Goal: Communication & Community: Share content

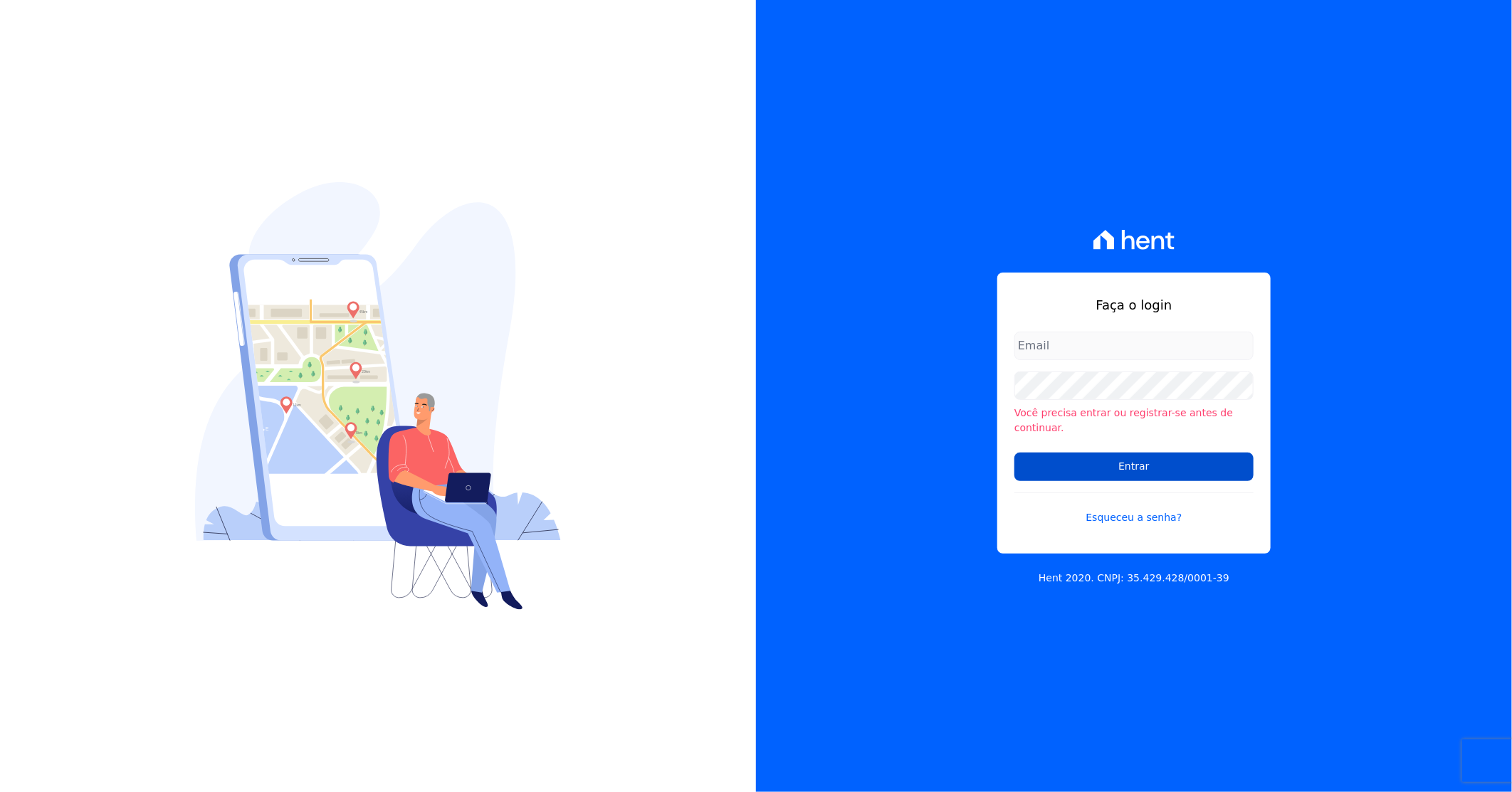
type input "[PERSON_NAME][EMAIL_ADDRESS][DOMAIN_NAME]"
click at [1148, 452] on input "Entrar" at bounding box center [1134, 466] width 239 height 28
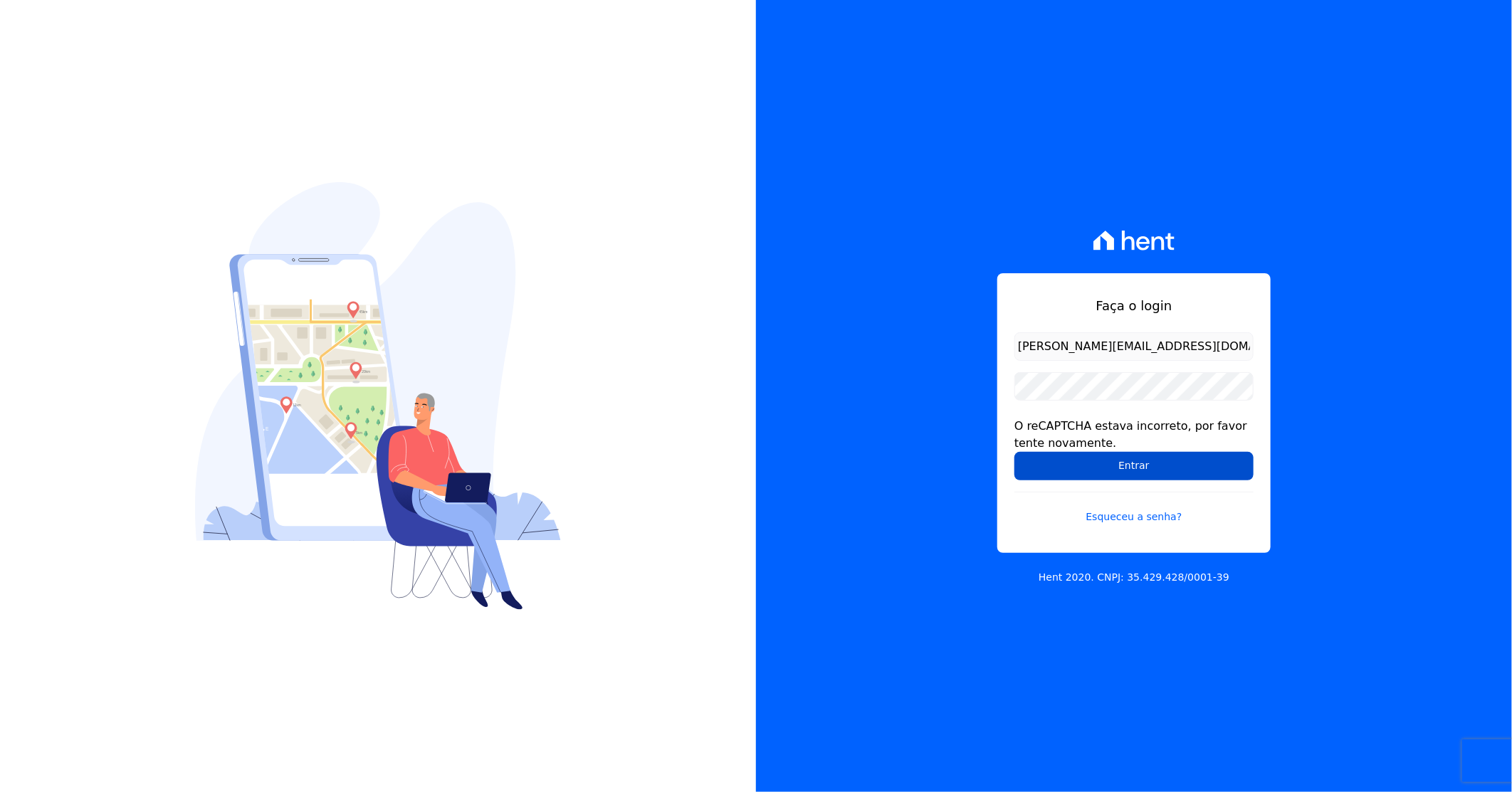
click at [1140, 461] on input "Entrar" at bounding box center [1134, 465] width 239 height 28
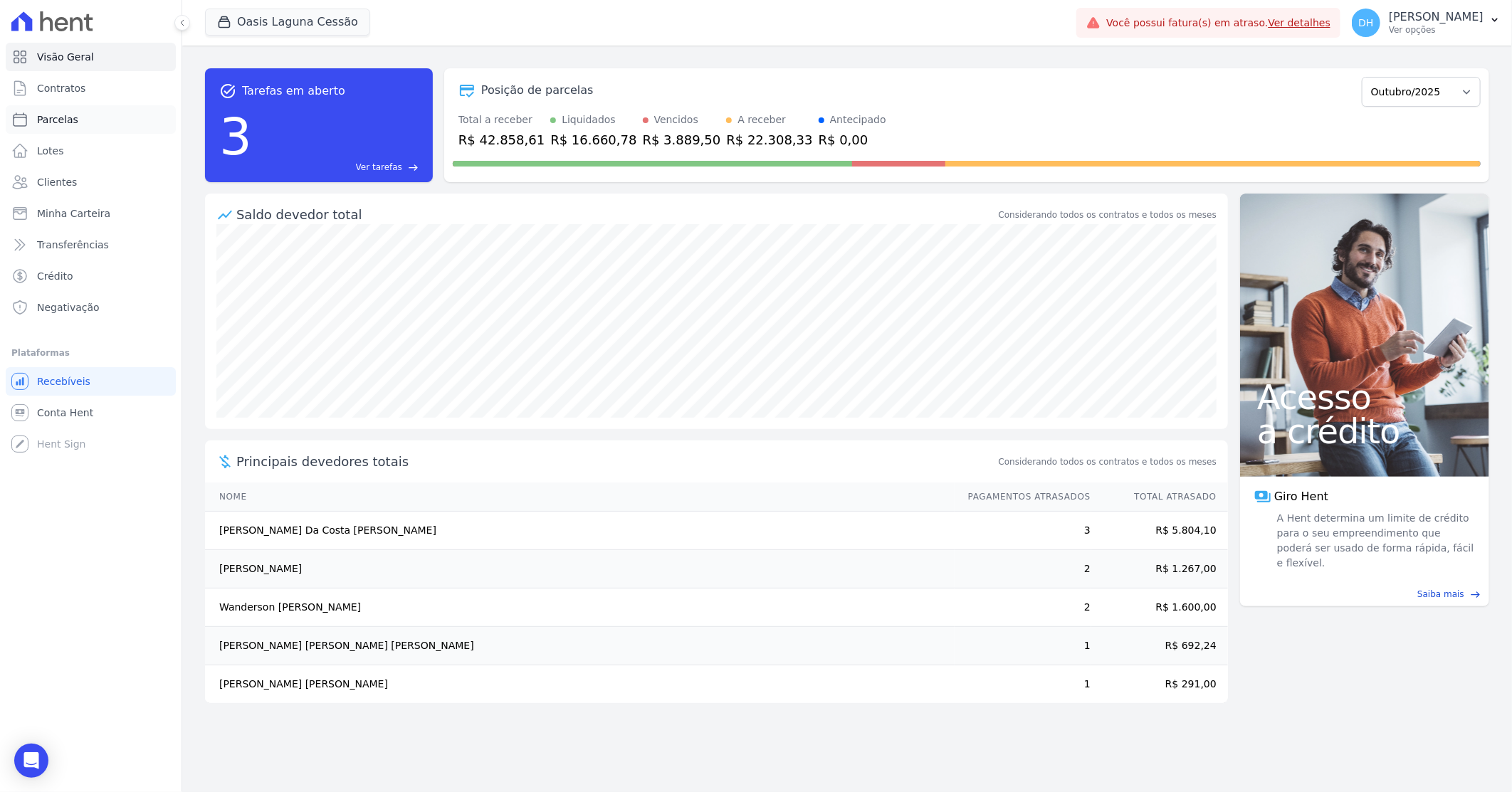
click at [55, 114] on span "Parcelas" at bounding box center [57, 119] width 42 height 15
select select
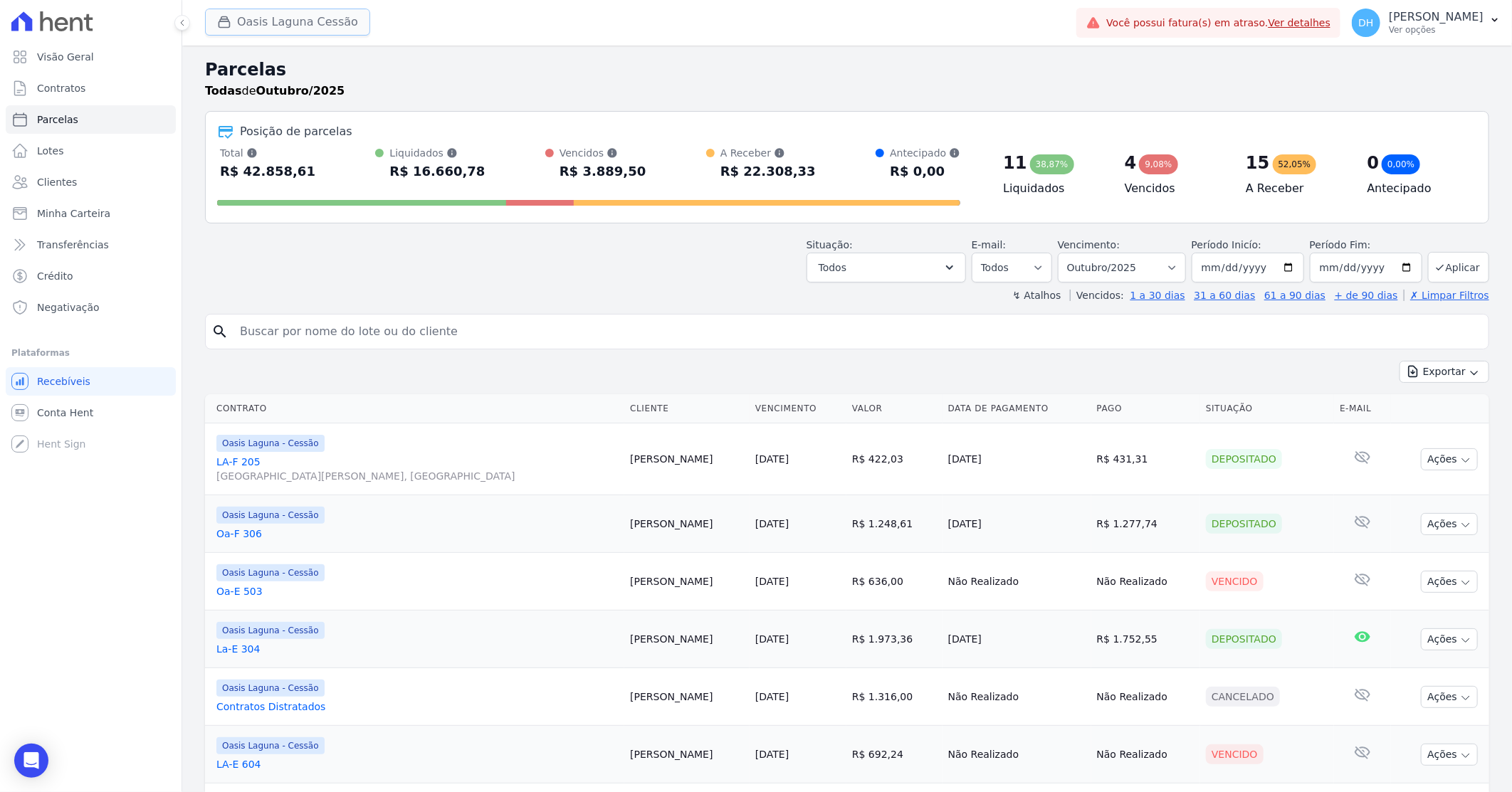
click at [266, 36] on button "Oasis Laguna Cessão" at bounding box center [287, 22] width 165 height 27
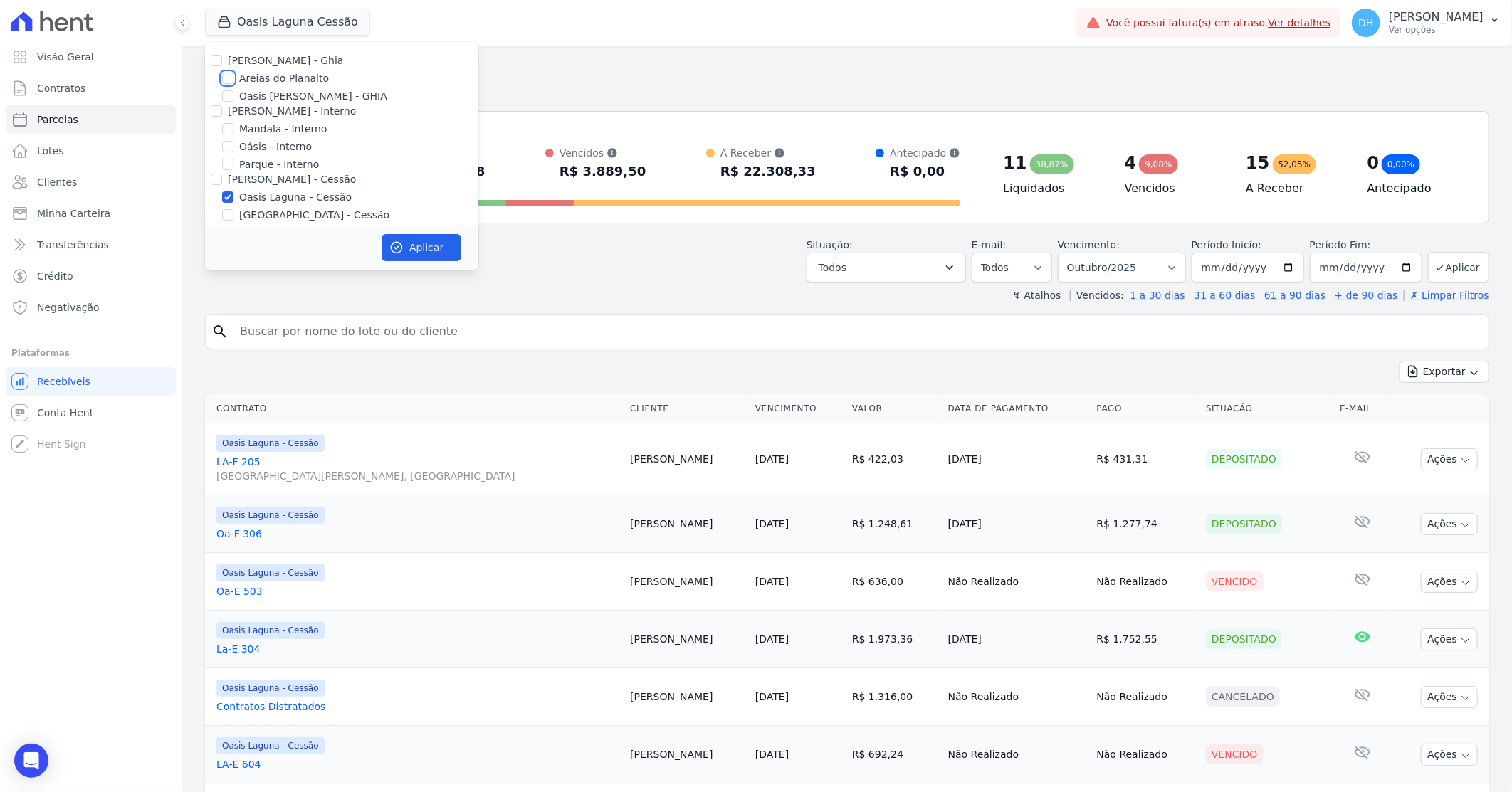
click at [225, 76] on input "Areias do Planalto" at bounding box center [228, 79] width 12 height 12
checkbox input "true"
click at [224, 201] on input "Oasis Laguna - Cessão" at bounding box center [228, 197] width 12 height 12
checkbox input "false"
click at [420, 247] on button "Aplicar" at bounding box center [421, 248] width 80 height 27
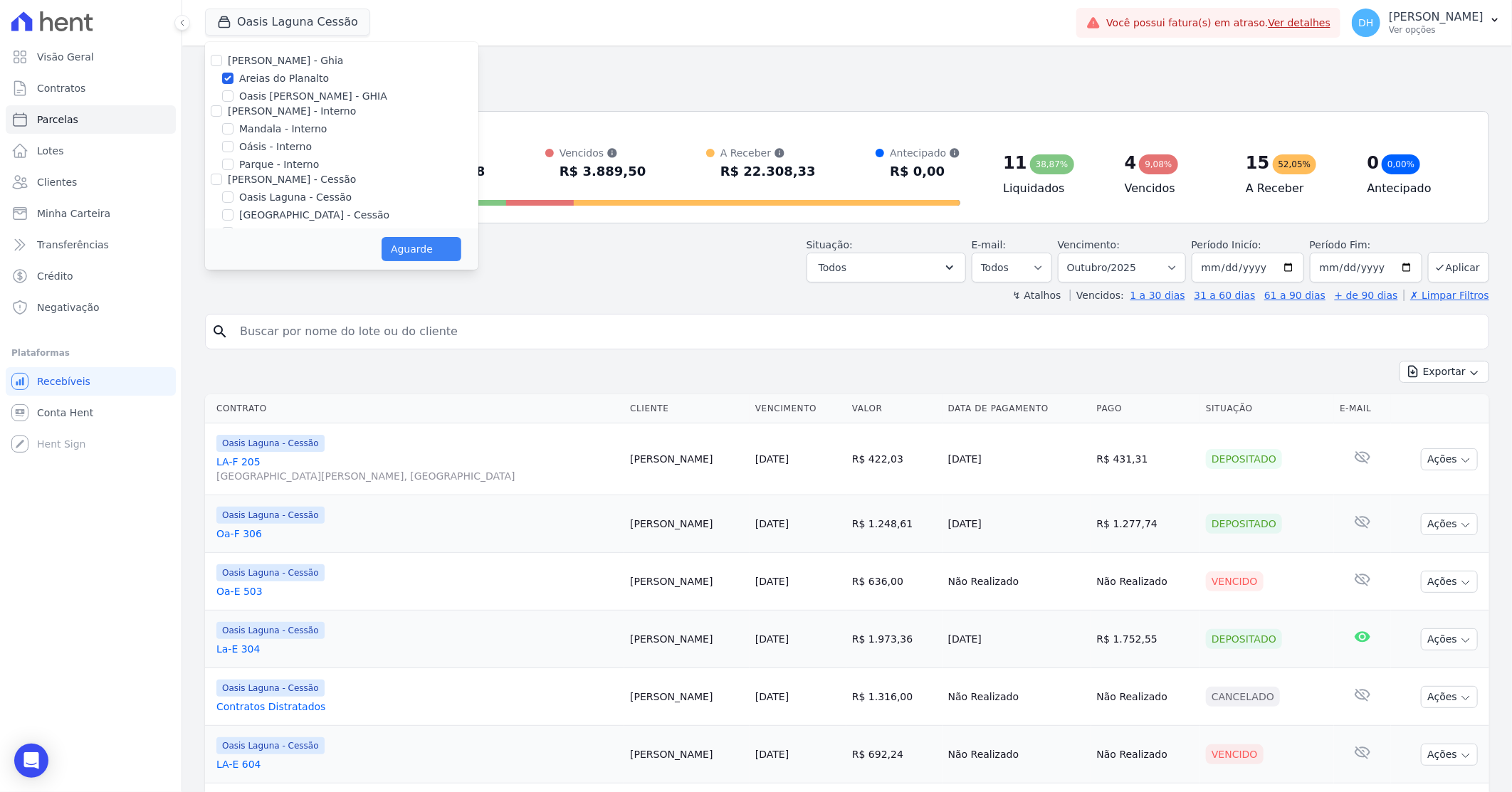
select select
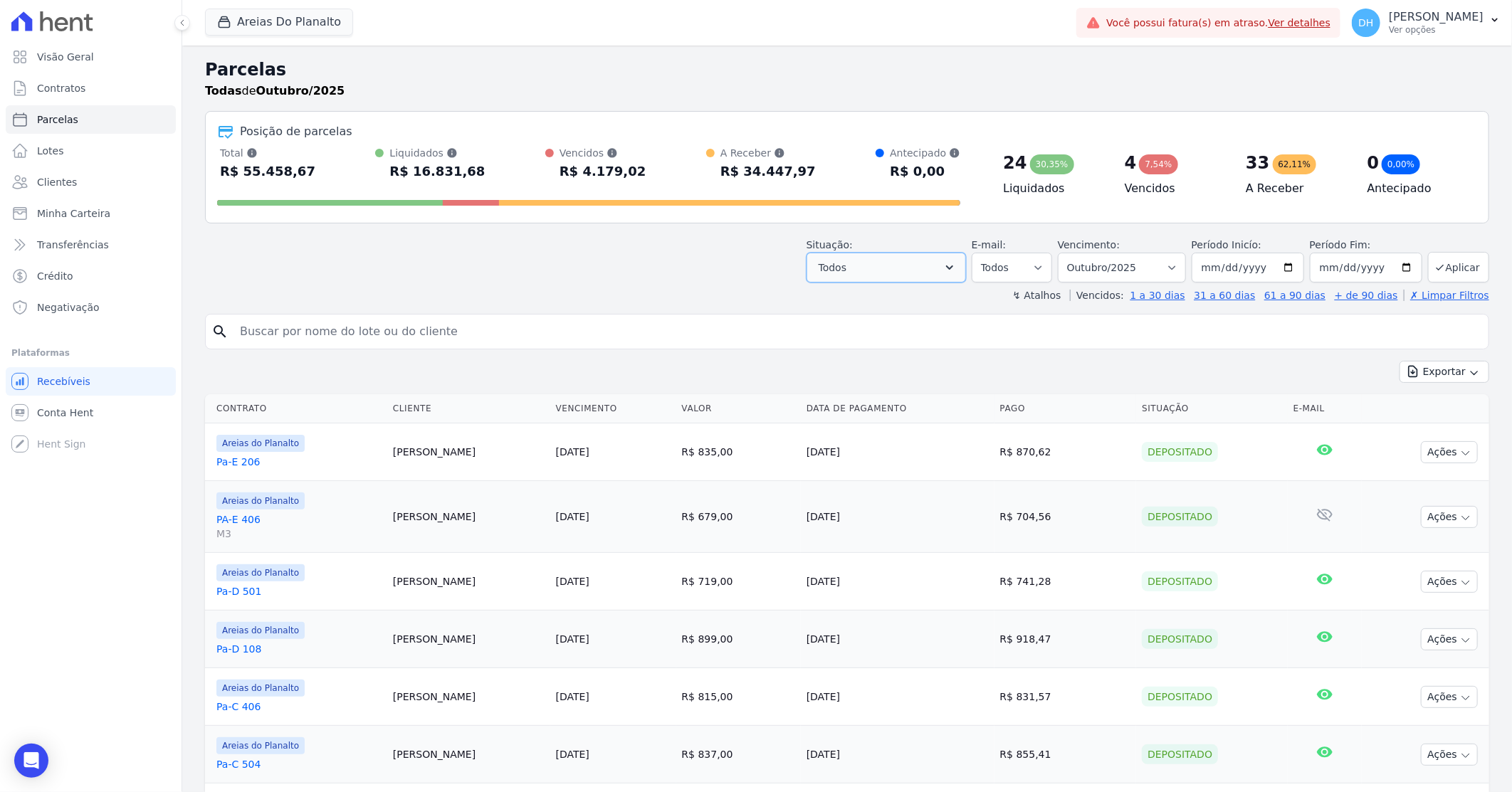
click at [954, 267] on icon "button" at bounding box center [949, 267] width 7 height 4
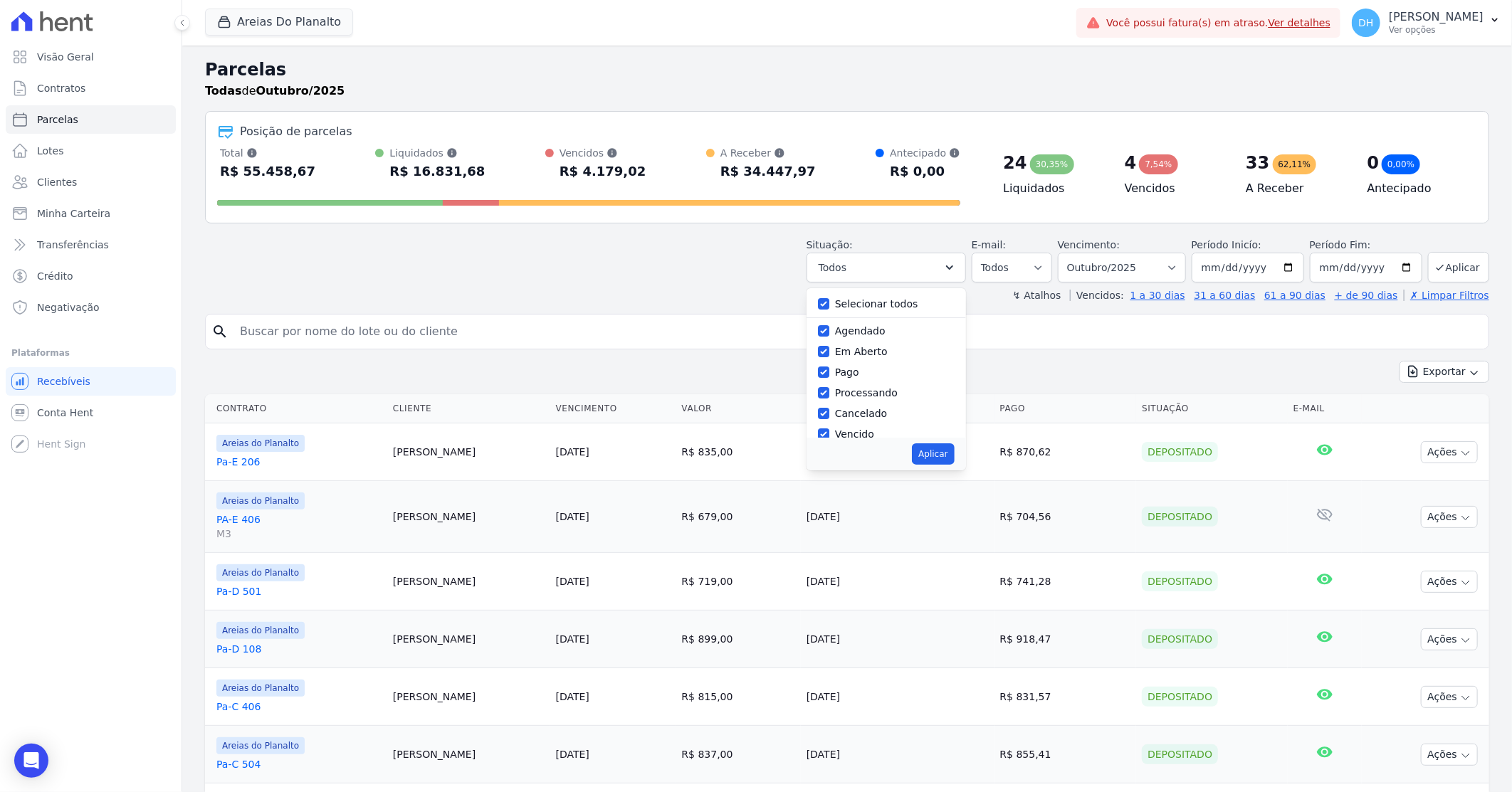
click at [845, 308] on label "Selecionar todos" at bounding box center [877, 304] width 84 height 12
click at [829, 308] on input "Selecionar todos" at bounding box center [823, 304] width 12 height 12
checkbox input "false"
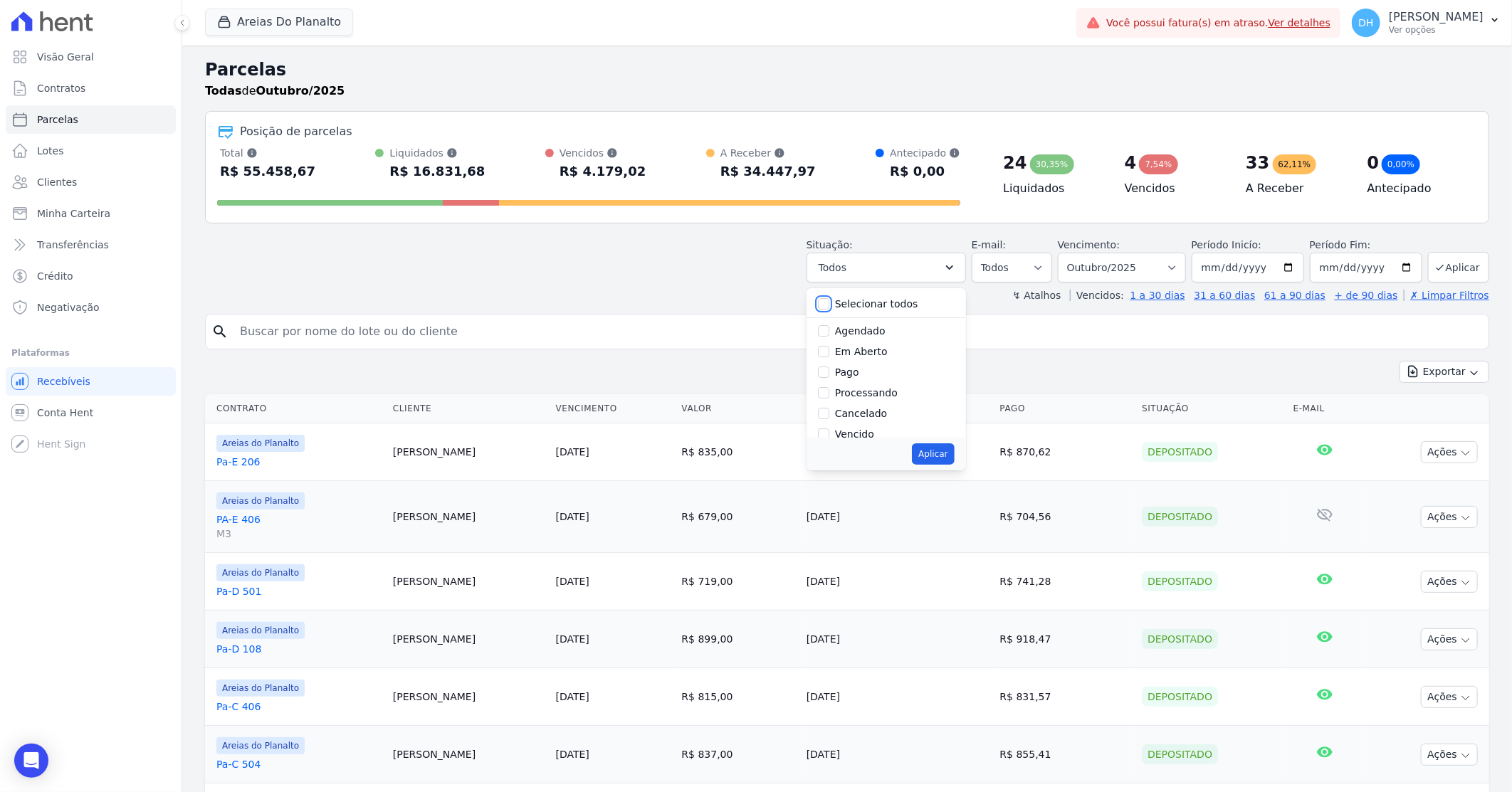
checkbox input "false"
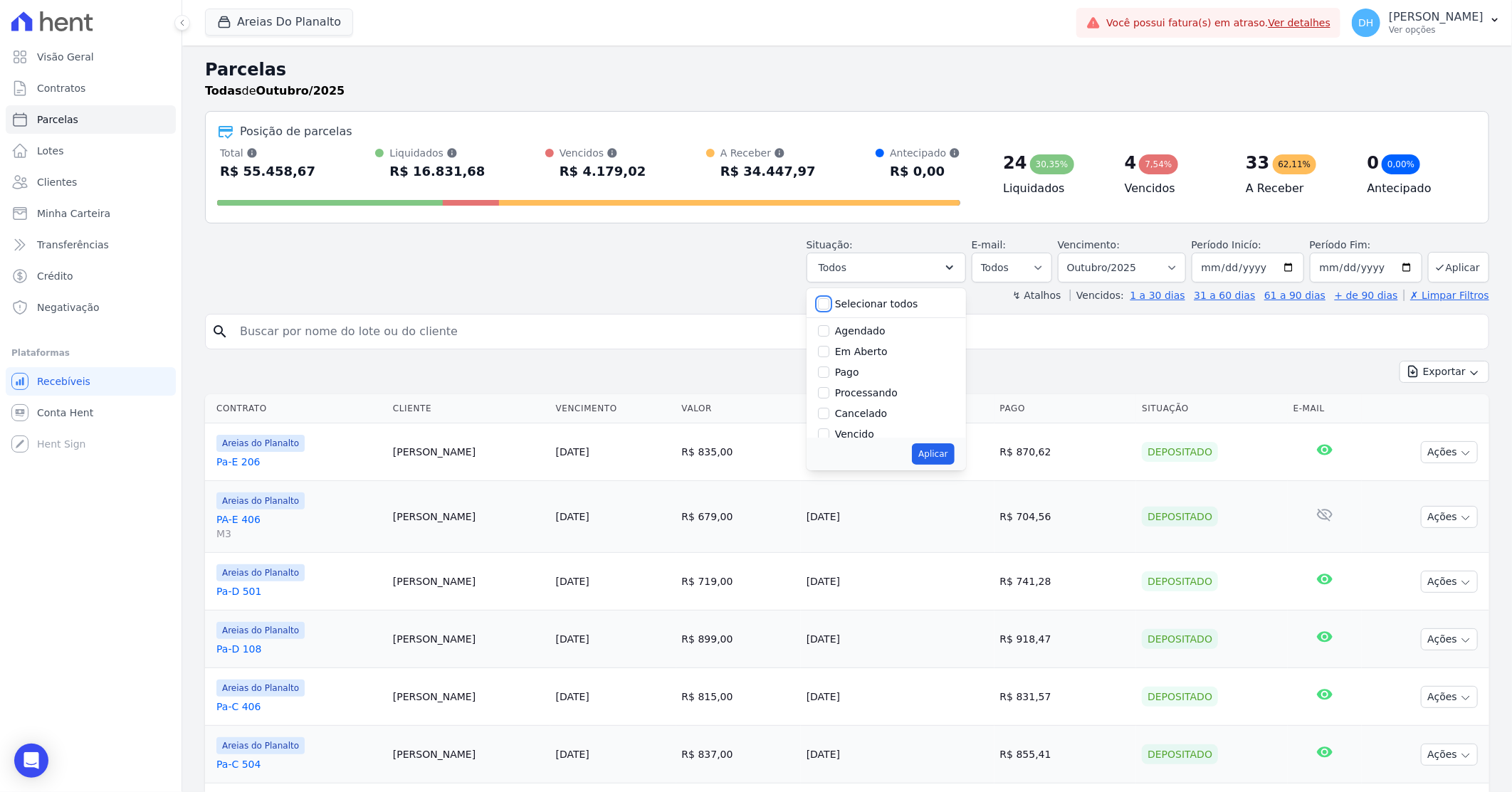
checkbox input "false"
click at [829, 329] on input "Agendado" at bounding box center [823, 331] width 12 height 12
checkbox input "true"
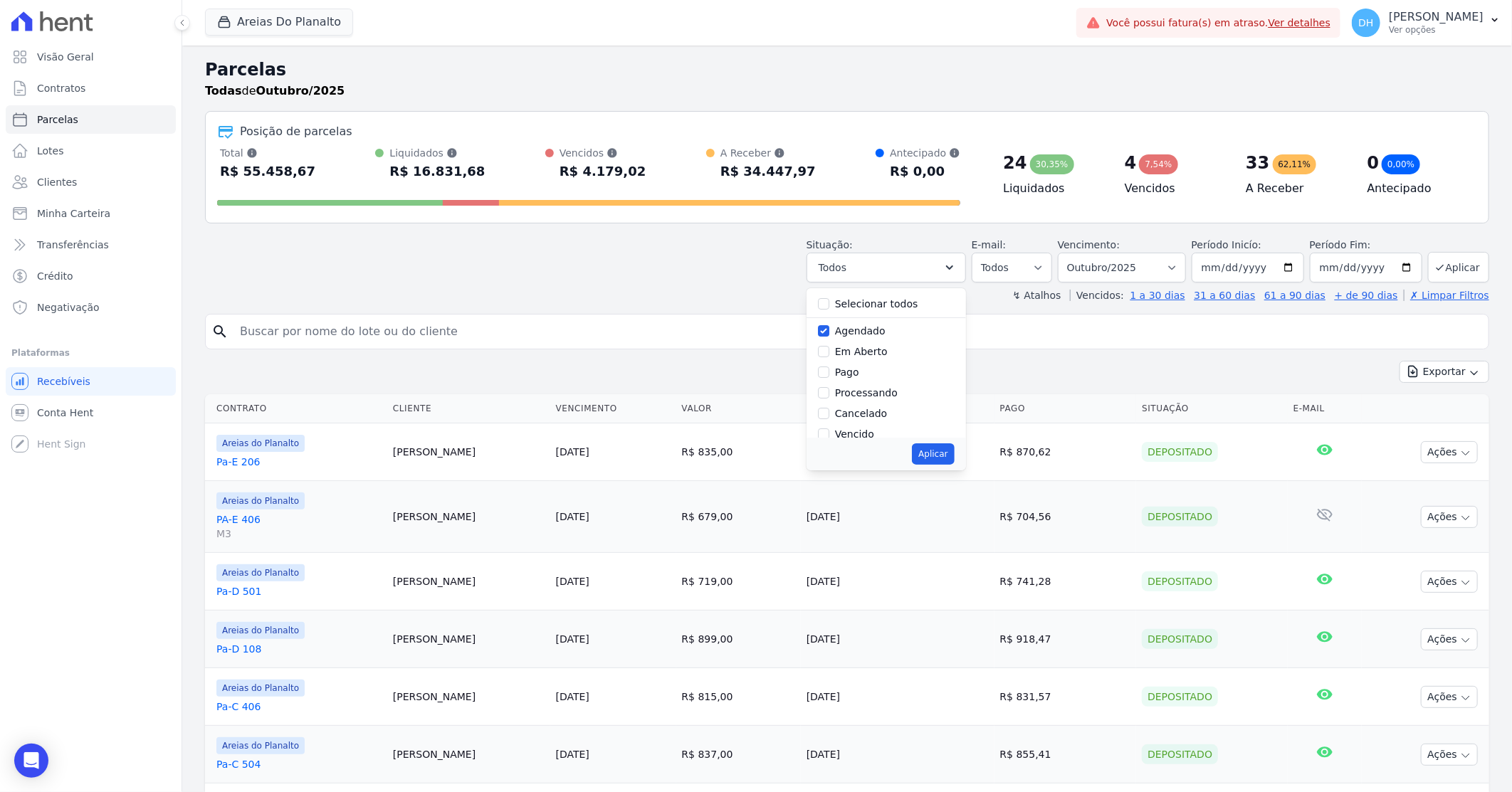
click at [829, 345] on div at bounding box center [823, 351] width 12 height 15
click at [829, 353] on input "Em Aberto" at bounding box center [823, 351] width 12 height 12
checkbox input "true"
click at [951, 454] on button "Aplicar" at bounding box center [932, 454] width 42 height 21
select select "scheduled"
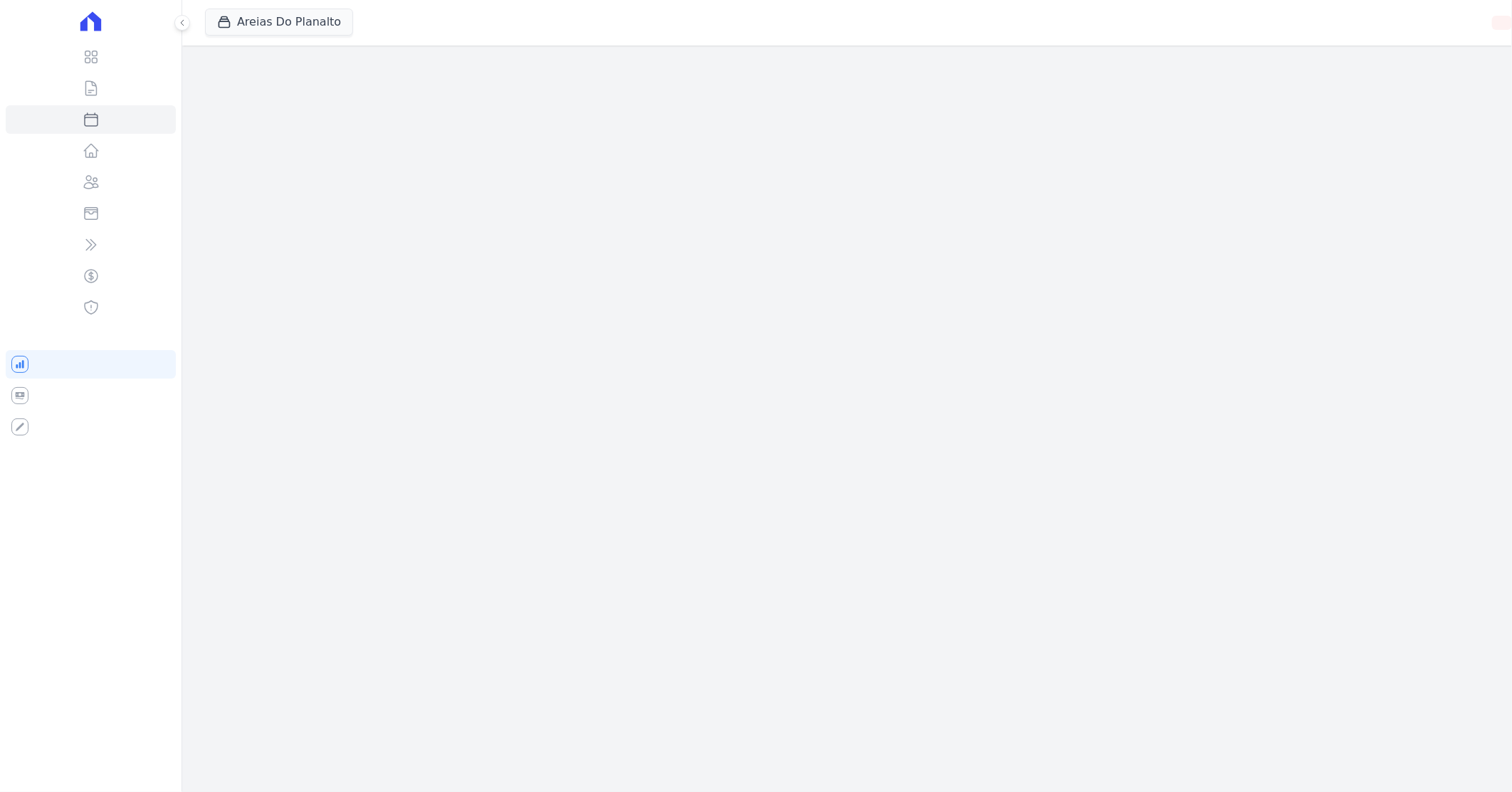
select select
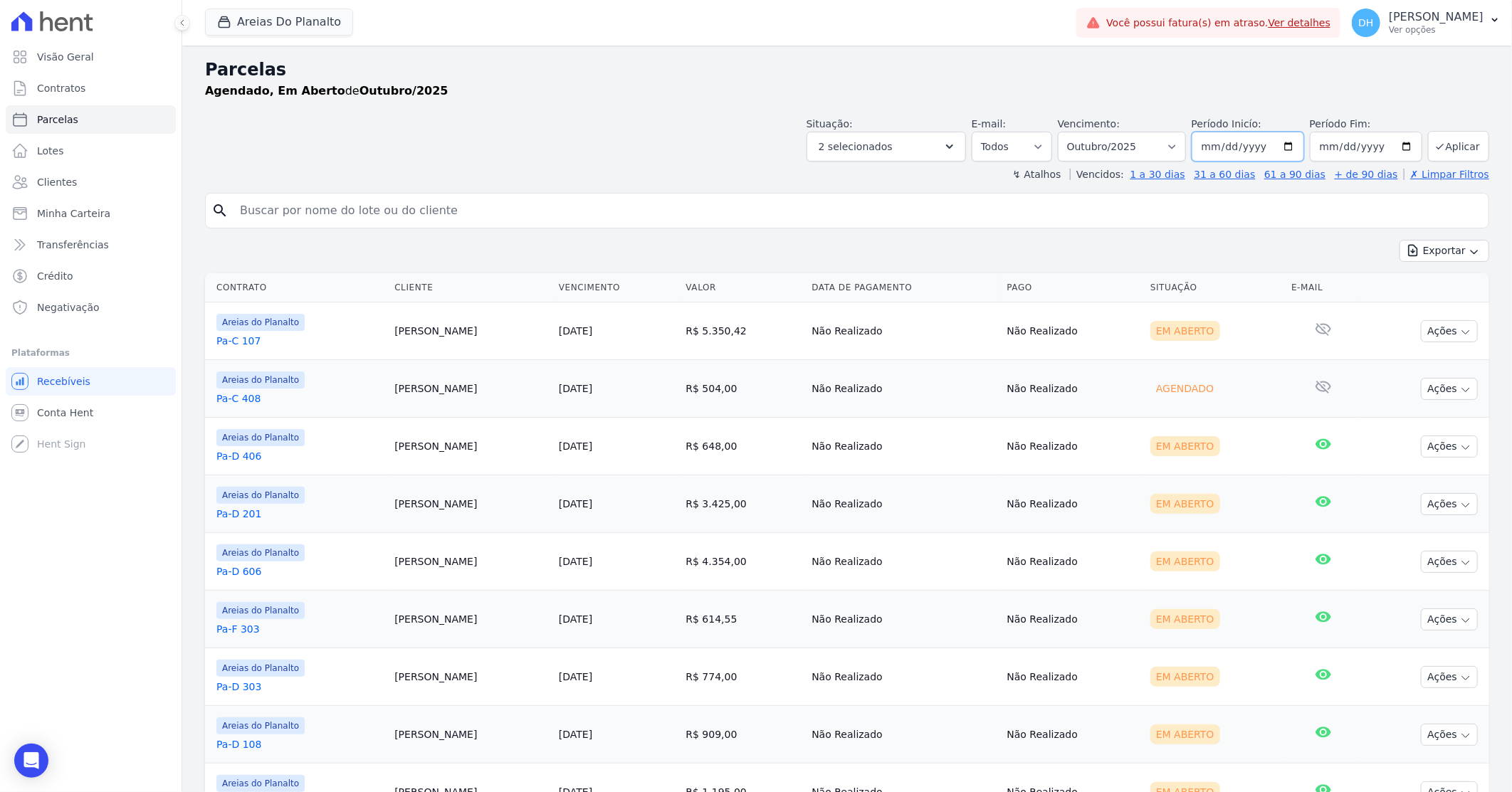
click at [1285, 143] on input "2025-10-01" at bounding box center [1248, 147] width 113 height 30
type input "[DATE]"
click at [1396, 148] on input "2025-10-31" at bounding box center [1366, 147] width 113 height 30
type input "[DATE]"
click at [1445, 146] on button "Aplicar" at bounding box center [1459, 147] width 61 height 31
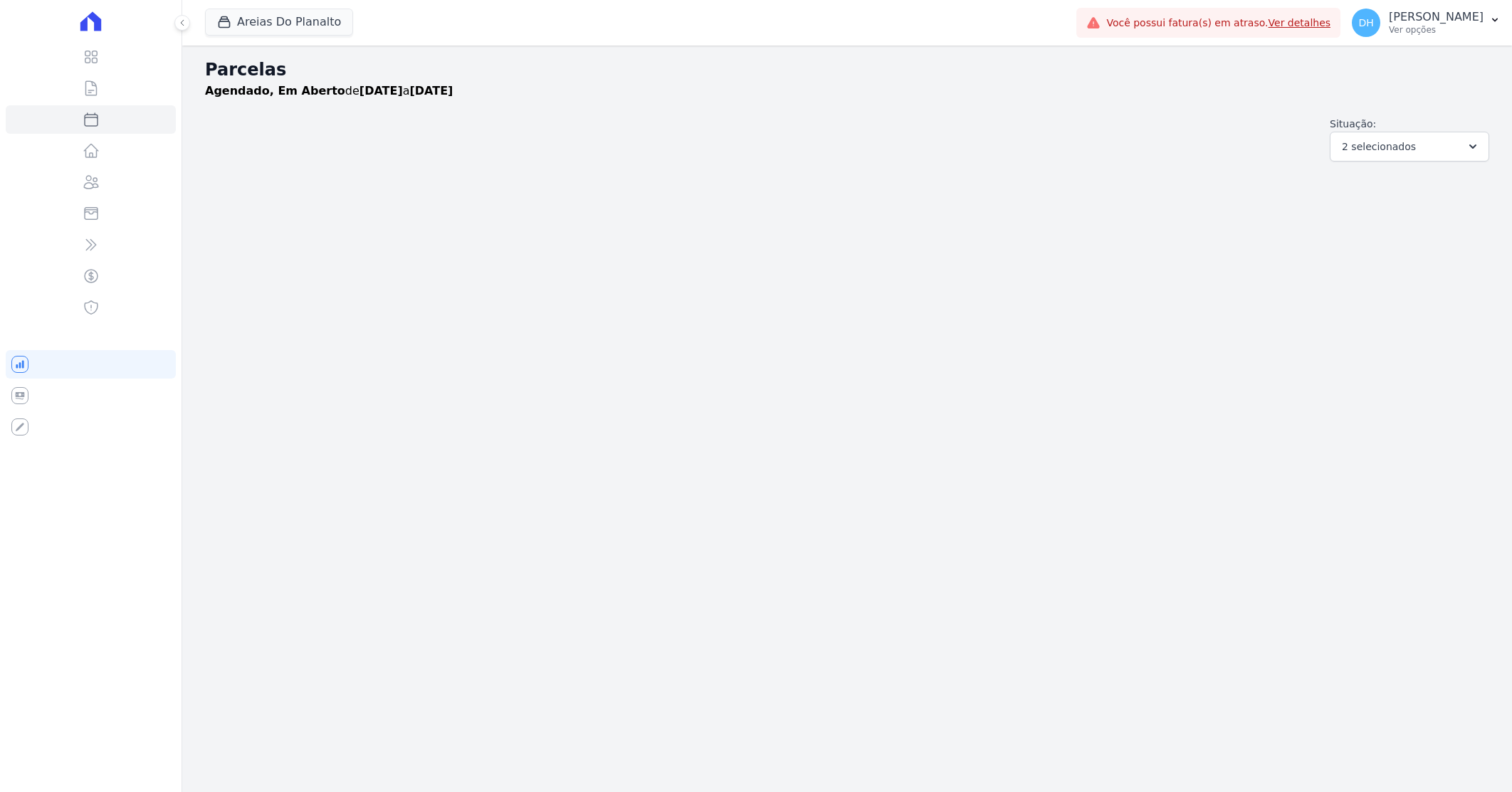
select select
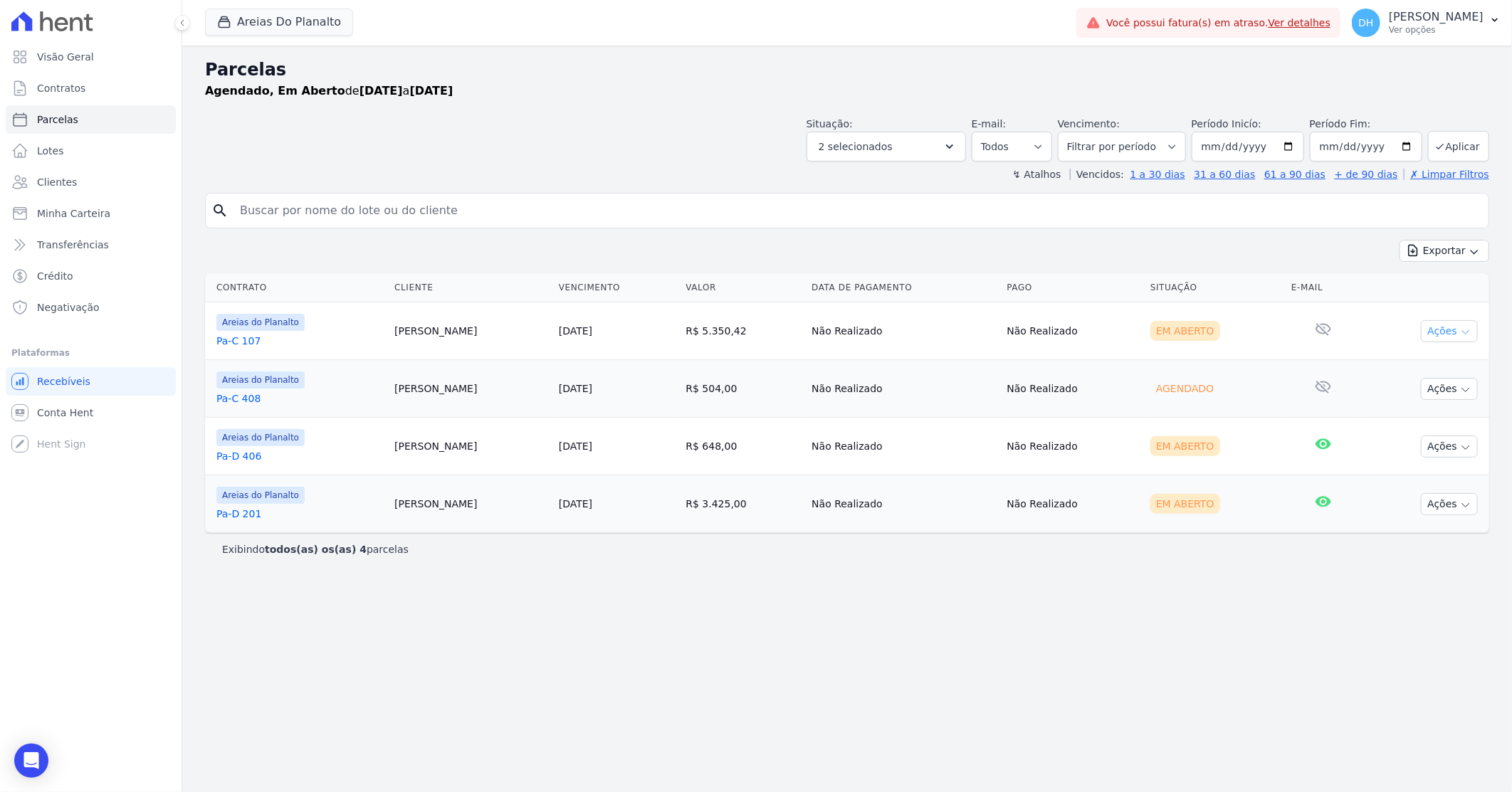
click at [1444, 333] on button "Ações" at bounding box center [1449, 331] width 57 height 22
click at [1406, 417] on link "Enviar whatsapp" at bounding box center [1443, 416] width 137 height 26
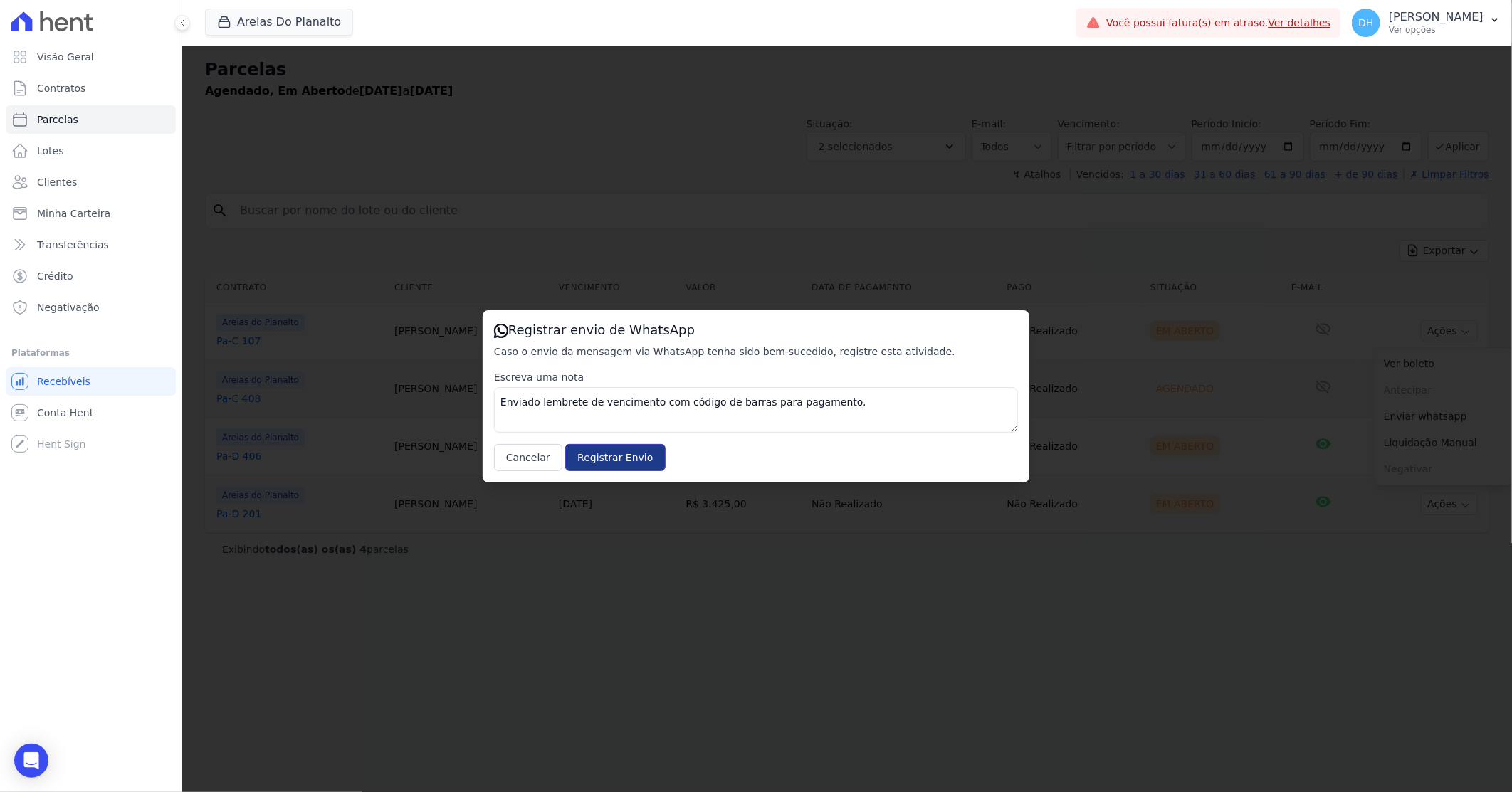
click at [588, 461] on input "Registrar Envio" at bounding box center [615, 457] width 100 height 27
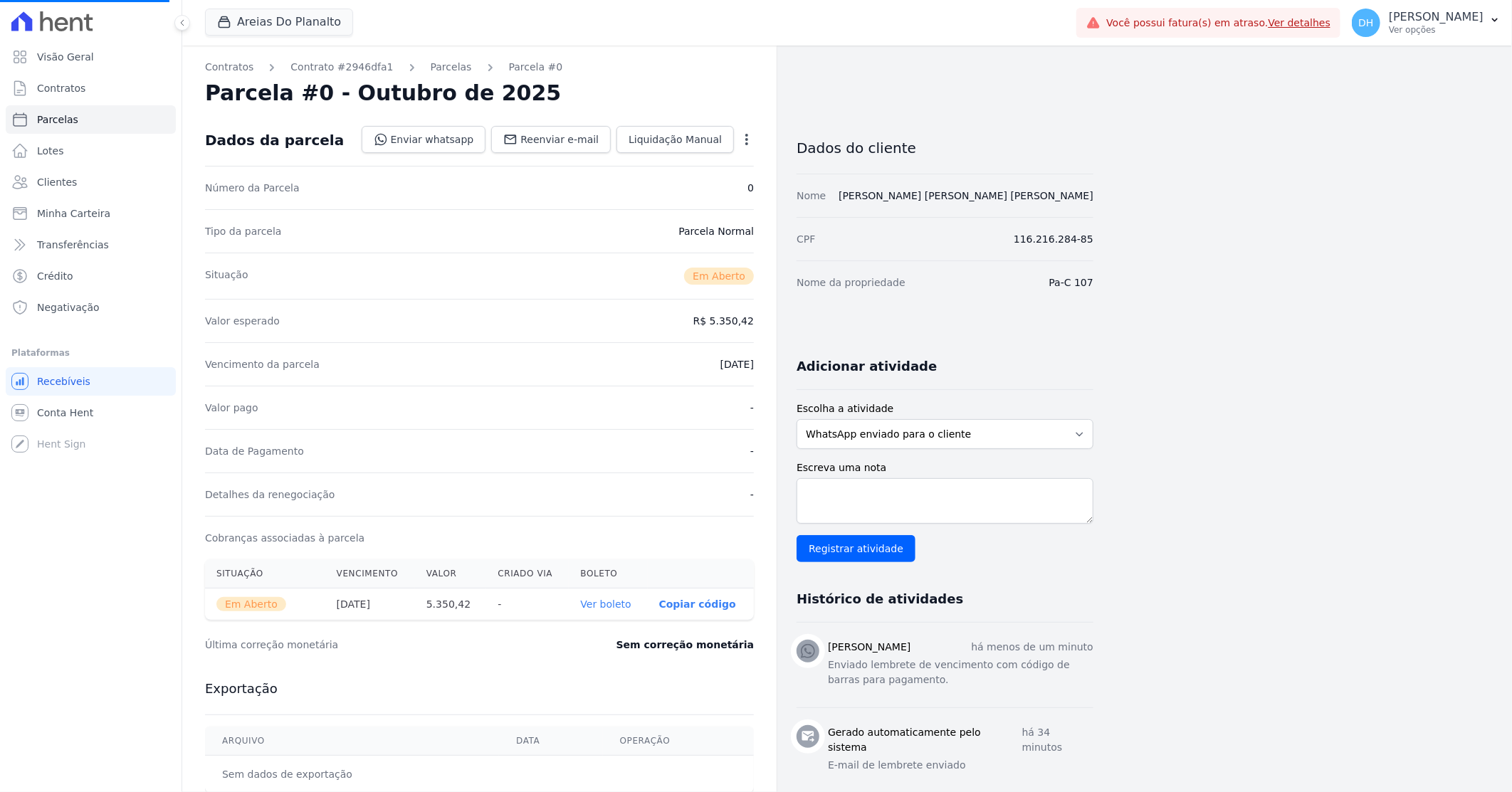
select select
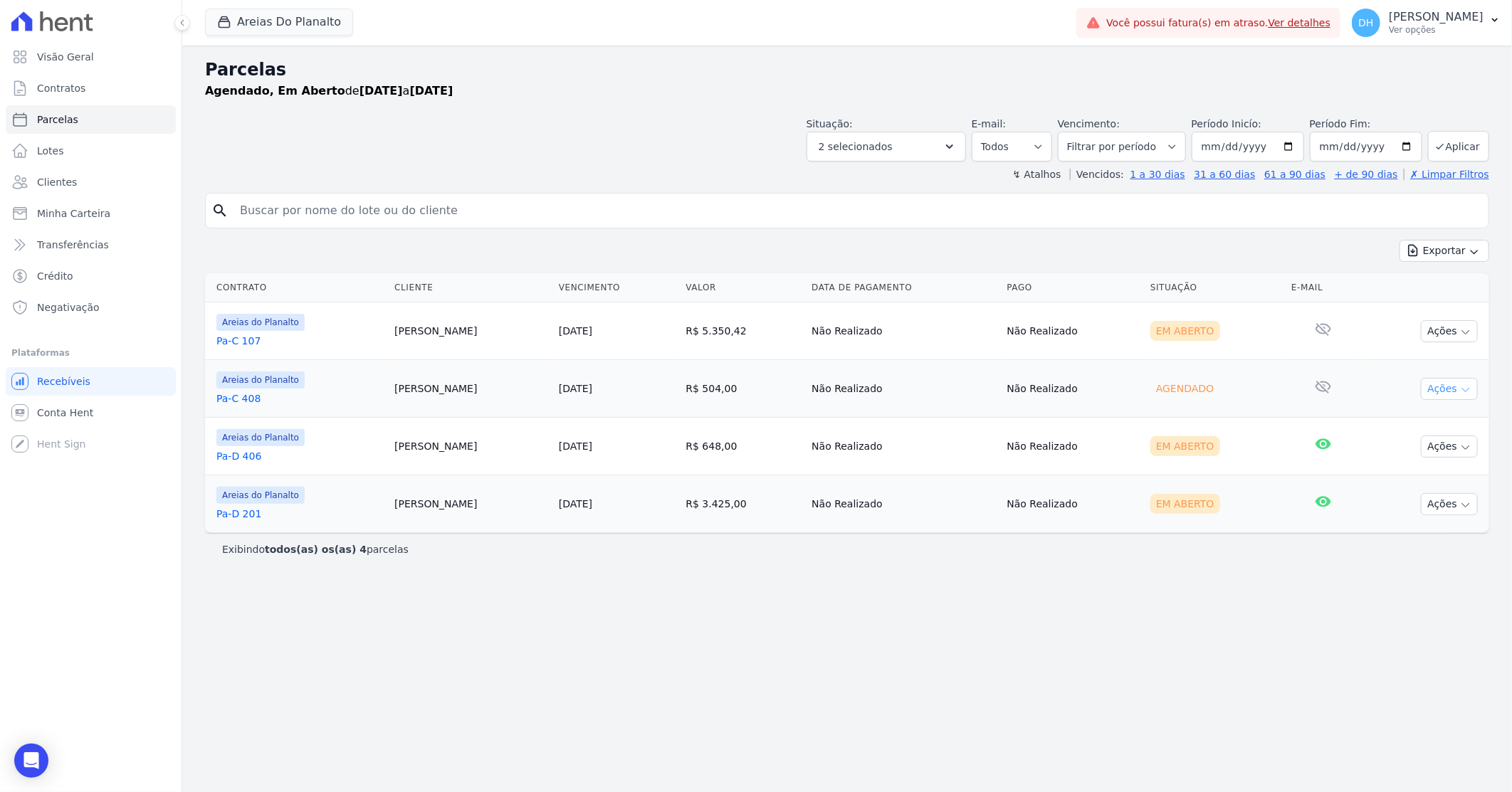
click at [1440, 395] on button "Ações" at bounding box center [1449, 388] width 57 height 22
click at [741, 683] on div "Parcelas Agendado, Em [GEOGRAPHIC_DATA] de [DATE] a [DATE] Situação: Agendado E…" at bounding box center [847, 418] width 1329 height 746
click at [244, 402] on link "Pa-C 408" at bounding box center [300, 398] width 167 height 15
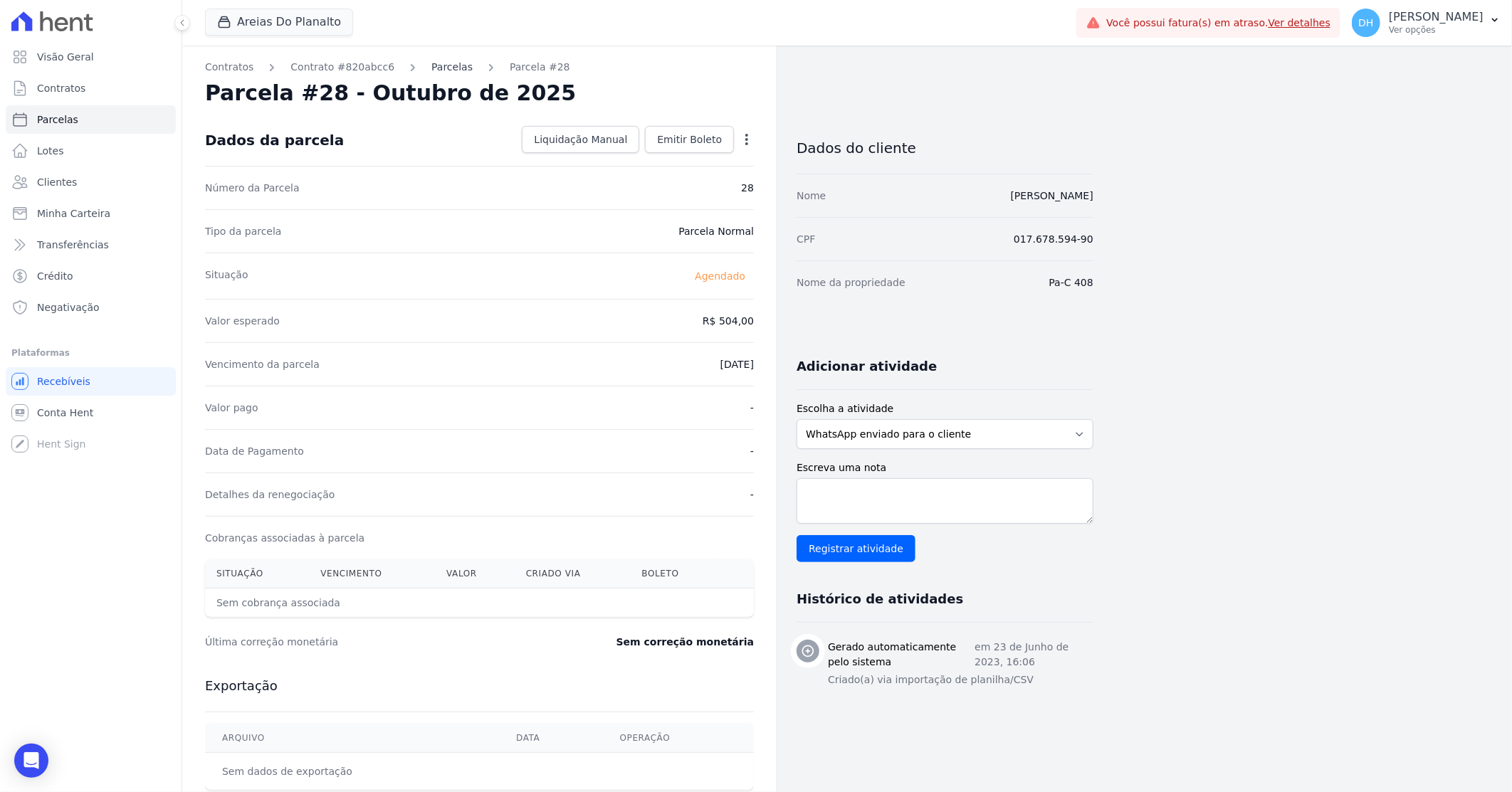
click at [437, 72] on link "Parcelas" at bounding box center [452, 67] width 42 height 15
select select
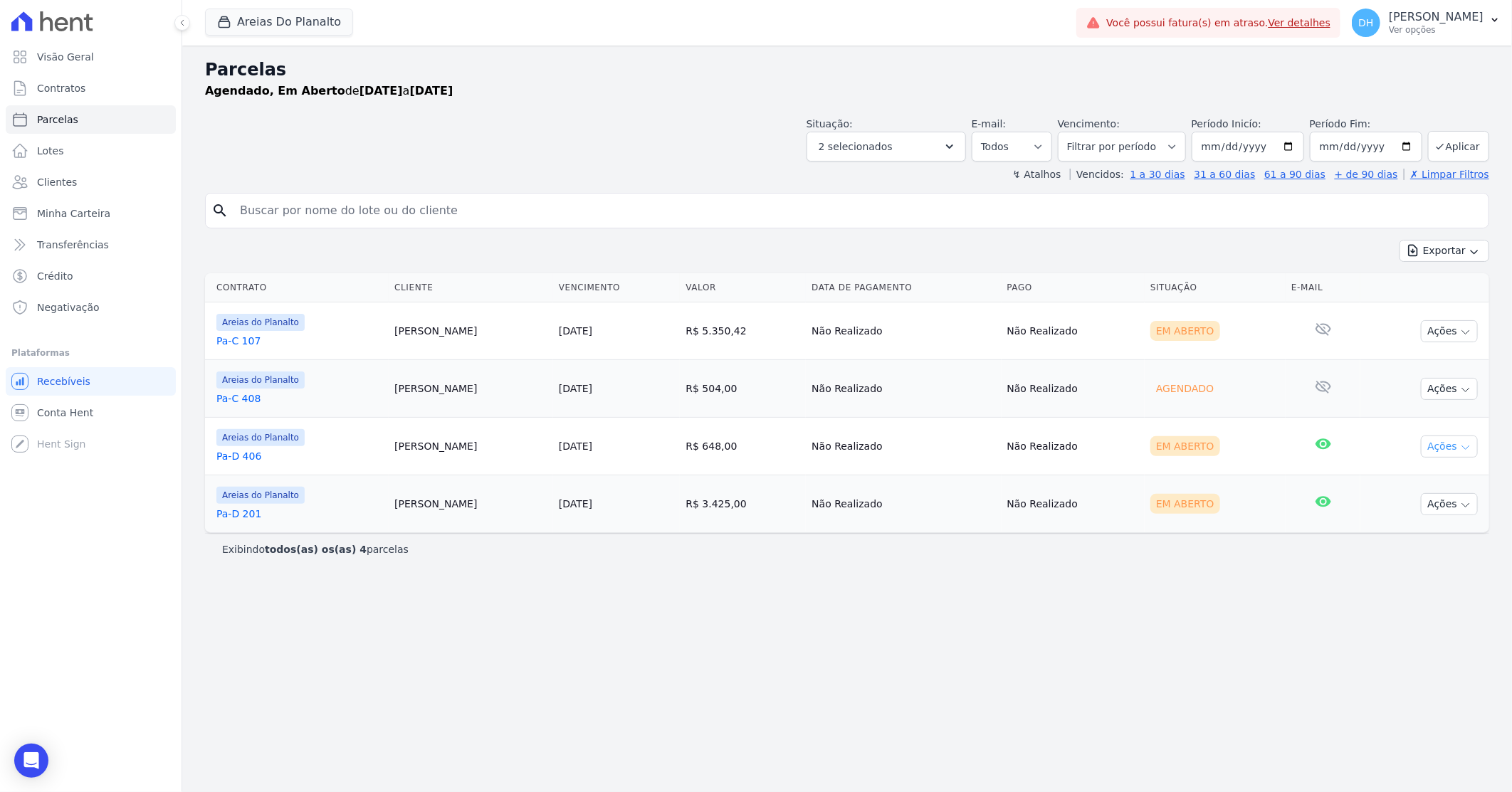
click at [1449, 448] on button "Ações" at bounding box center [1449, 446] width 57 height 22
click at [1405, 529] on link "Enviar whatsapp" at bounding box center [1443, 531] width 137 height 26
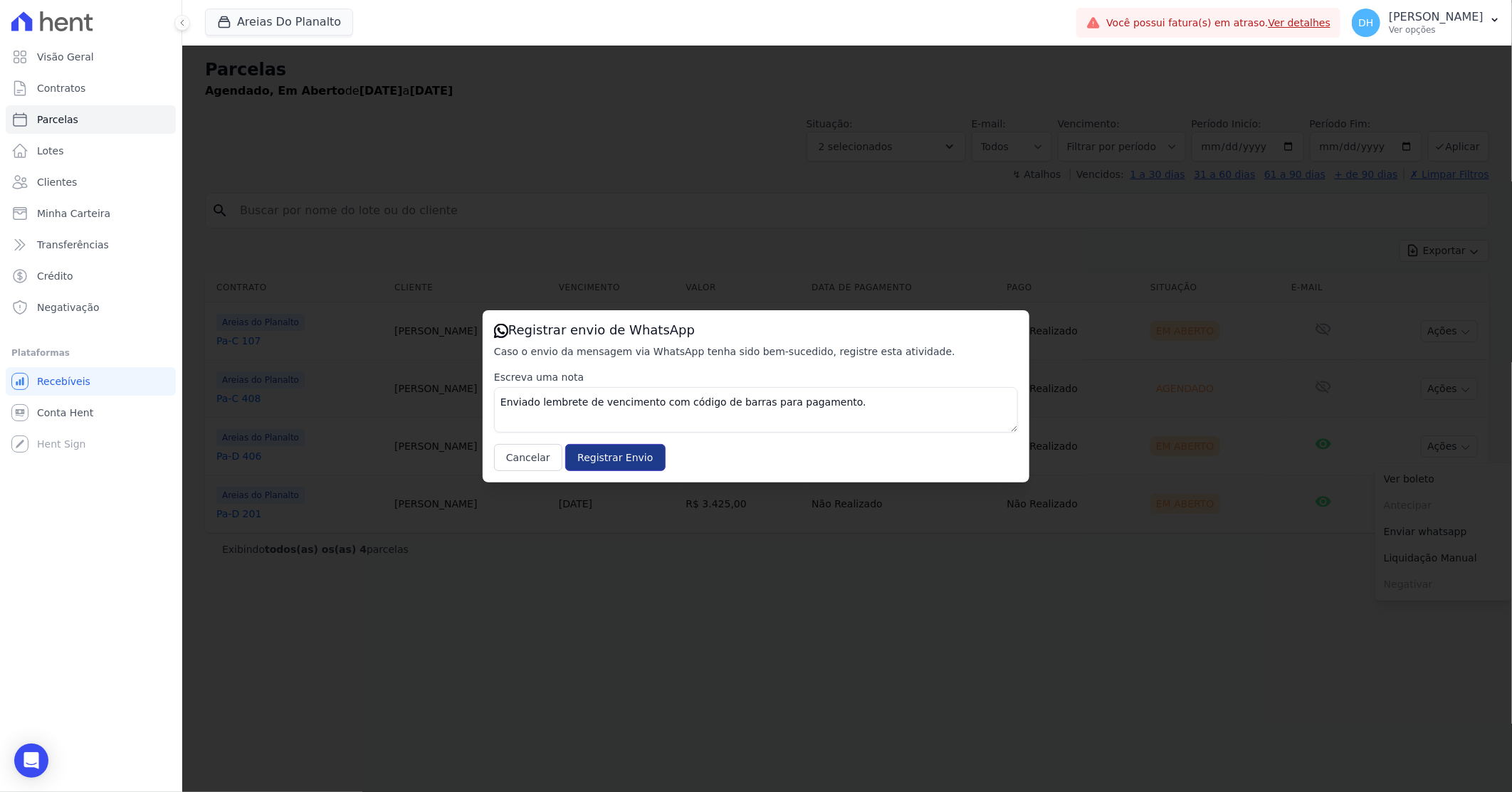
click at [602, 452] on input "Registrar Envio" at bounding box center [615, 457] width 100 height 27
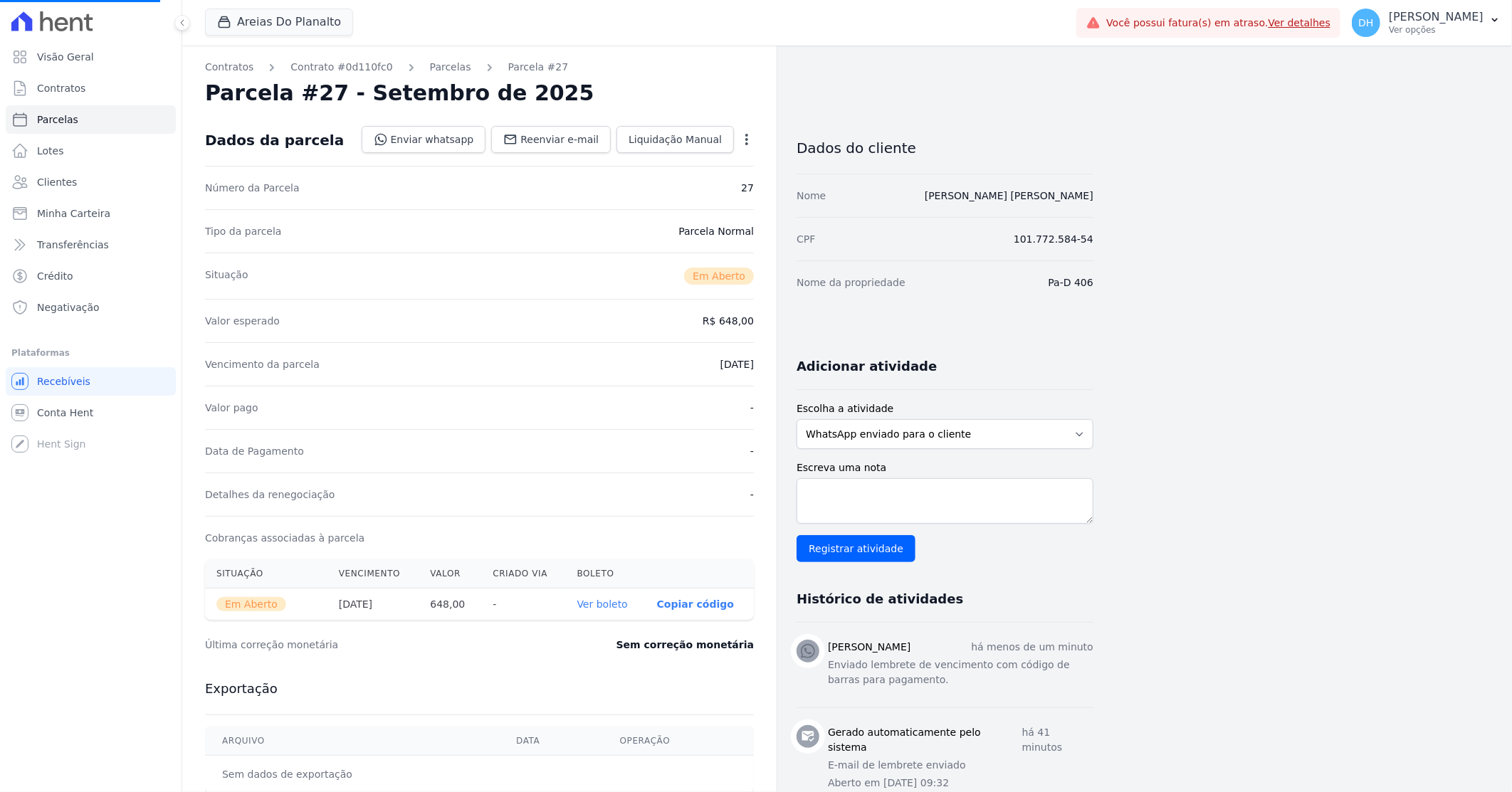
select select
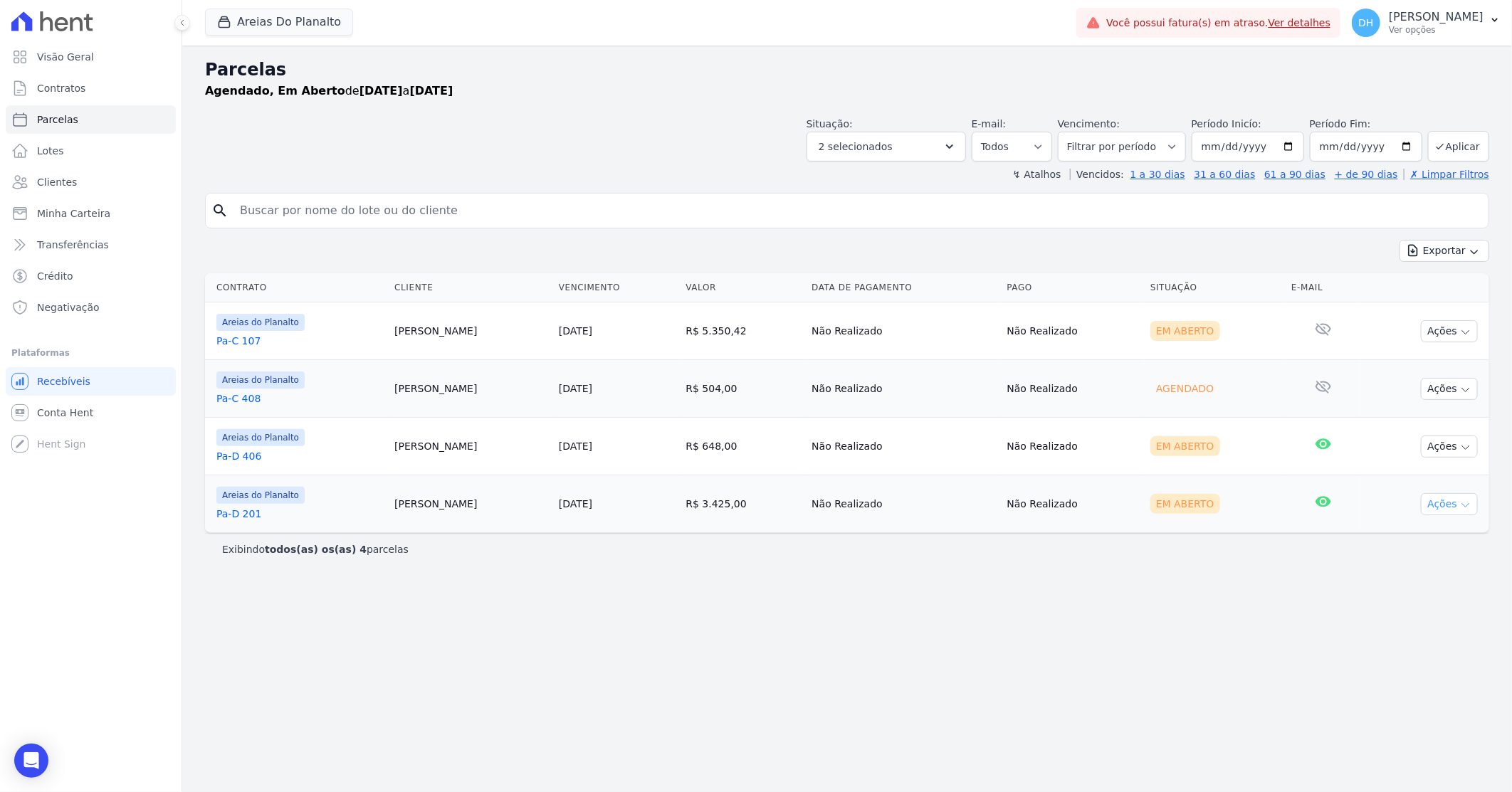
click at [1462, 505] on icon "button" at bounding box center [1465, 506] width 12 height 12
click at [1407, 578] on link "Enviar whatsapp" at bounding box center [1443, 589] width 137 height 26
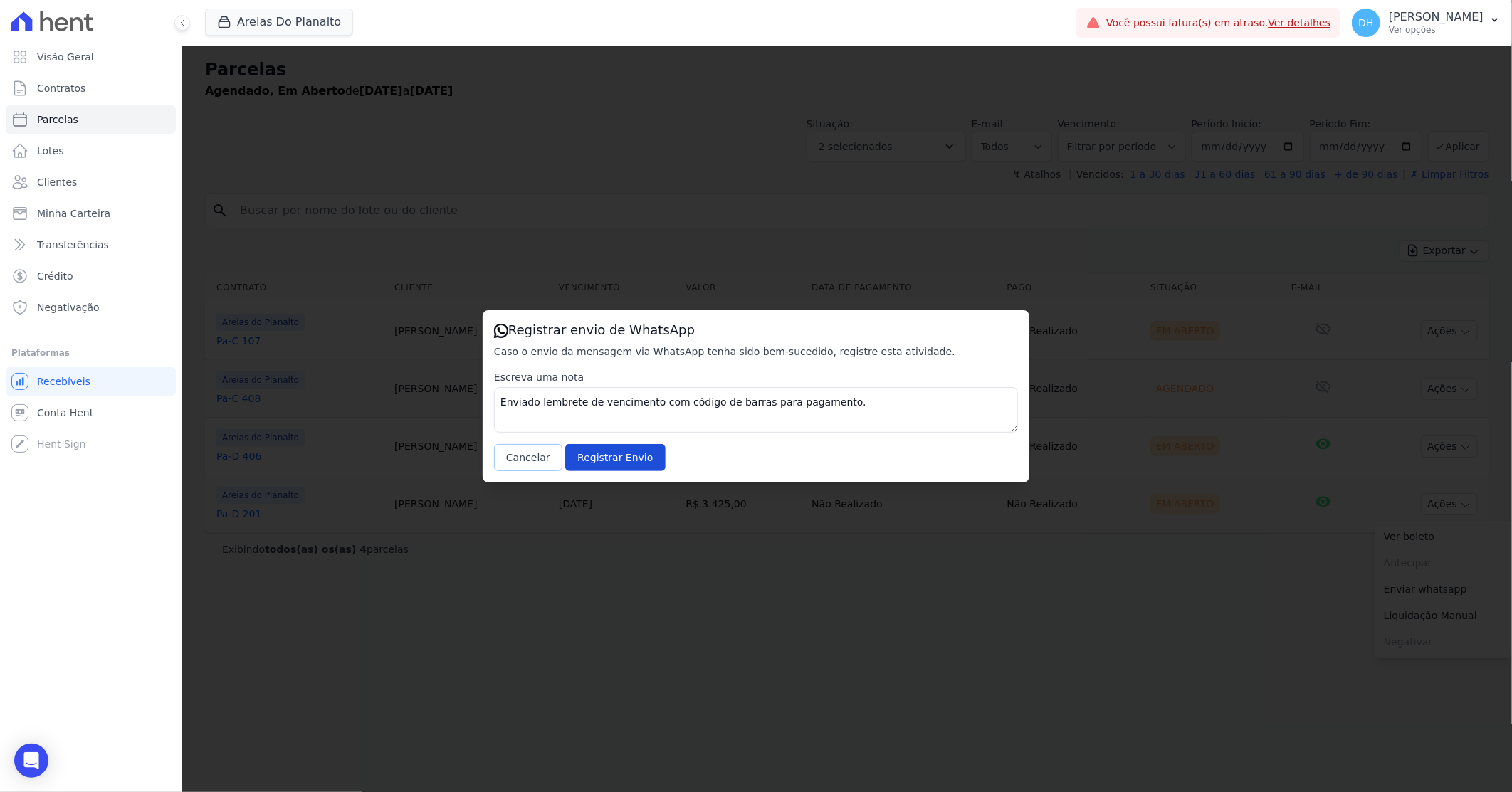
click at [507, 452] on button "Cancelar" at bounding box center [528, 457] width 68 height 27
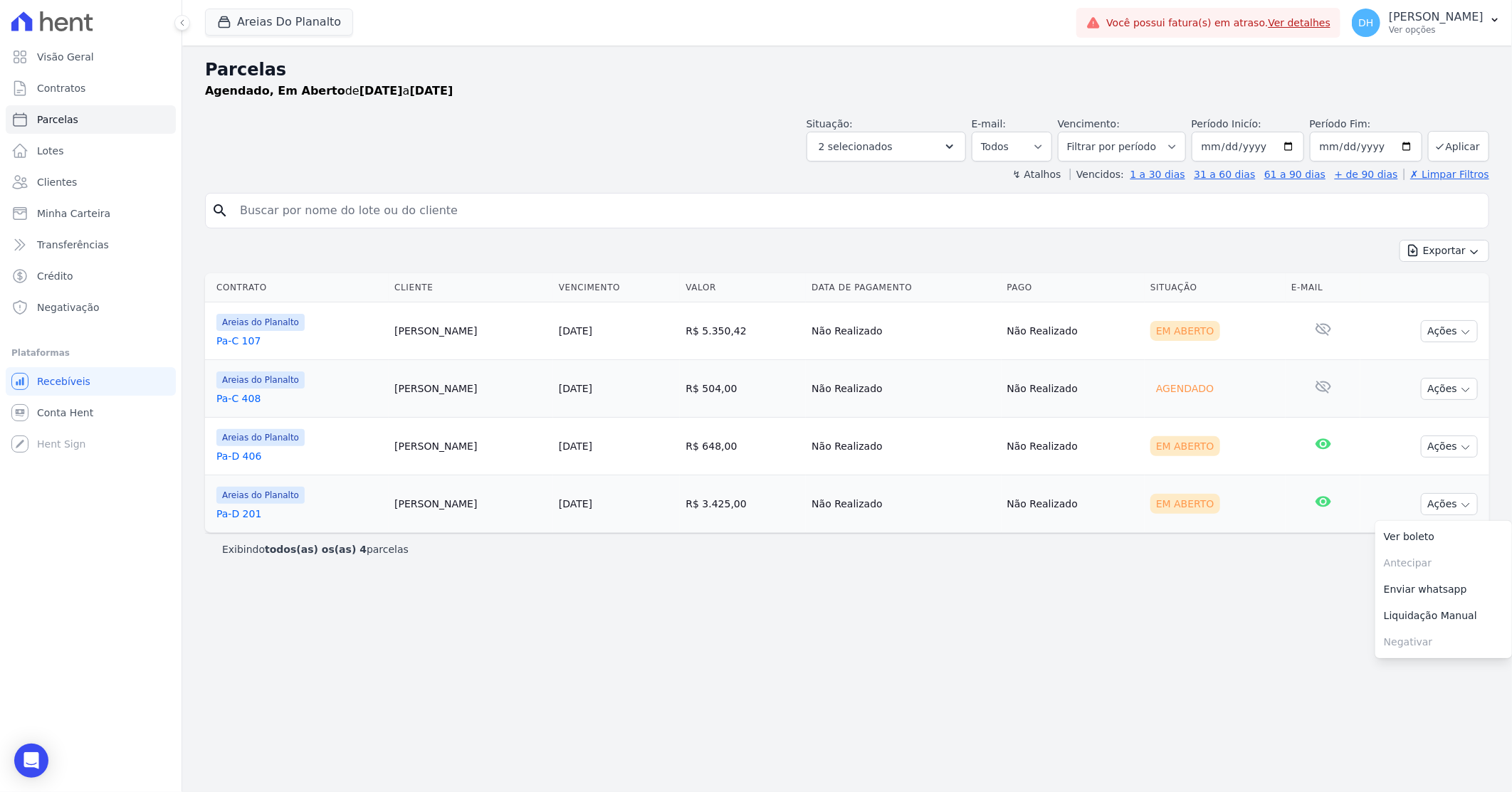
click at [250, 518] on link "Pa-D 201" at bounding box center [300, 513] width 167 height 15
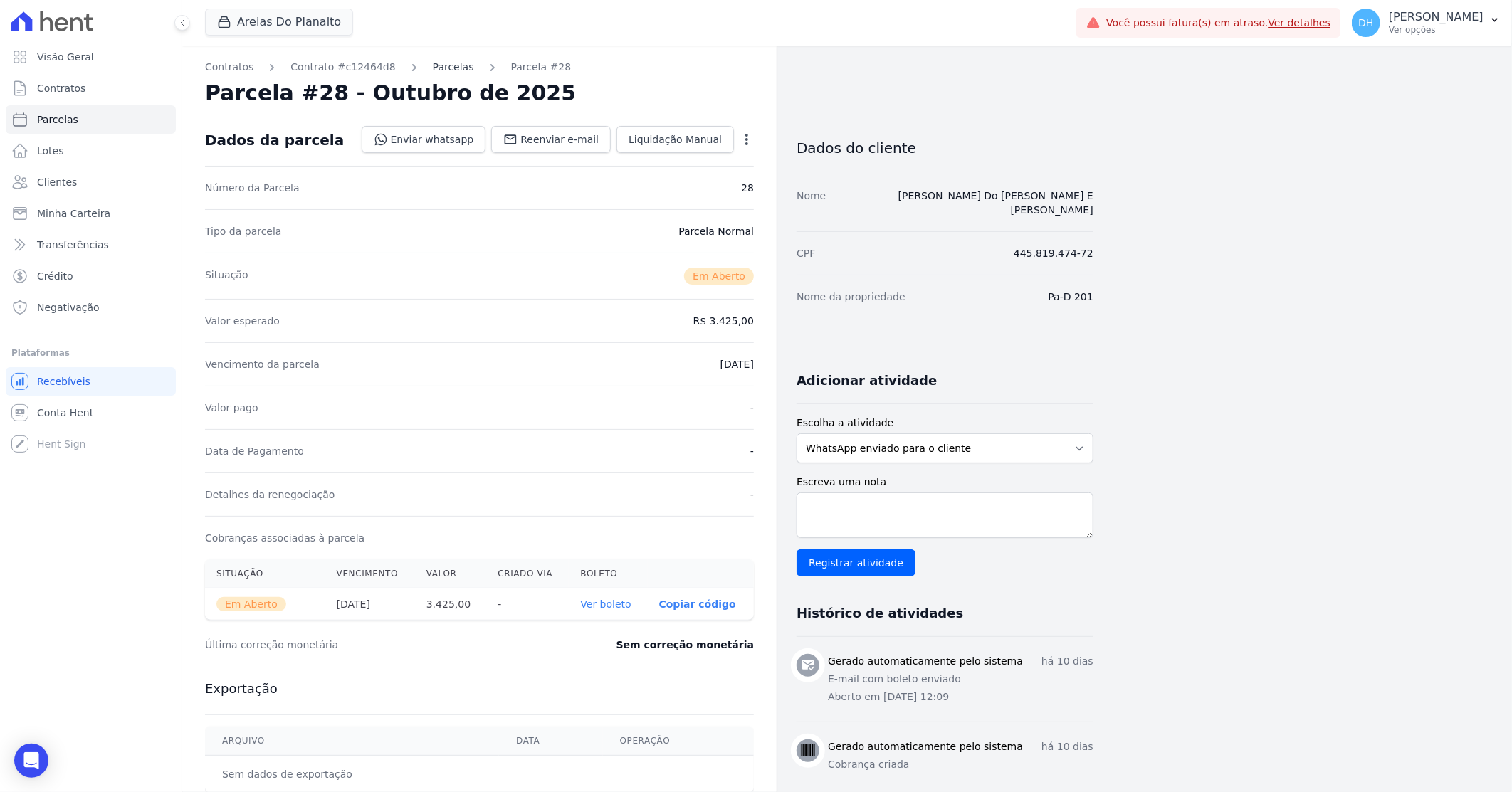
click at [433, 73] on link "Parcelas" at bounding box center [454, 67] width 42 height 15
select select
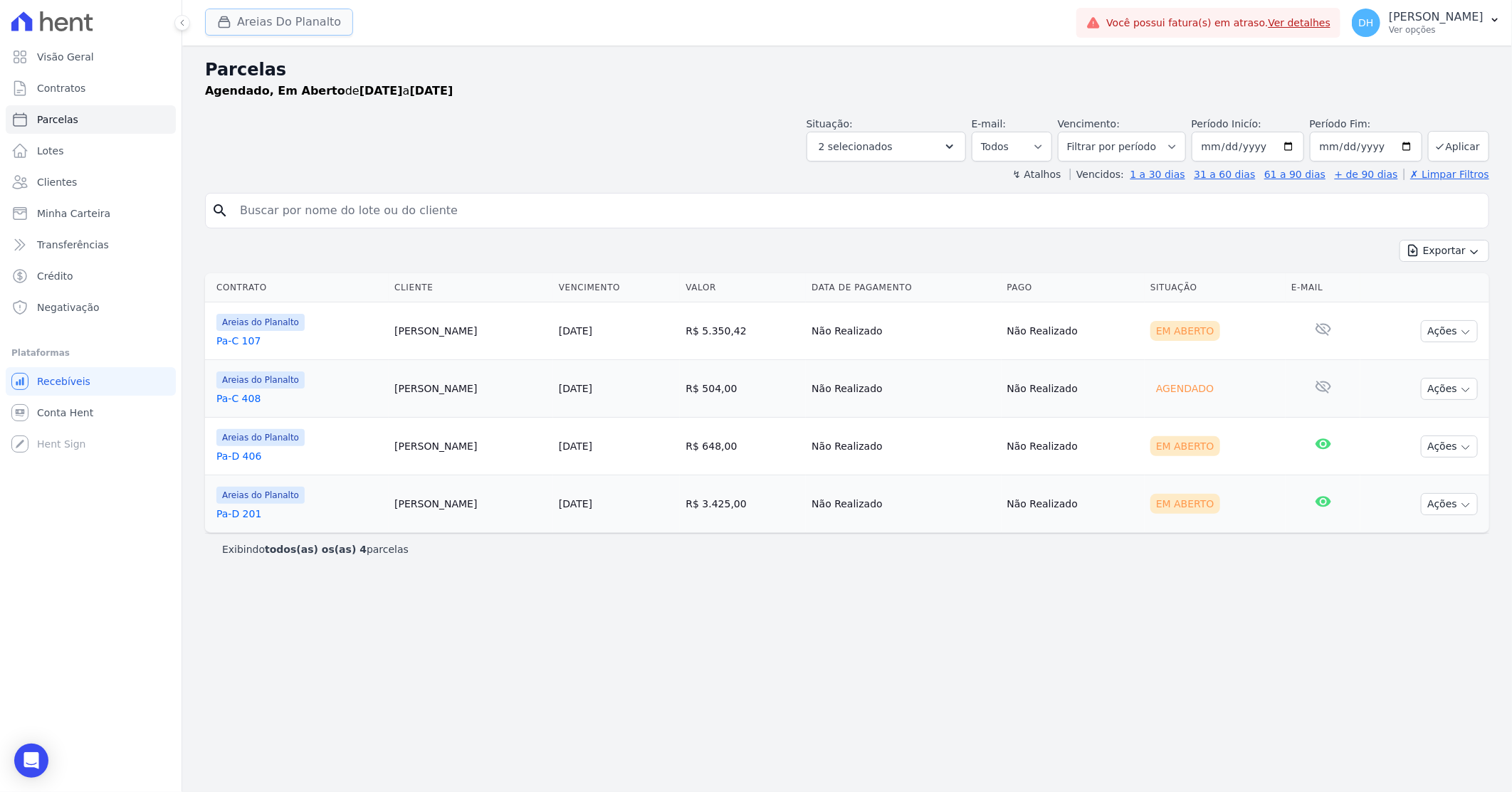
click at [286, 28] on button "Areias Do Planalto" at bounding box center [279, 22] width 148 height 27
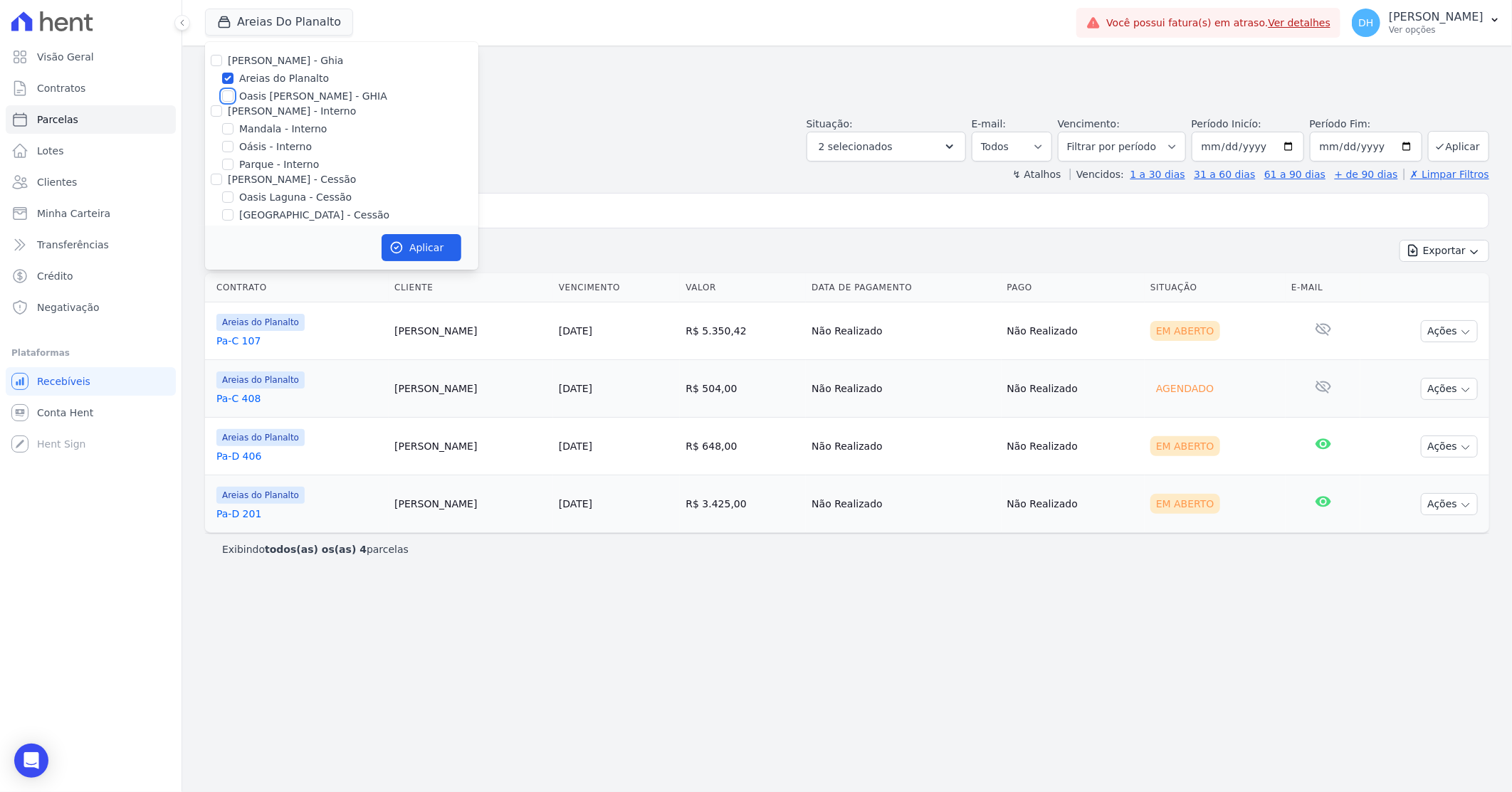
click at [226, 95] on input "Oasis [PERSON_NAME] - GHIA" at bounding box center [228, 96] width 12 height 12
checkbox input "true"
click at [223, 77] on input "Areias do Planalto" at bounding box center [228, 79] width 12 height 12
checkbox input "false"
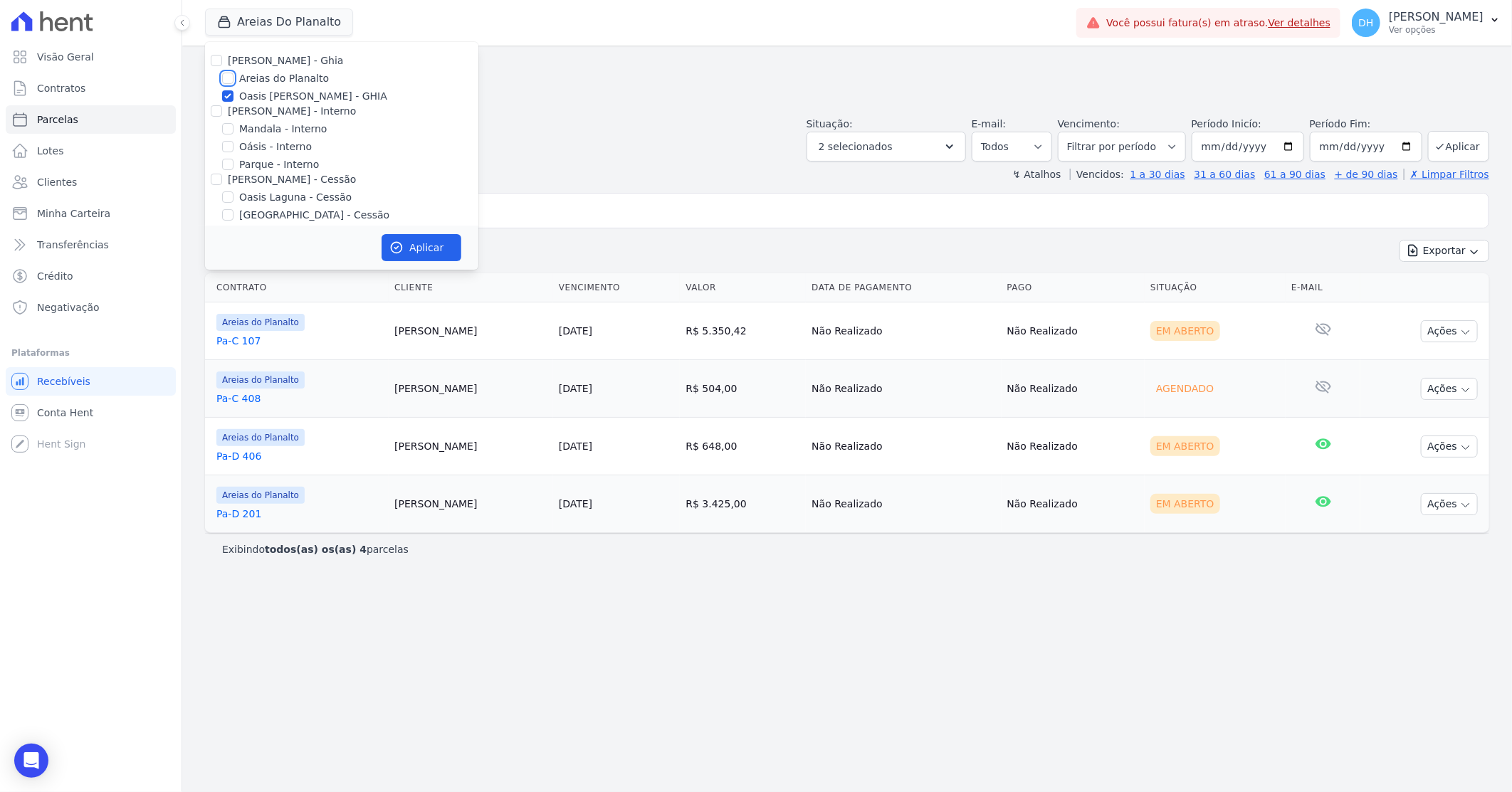
checkbox input "false"
click at [431, 256] on button "Aplicar" at bounding box center [421, 248] width 80 height 27
select select
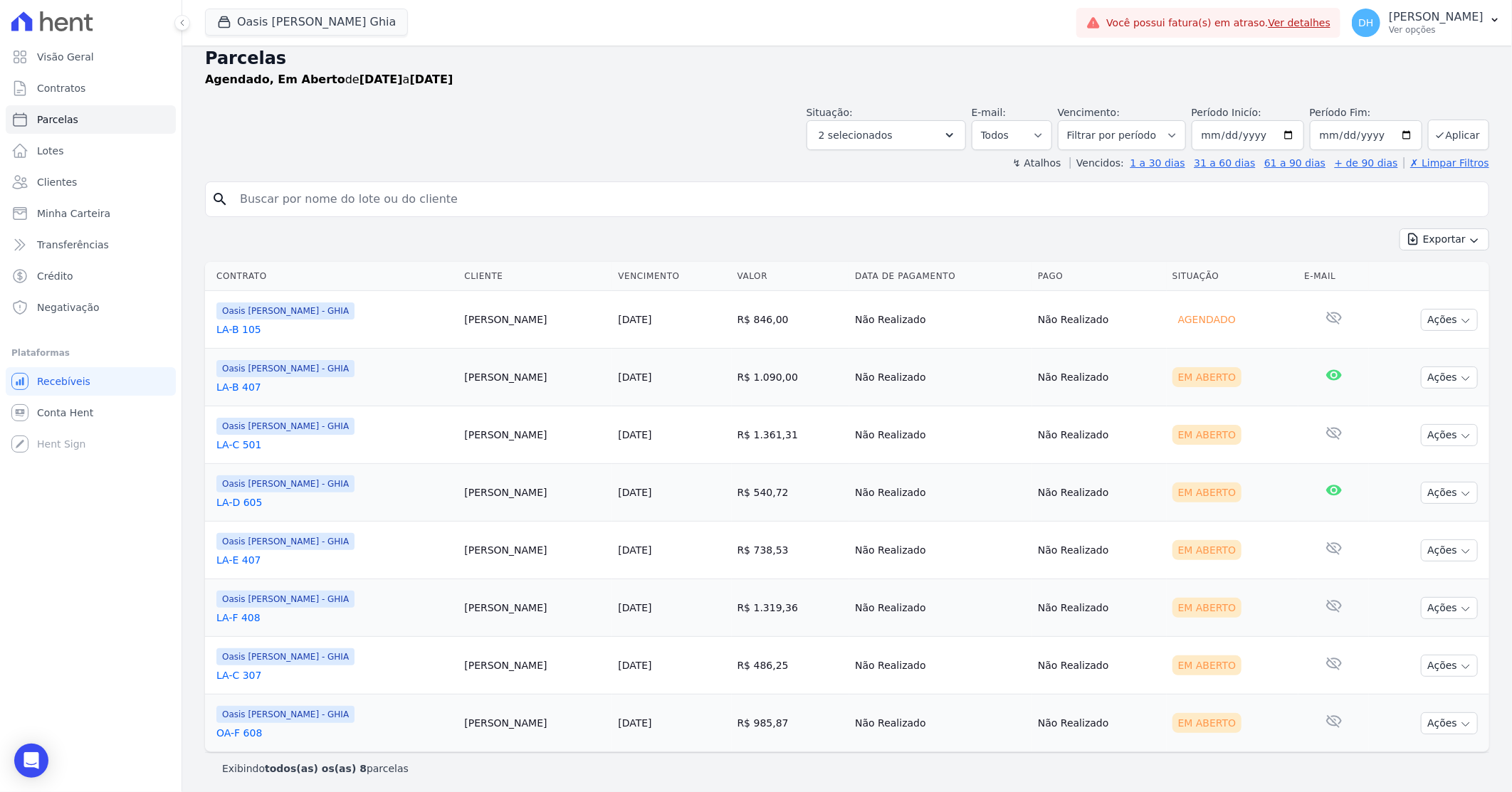
scroll to position [16, 0]
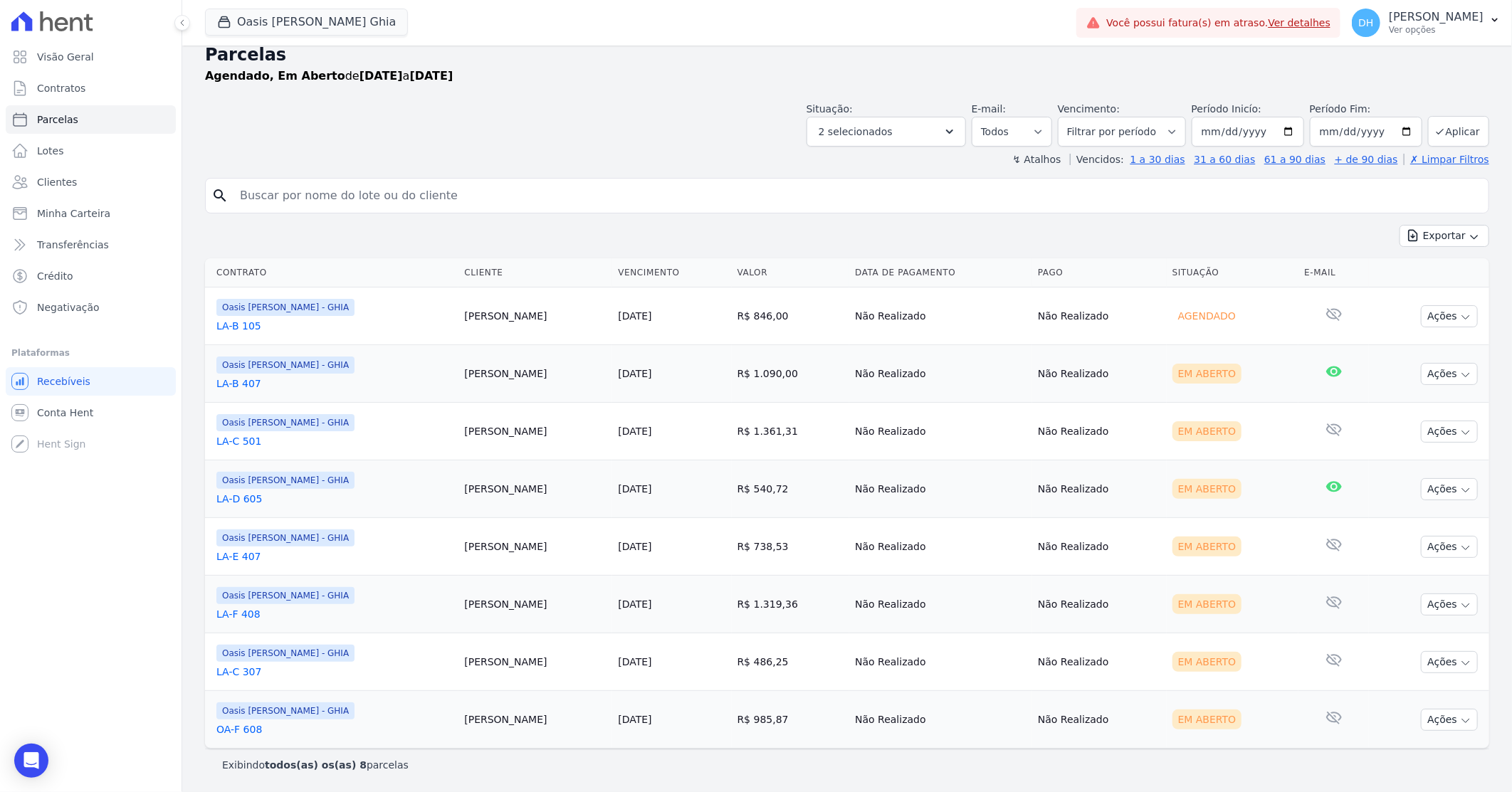
click at [233, 326] on link "LA-B 105" at bounding box center [334, 325] width 236 height 15
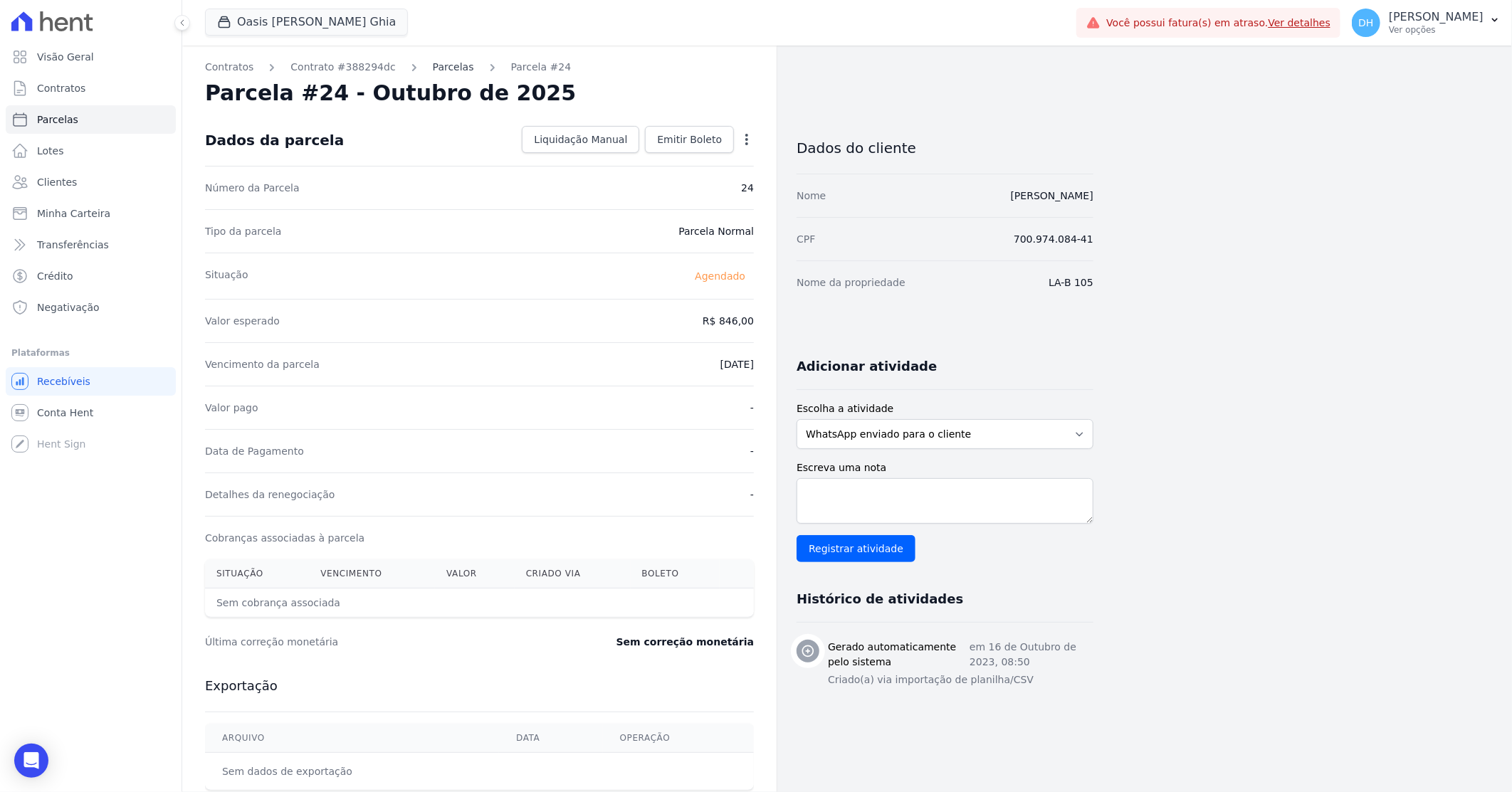
click at [433, 72] on link "Parcelas" at bounding box center [454, 67] width 42 height 15
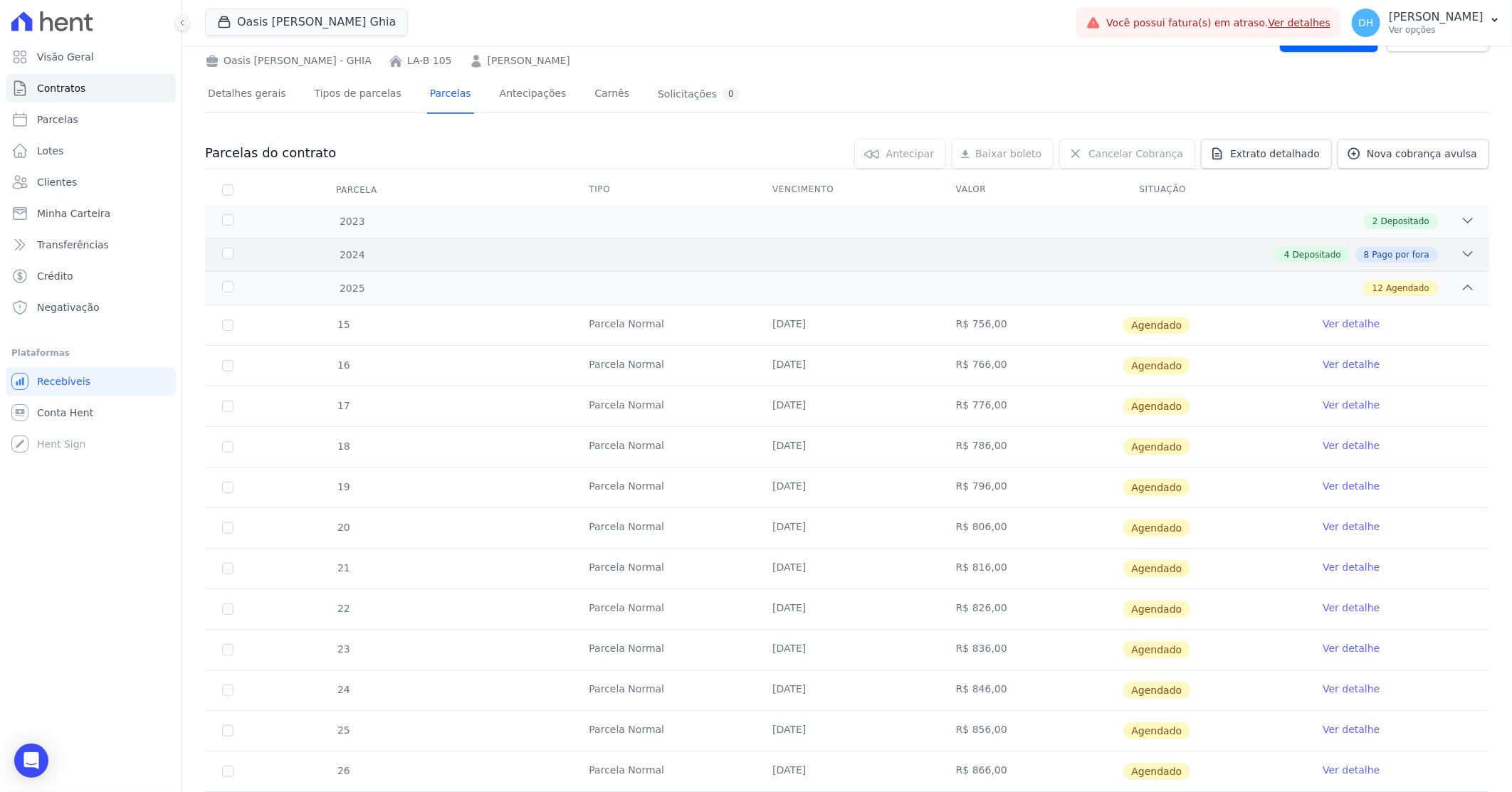
scroll to position [137, 0]
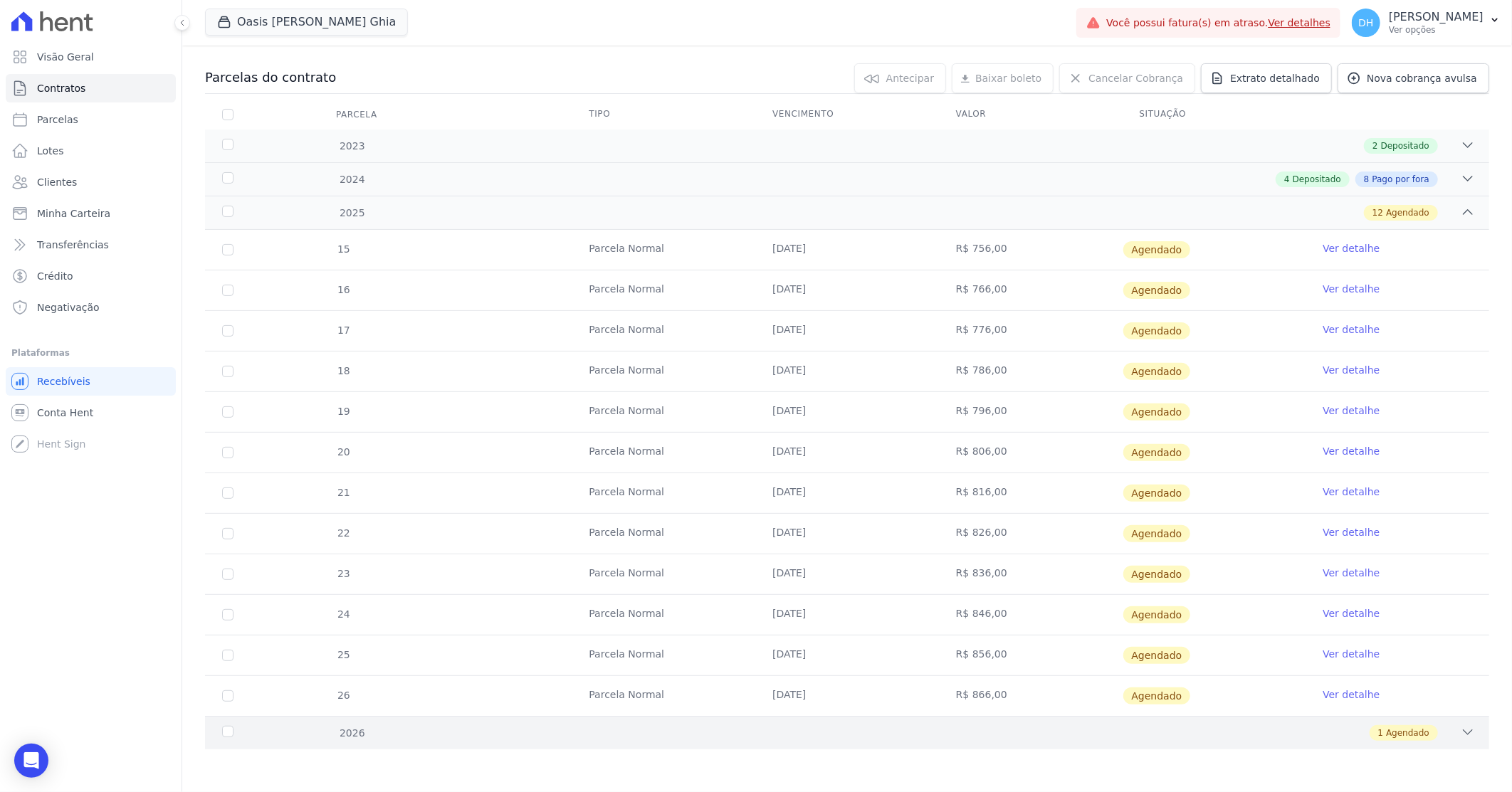
click at [814, 725] on div "1 Agendado" at bounding box center [910, 733] width 1129 height 16
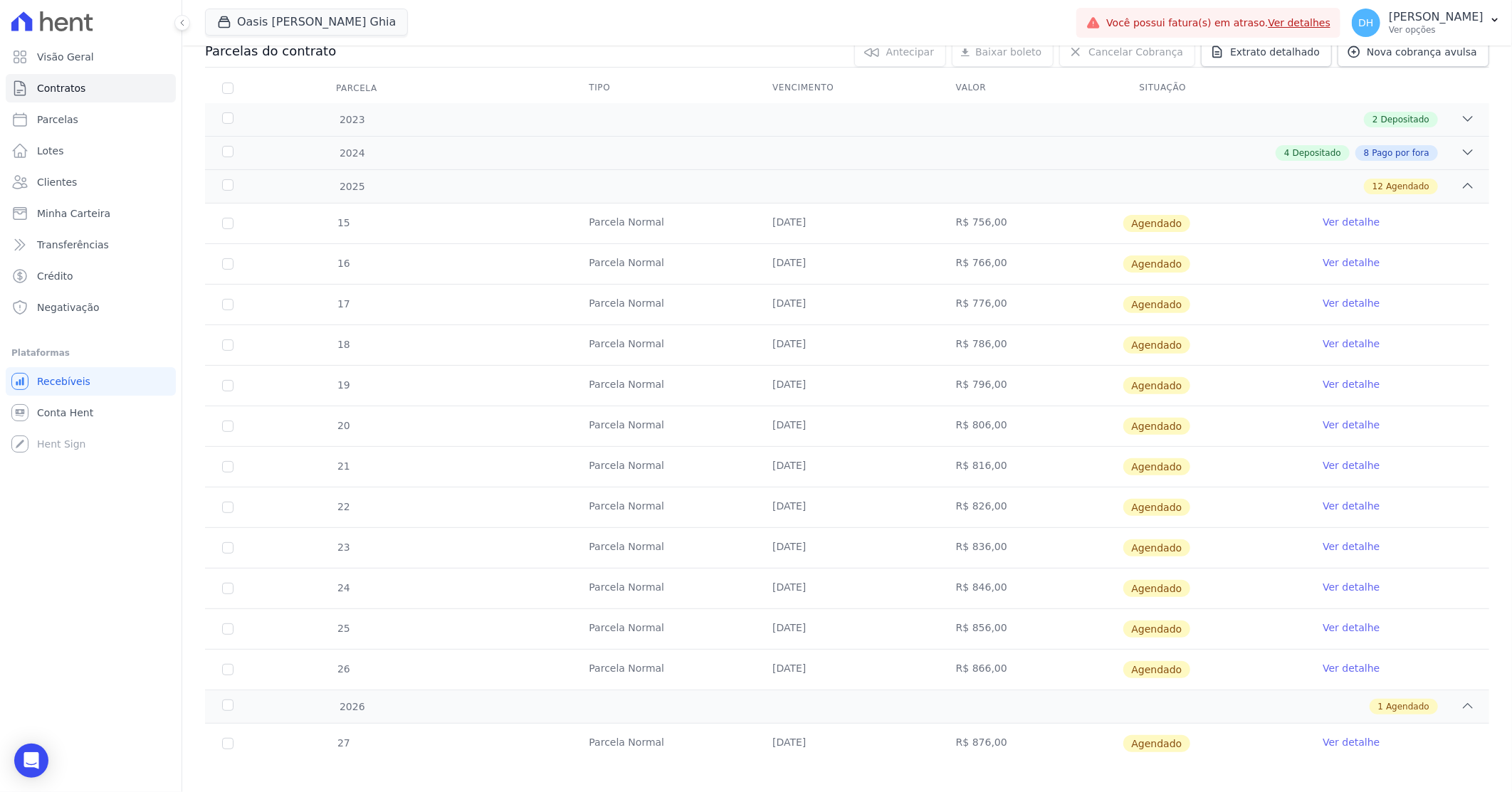
scroll to position [178, 0]
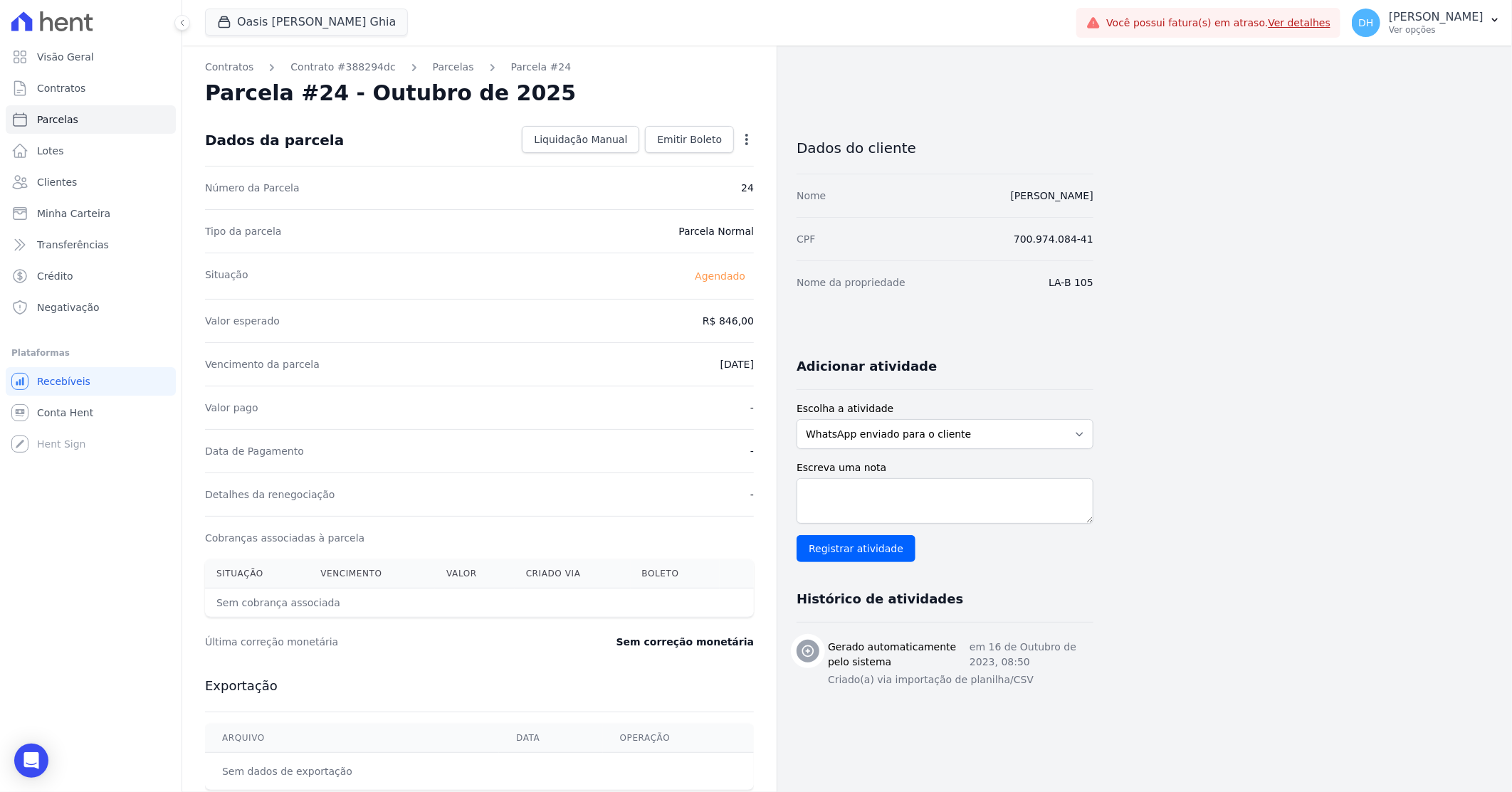
select select
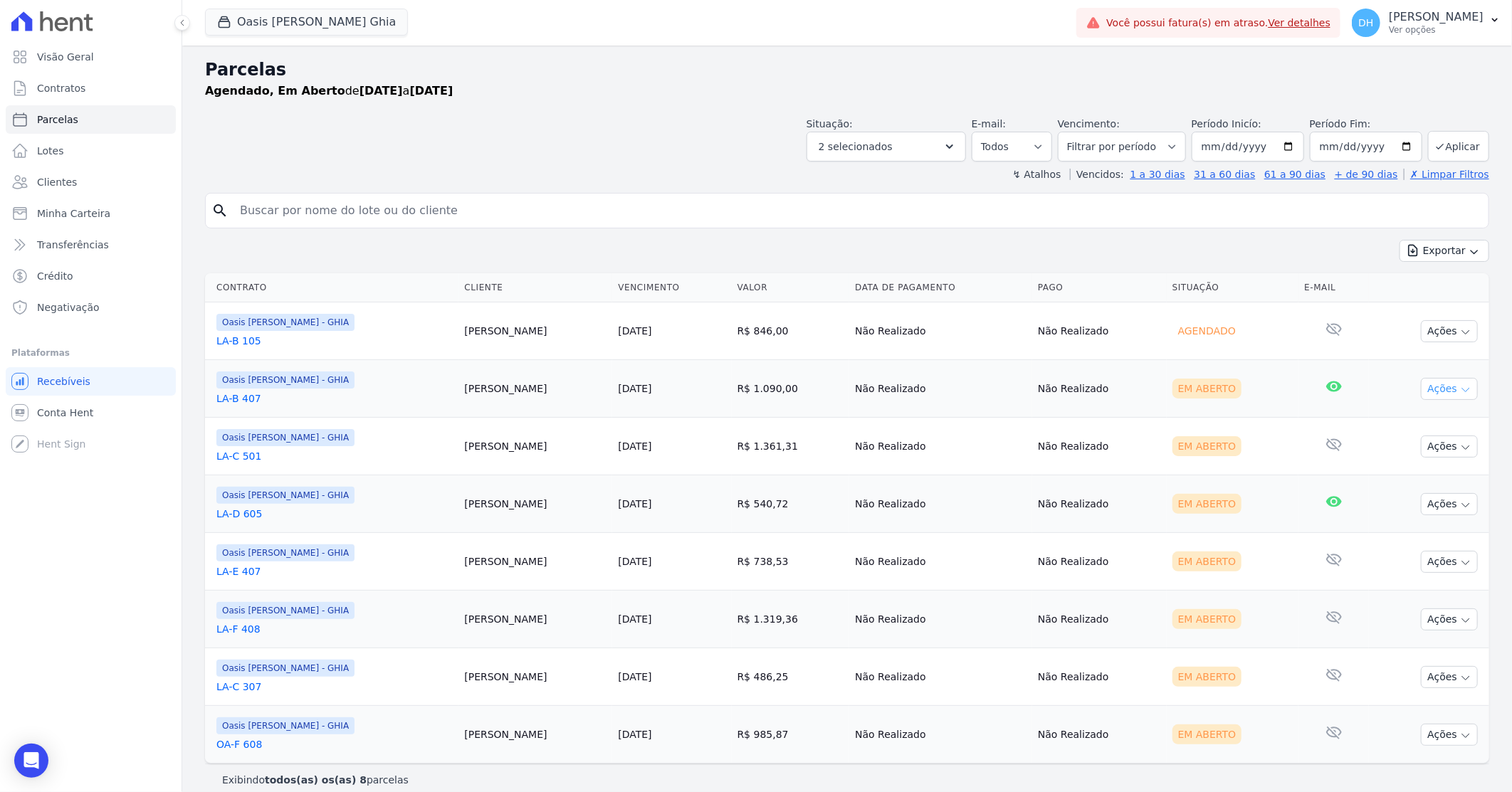
click at [1421, 385] on button "Ações" at bounding box center [1449, 388] width 57 height 22
click at [1396, 475] on link "Enviar whatsapp" at bounding box center [1443, 474] width 137 height 26
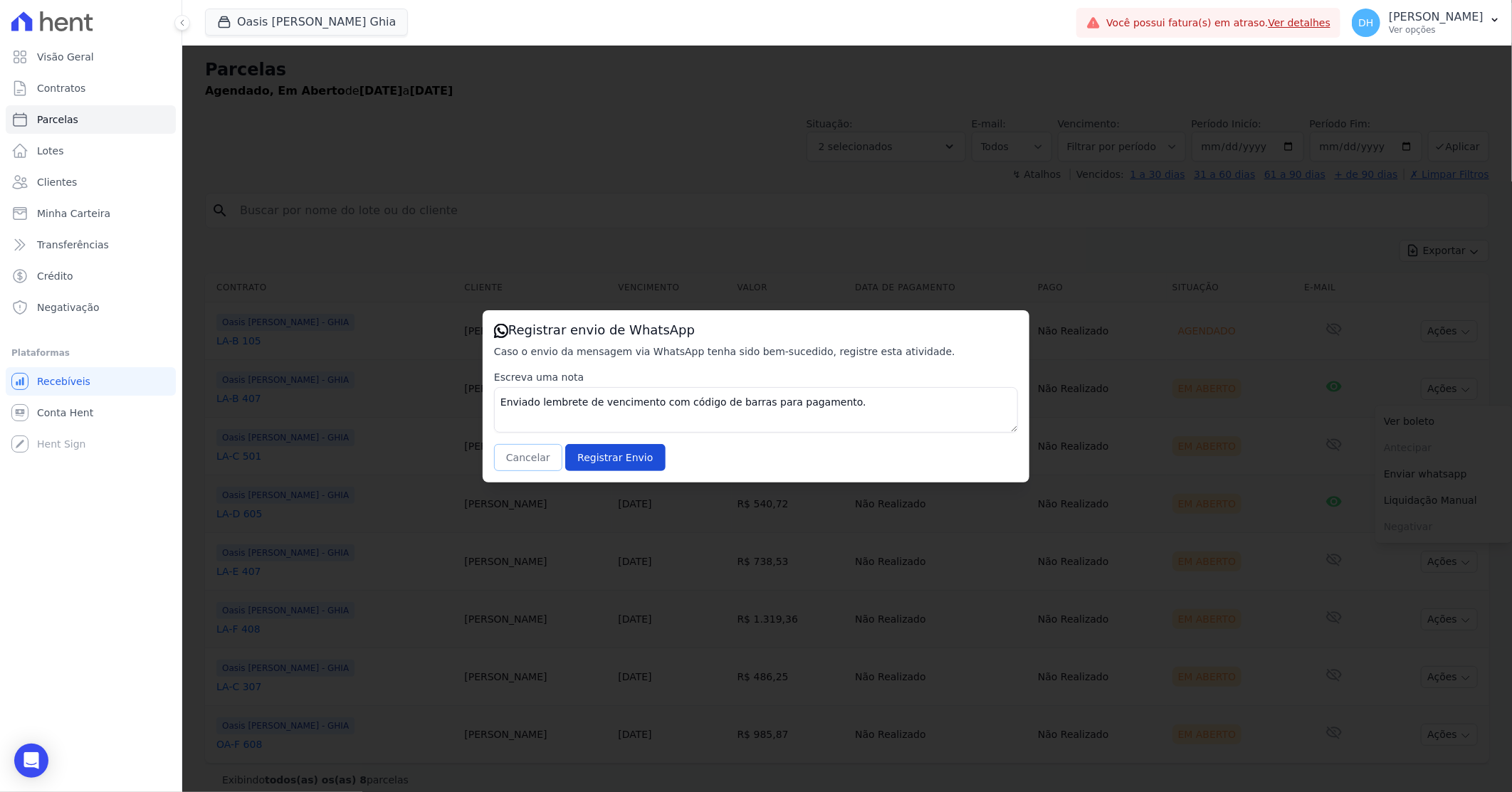
click at [529, 459] on button "Cancelar" at bounding box center [528, 457] width 68 height 27
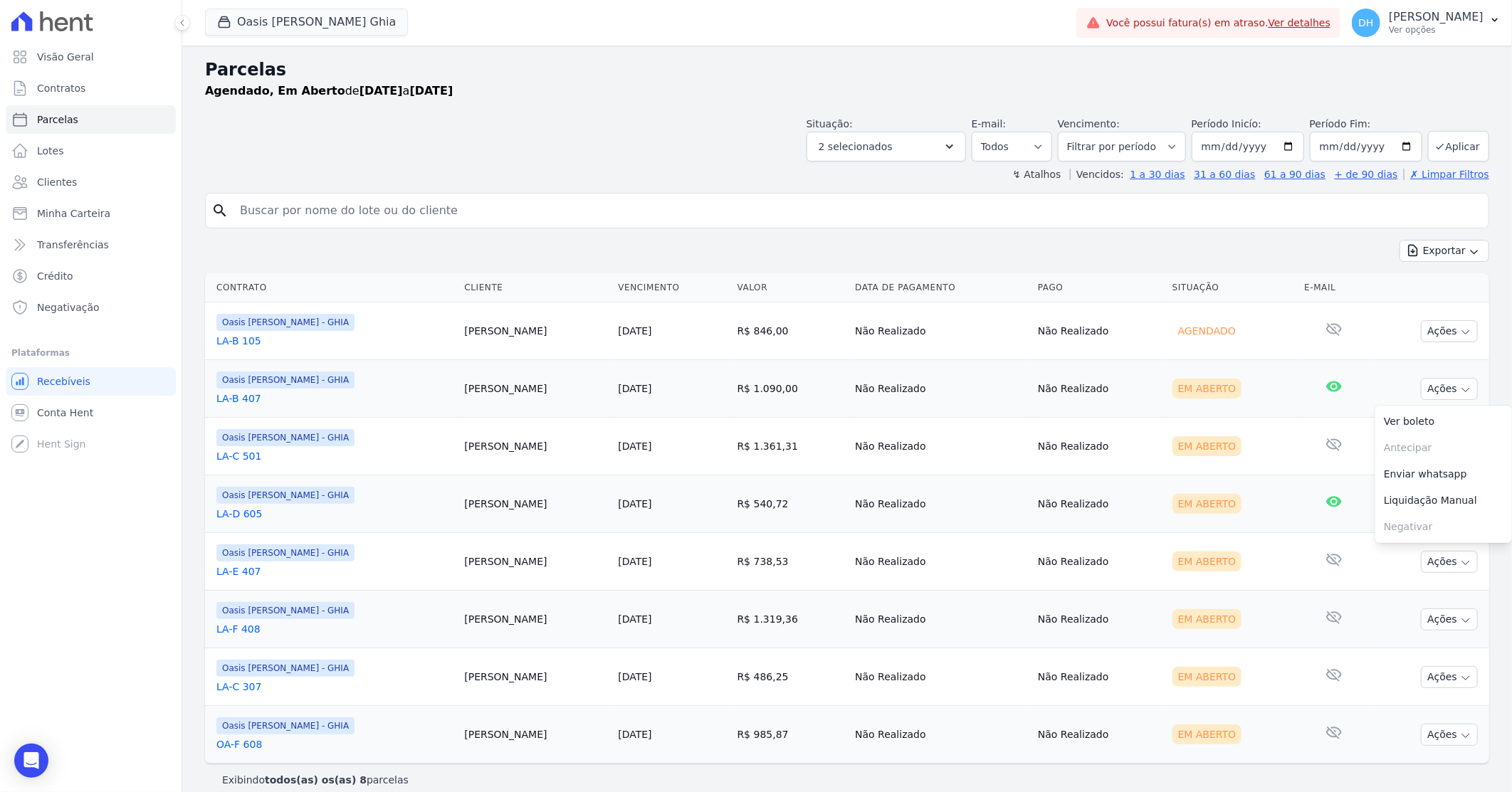
click at [254, 399] on link "LA-B 407" at bounding box center [334, 398] width 236 height 15
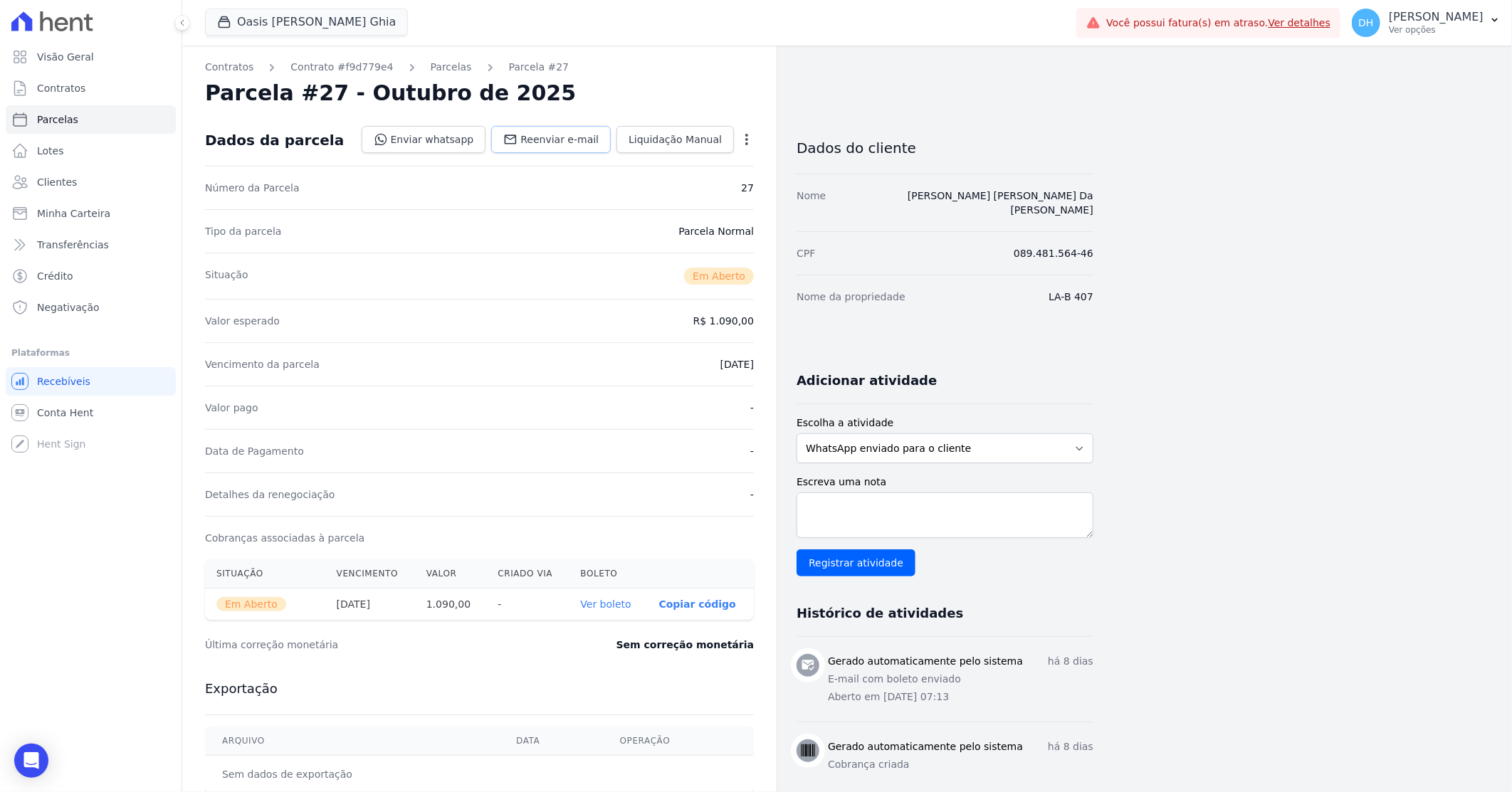
click at [554, 138] on span "Reenviar e-mail" at bounding box center [559, 139] width 79 height 15
select select
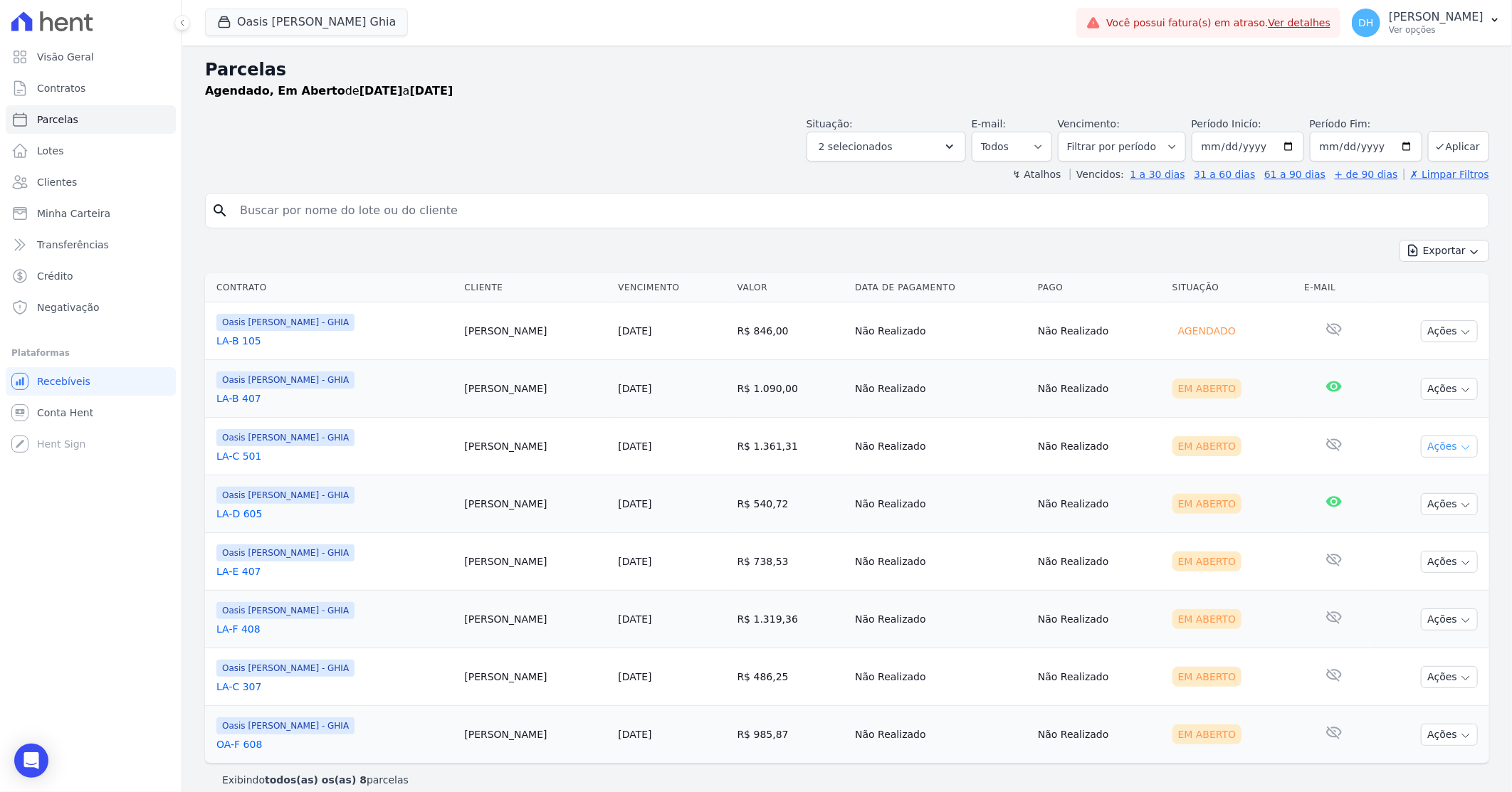
click at [1427, 446] on button "Ações" at bounding box center [1449, 446] width 57 height 22
click at [1398, 531] on link "Enviar whatsapp" at bounding box center [1443, 531] width 137 height 26
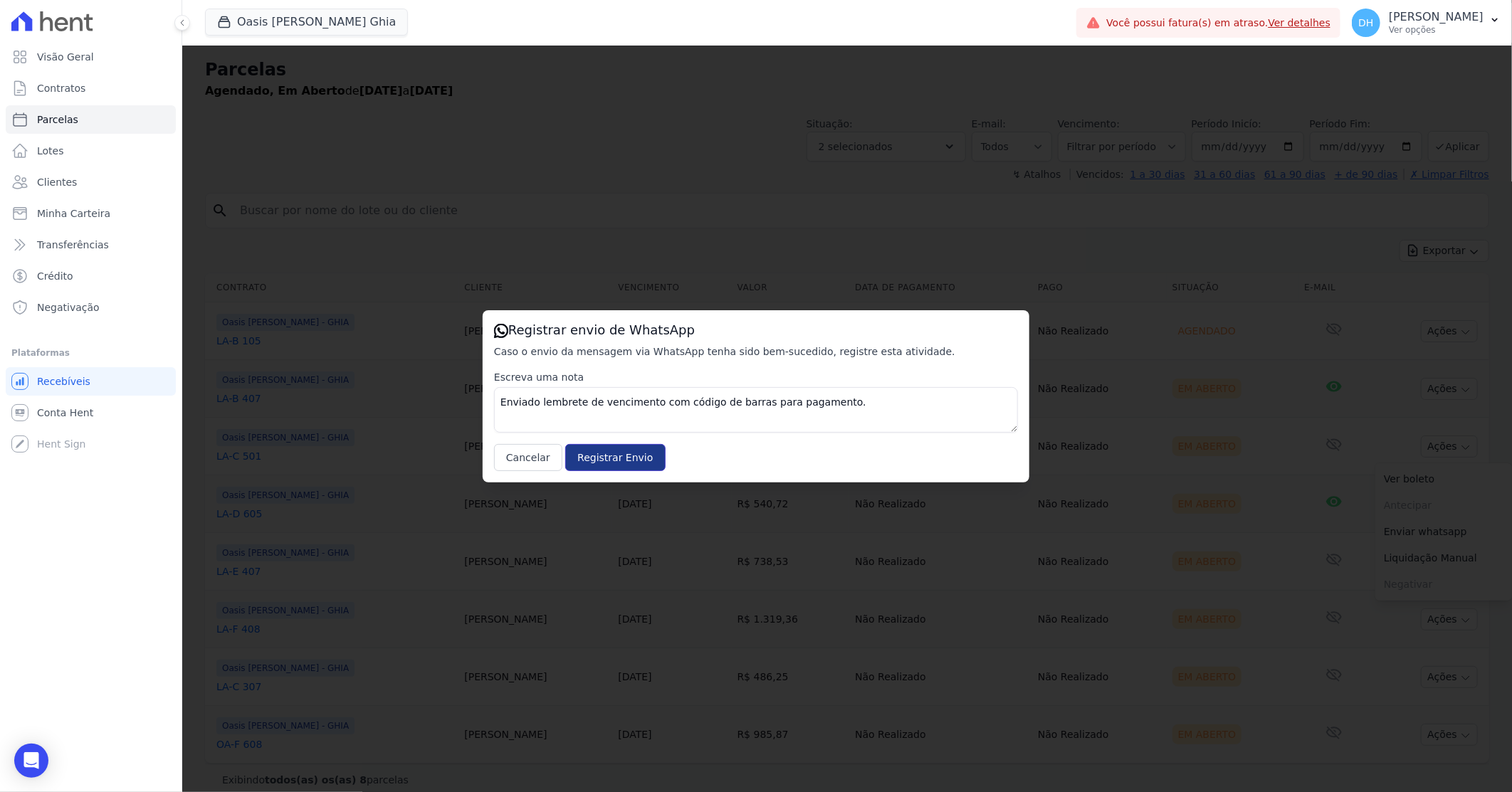
click at [588, 454] on input "Registrar Envio" at bounding box center [615, 457] width 100 height 27
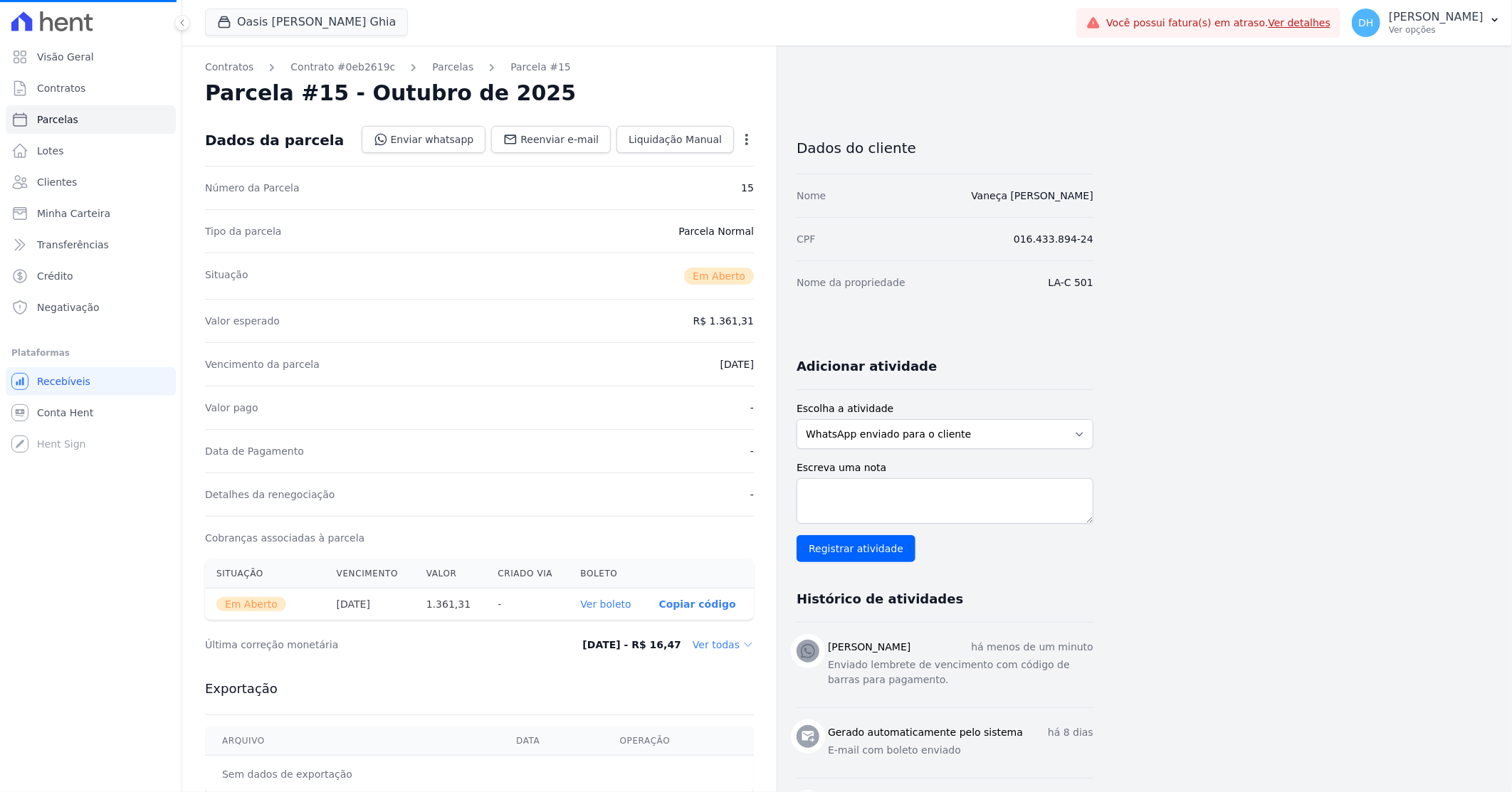
select select
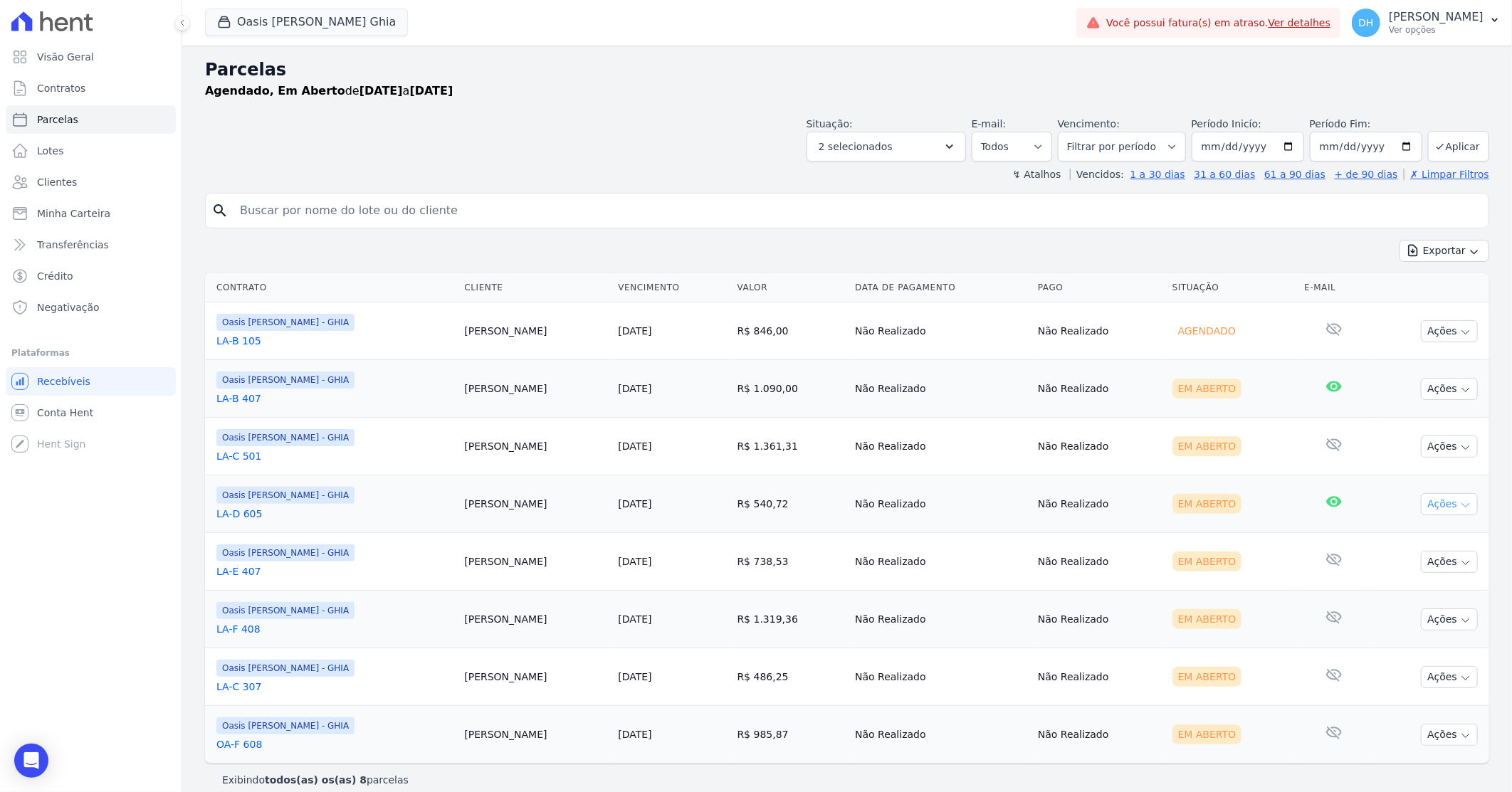
click at [1460, 507] on icon "button" at bounding box center [1465, 506] width 12 height 12
click at [1406, 585] on link "Enviar whatsapp" at bounding box center [1443, 589] width 137 height 26
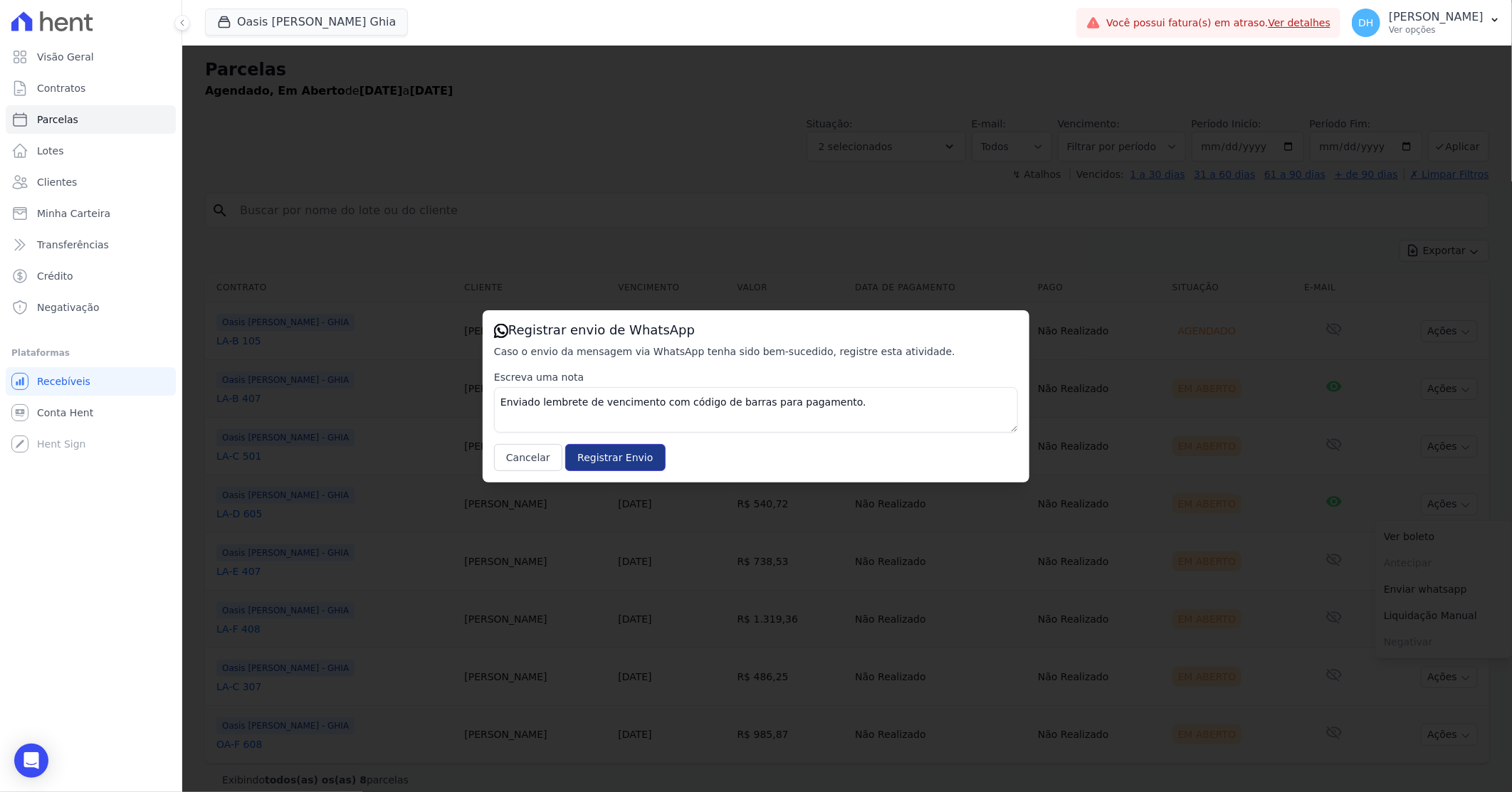
click at [593, 455] on input "Registrar Envio" at bounding box center [615, 457] width 100 height 27
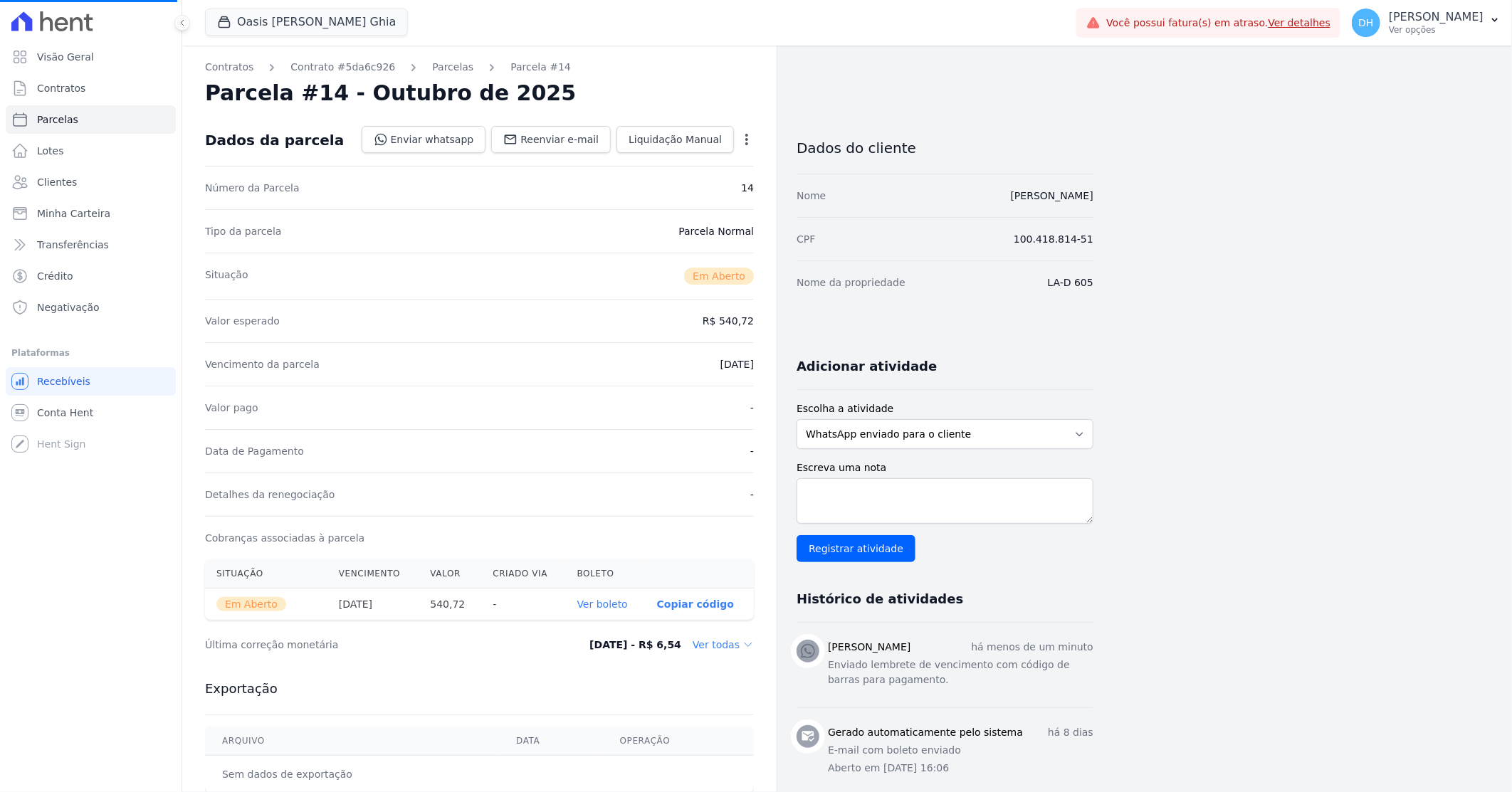
select select
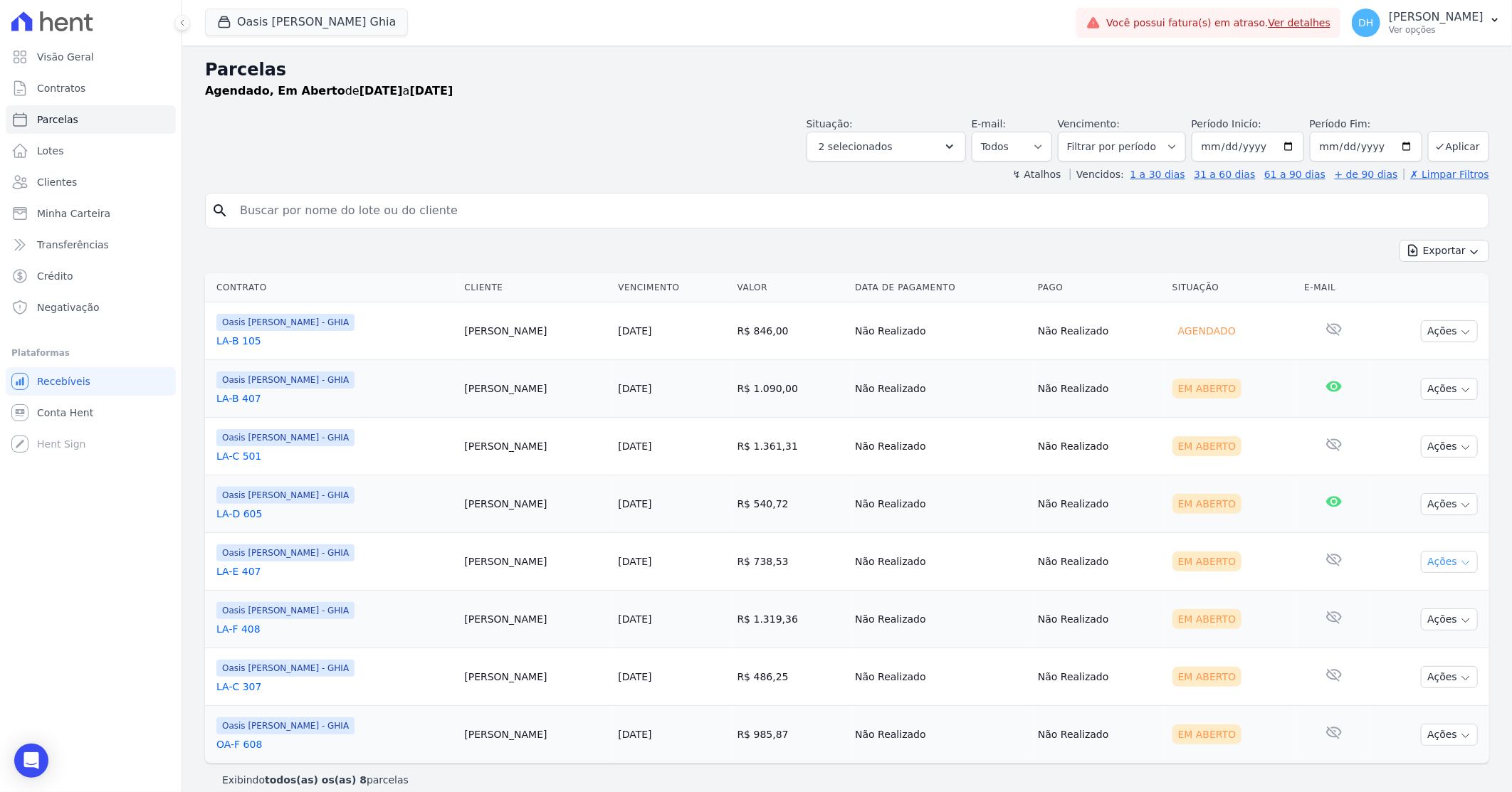
click at [1438, 569] on button "Ações" at bounding box center [1449, 561] width 57 height 22
click at [1408, 645] on link "Enviar whatsapp" at bounding box center [1443, 646] width 137 height 26
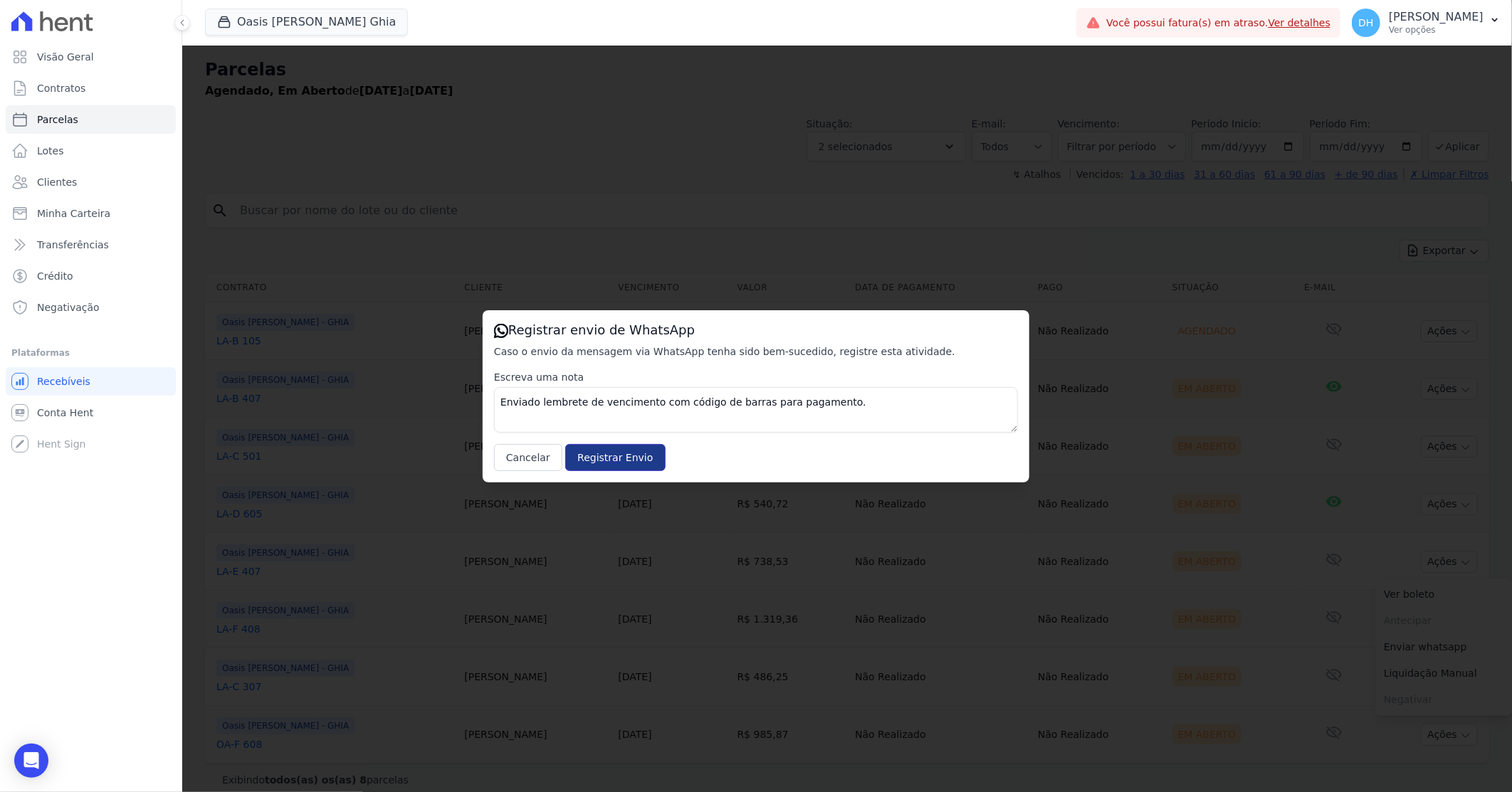
click at [616, 453] on input "Registrar Envio" at bounding box center [615, 457] width 100 height 27
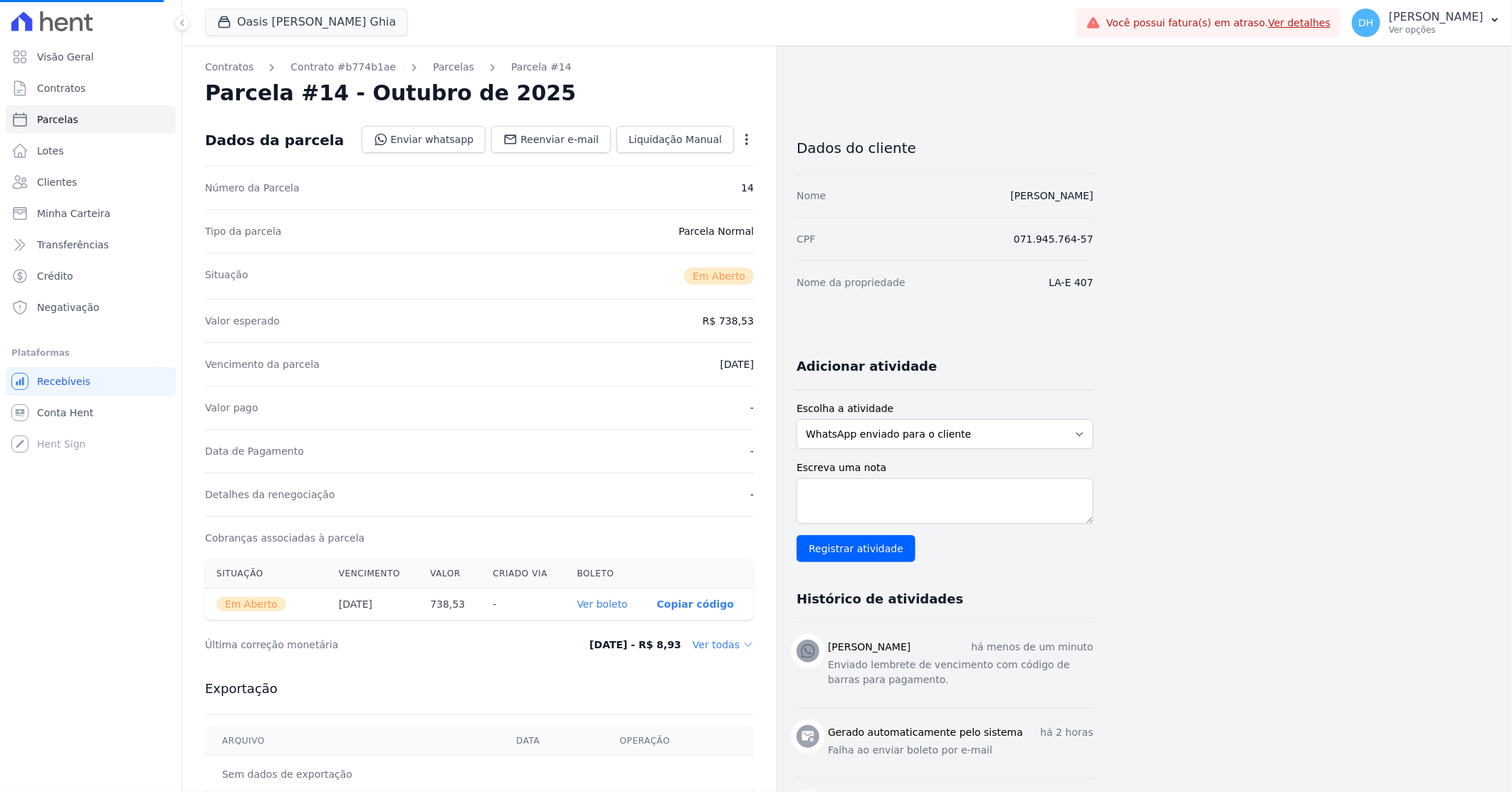
select select
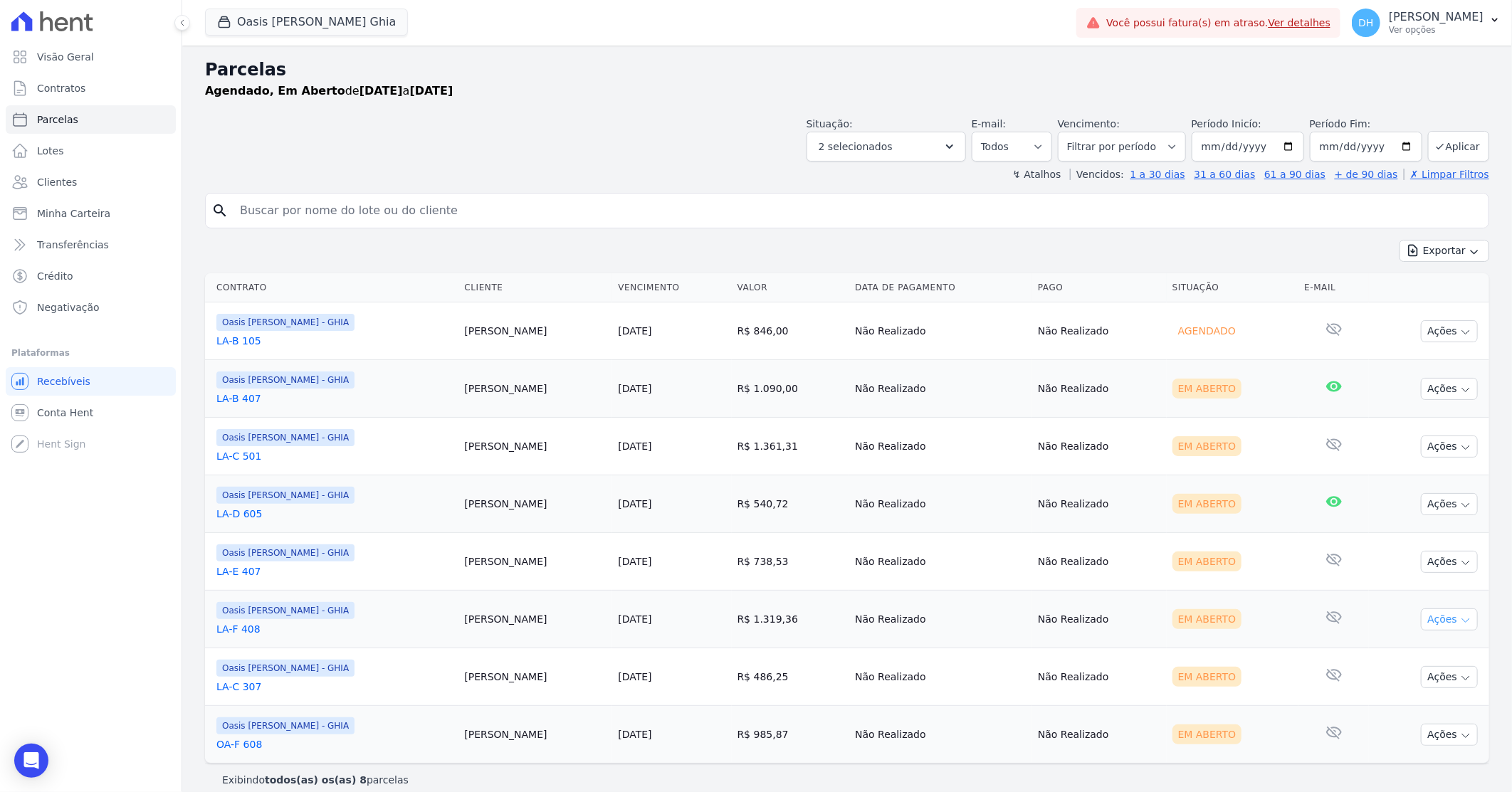
click at [1436, 619] on button "Ações" at bounding box center [1449, 619] width 57 height 22
click at [1396, 700] on link "Enviar whatsapp" at bounding box center [1443, 705] width 137 height 26
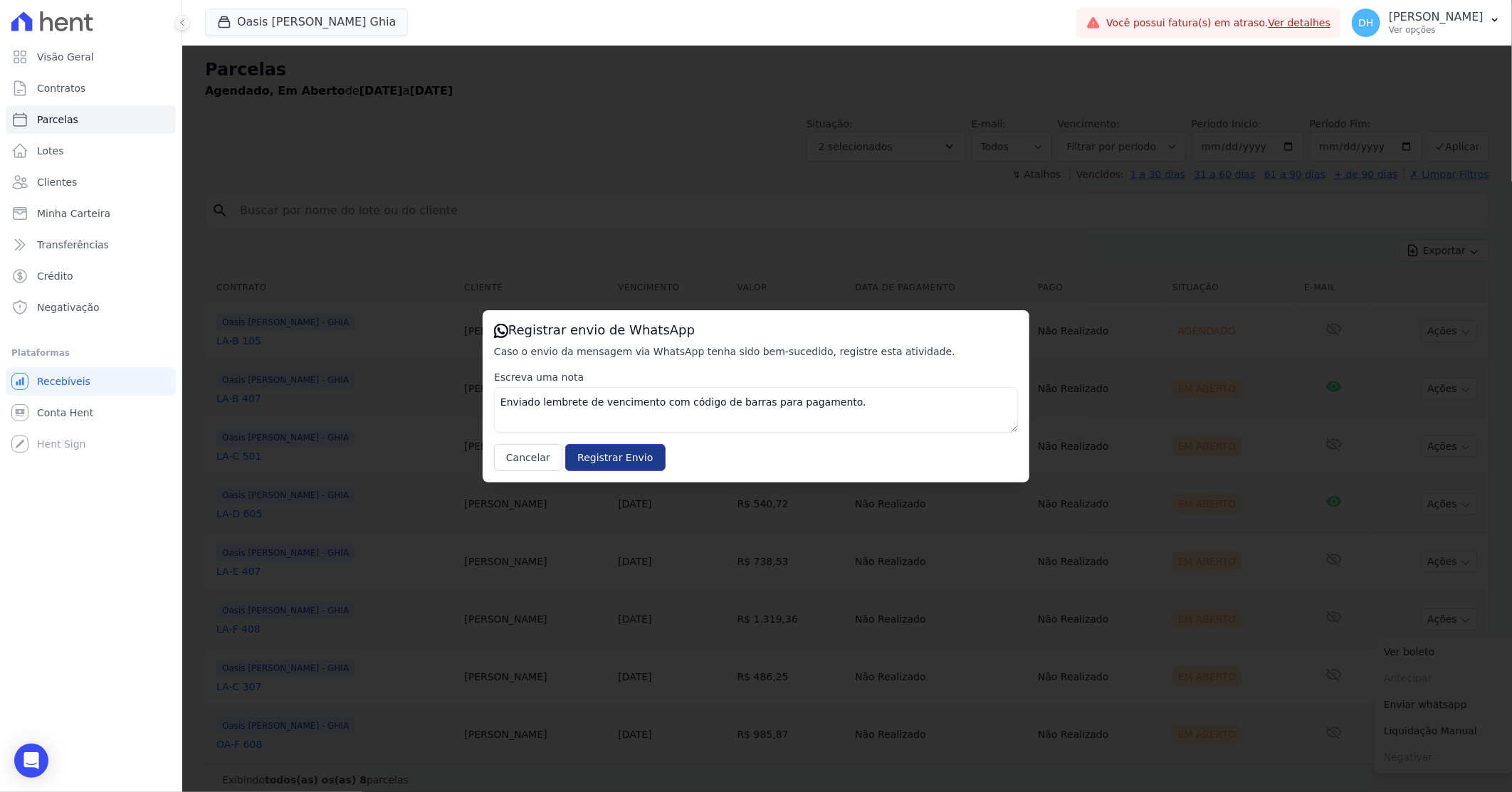
click at [609, 444] on input "Registrar Envio" at bounding box center [615, 457] width 100 height 27
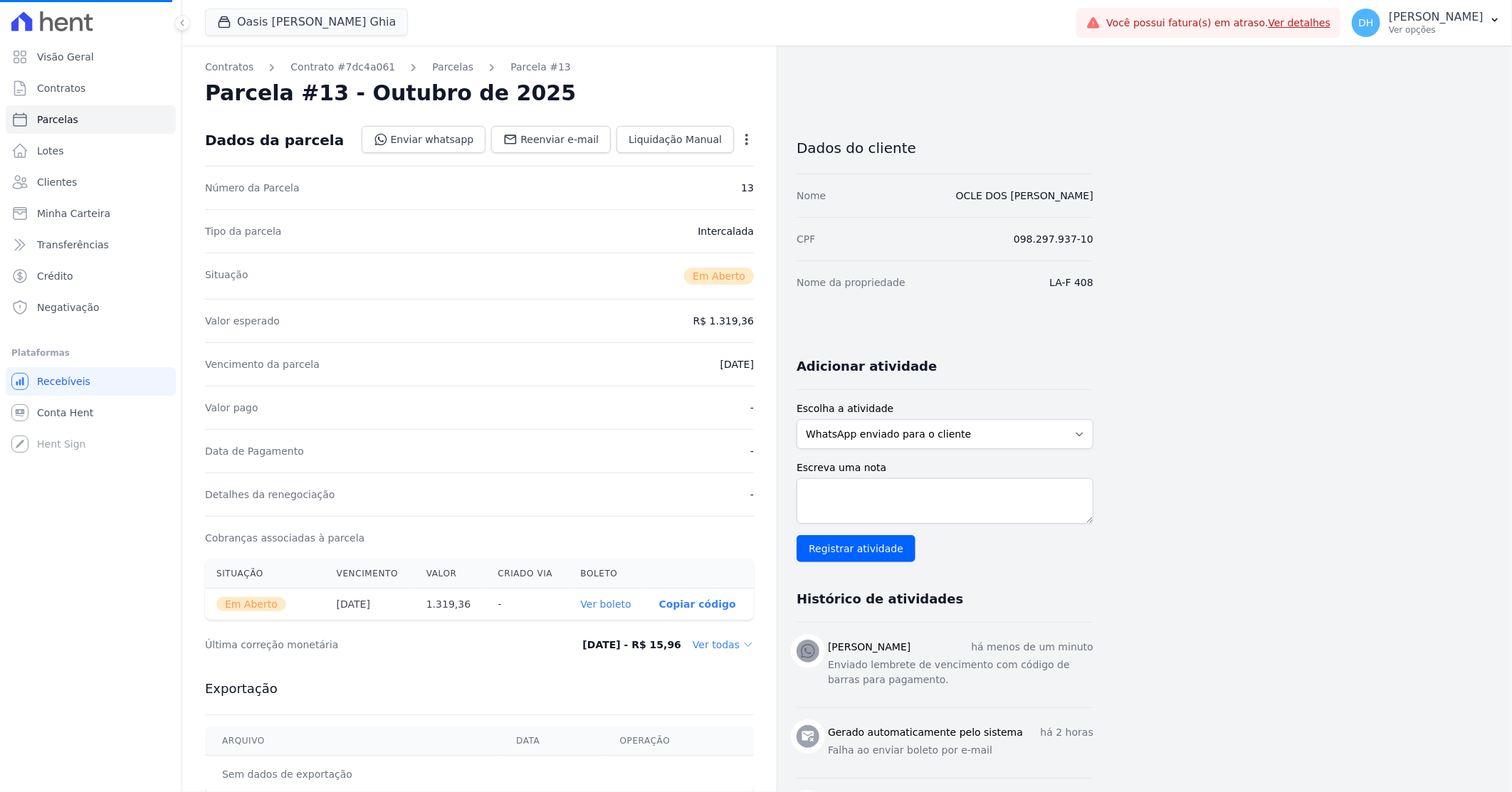
select select
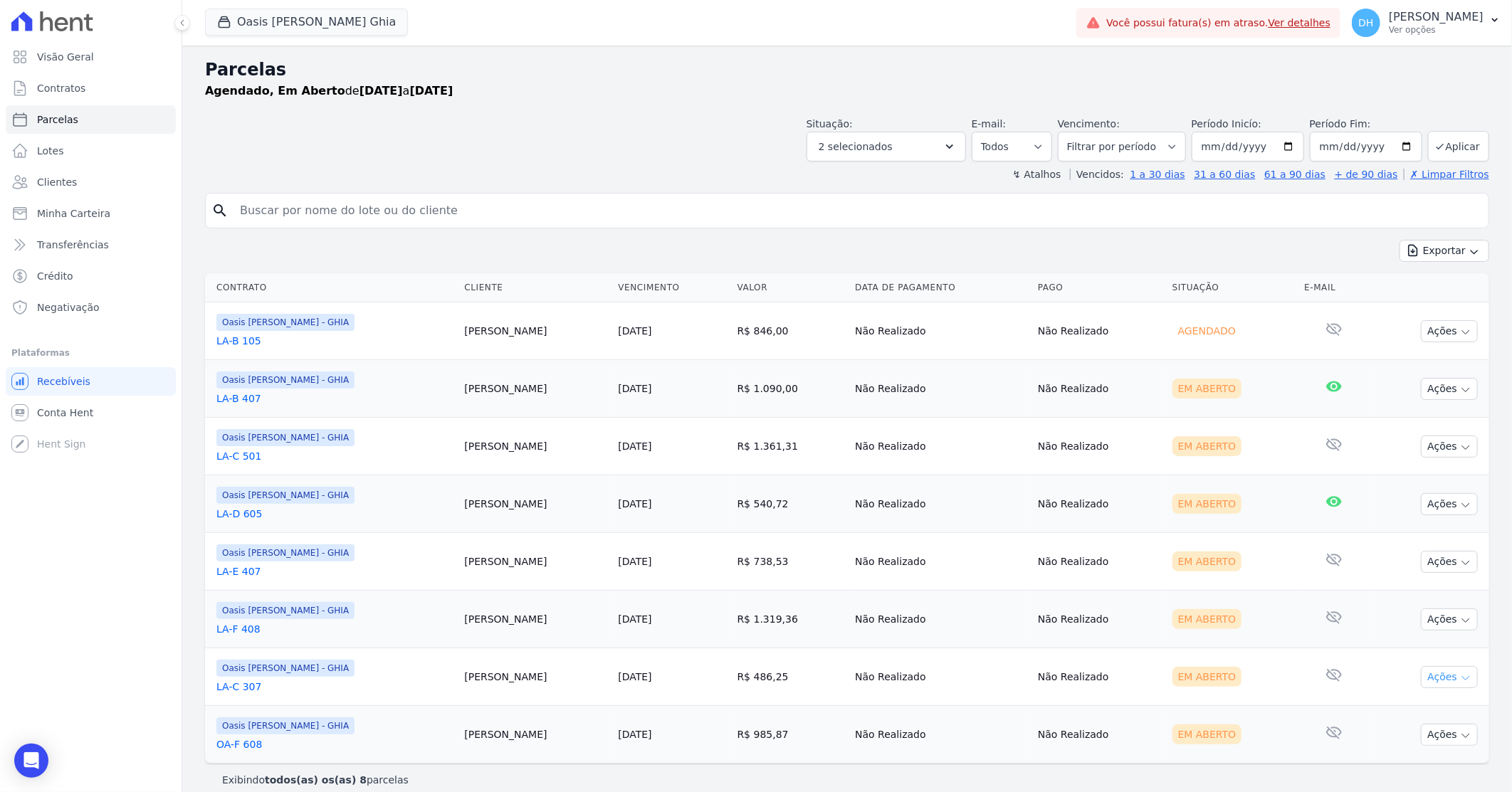
click at [1429, 676] on button "Ações" at bounding box center [1449, 676] width 57 height 22
click at [1394, 756] on link "Enviar whatsapp" at bounding box center [1443, 762] width 137 height 26
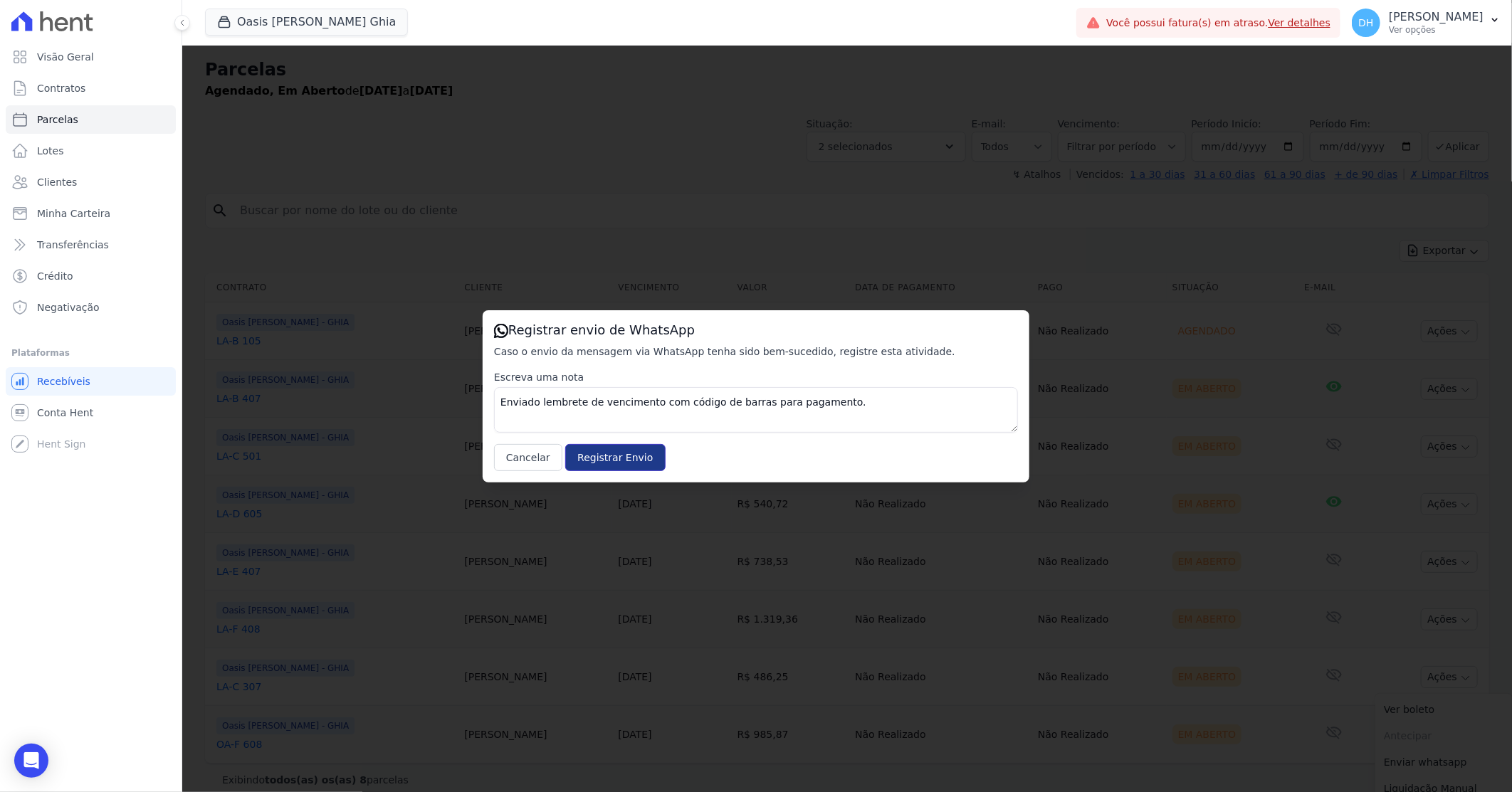
click at [623, 460] on input "Registrar Envio" at bounding box center [615, 457] width 100 height 27
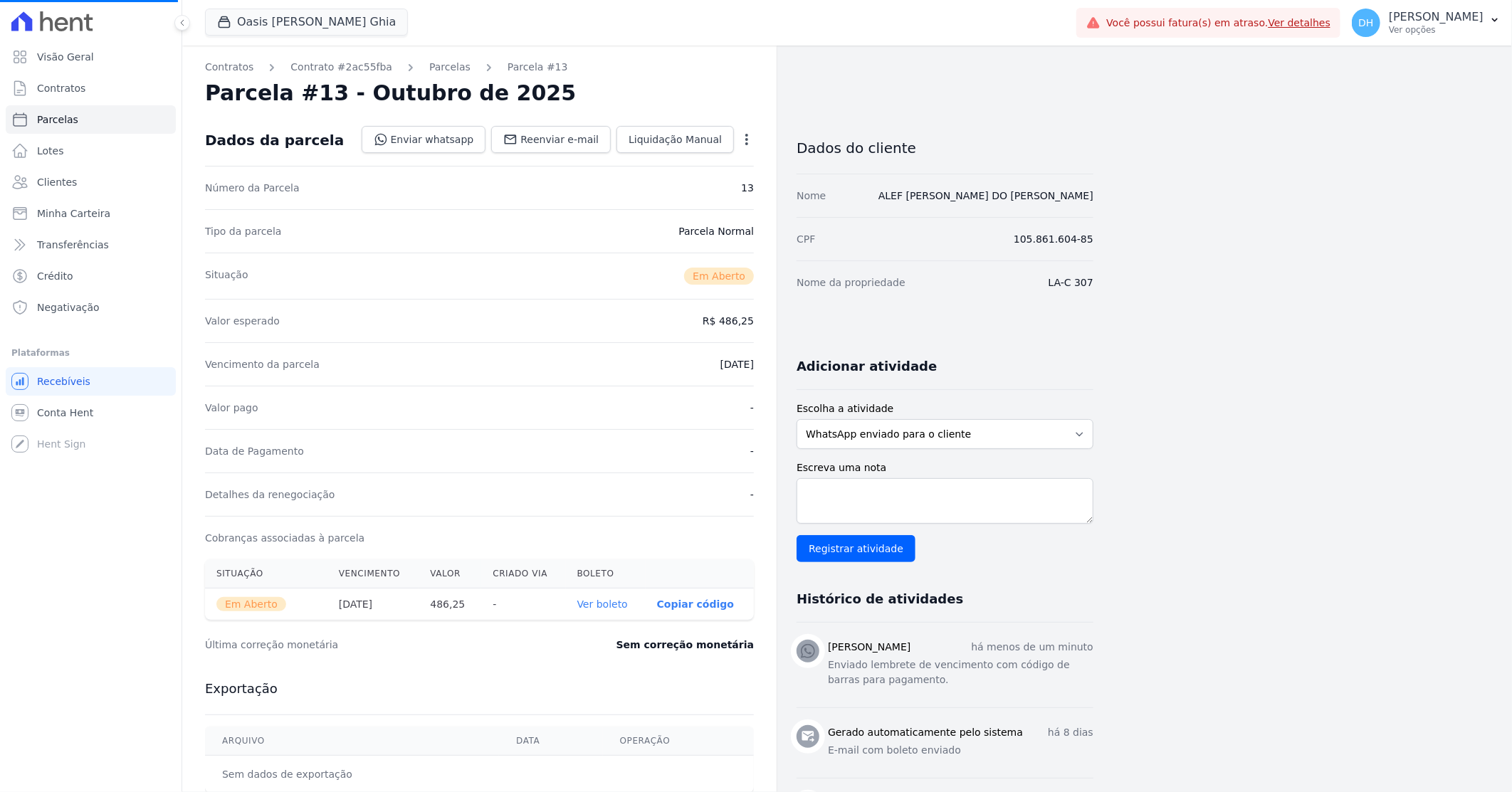
select select
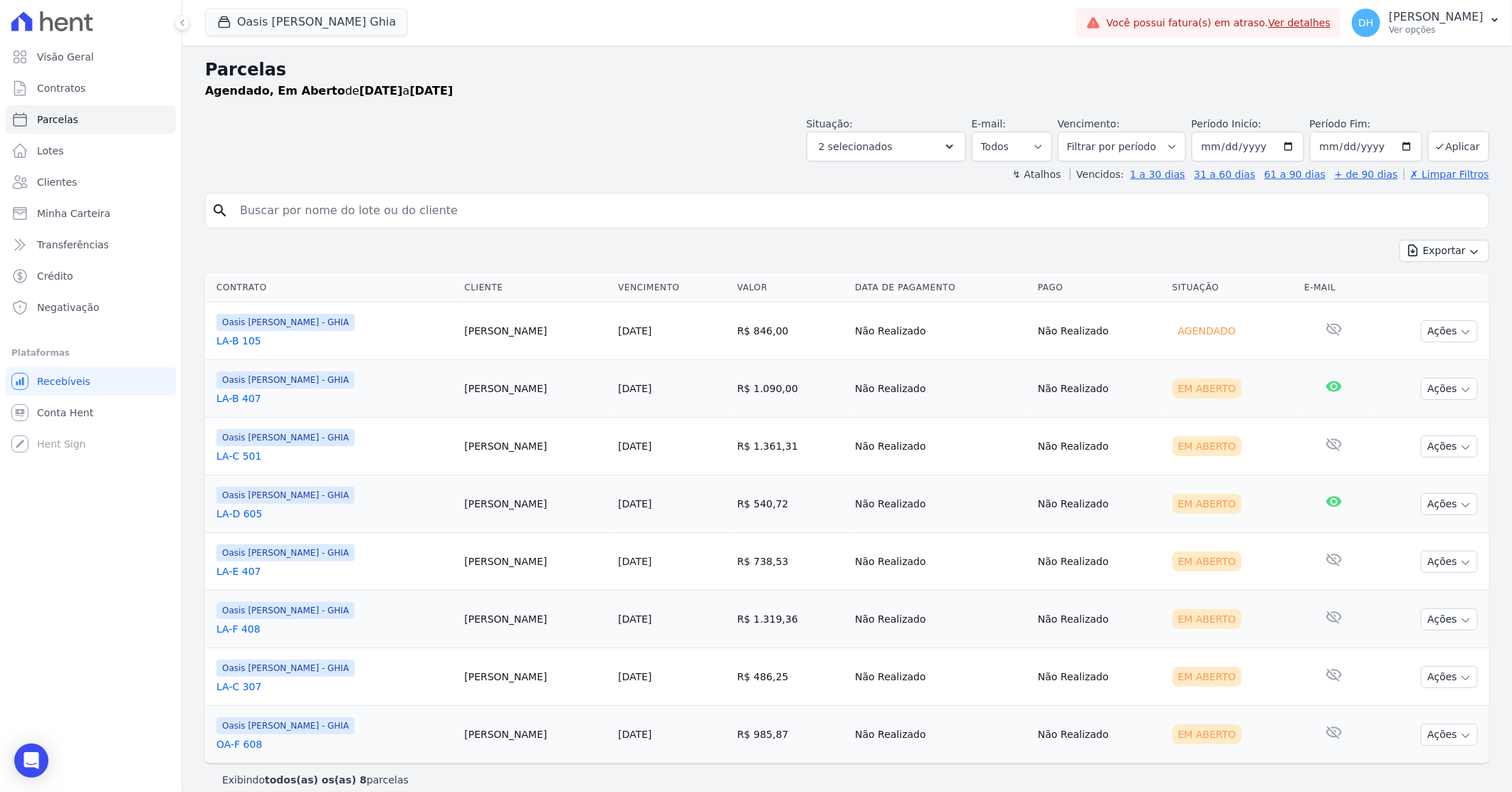
scroll to position [16, 0]
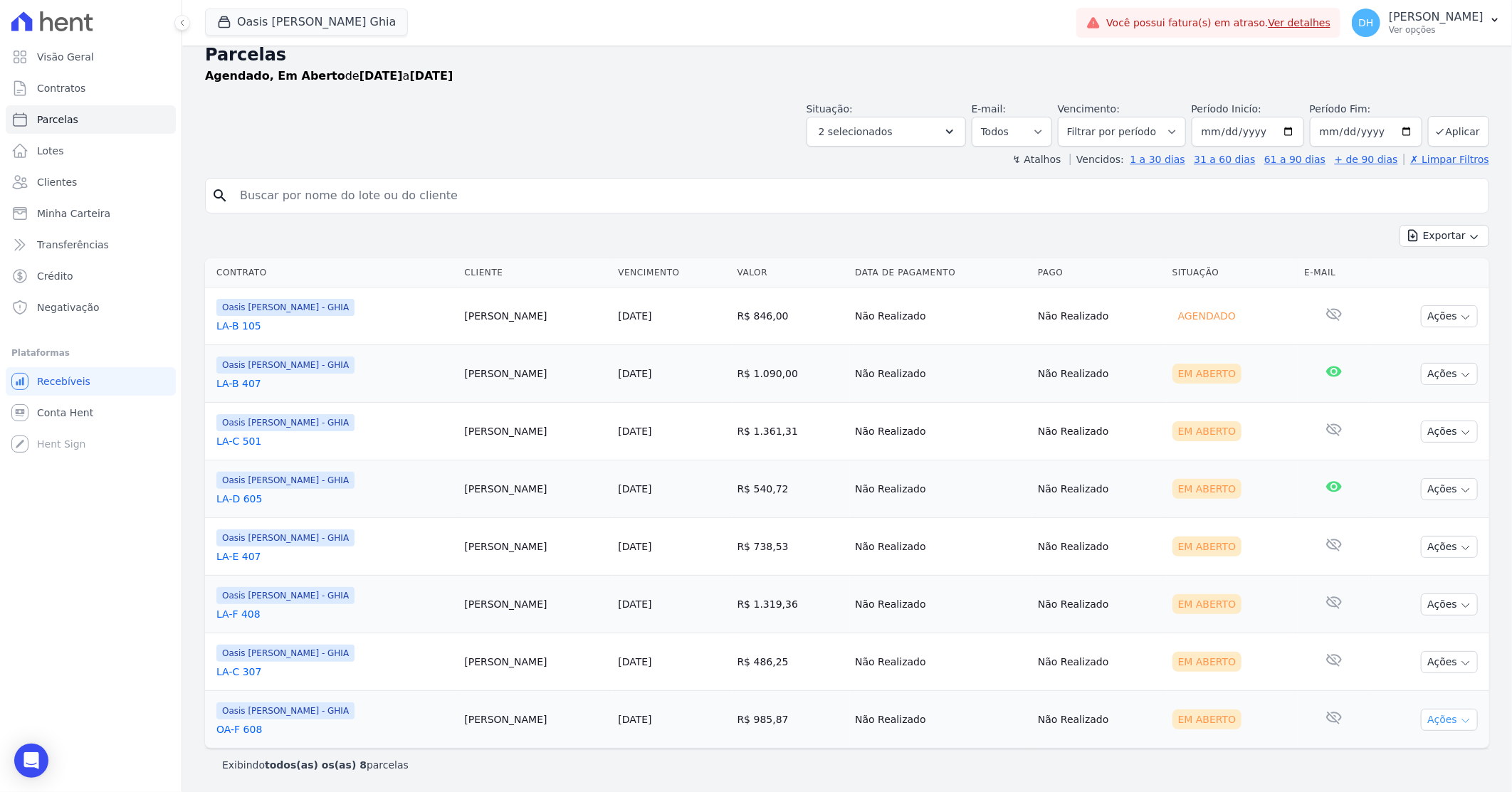
click at [1429, 724] on button "Ações" at bounding box center [1449, 719] width 57 height 22
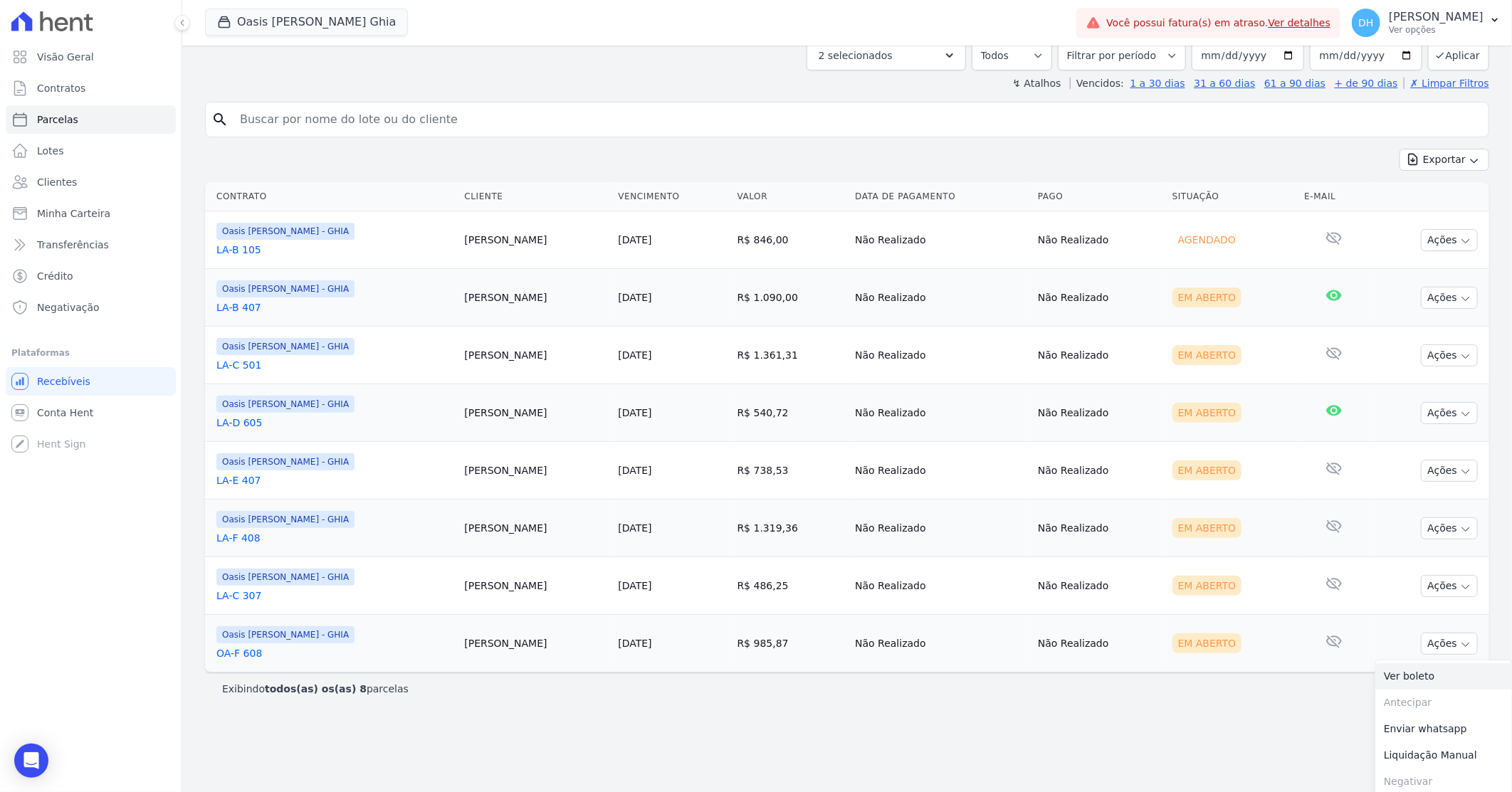
scroll to position [97, 0]
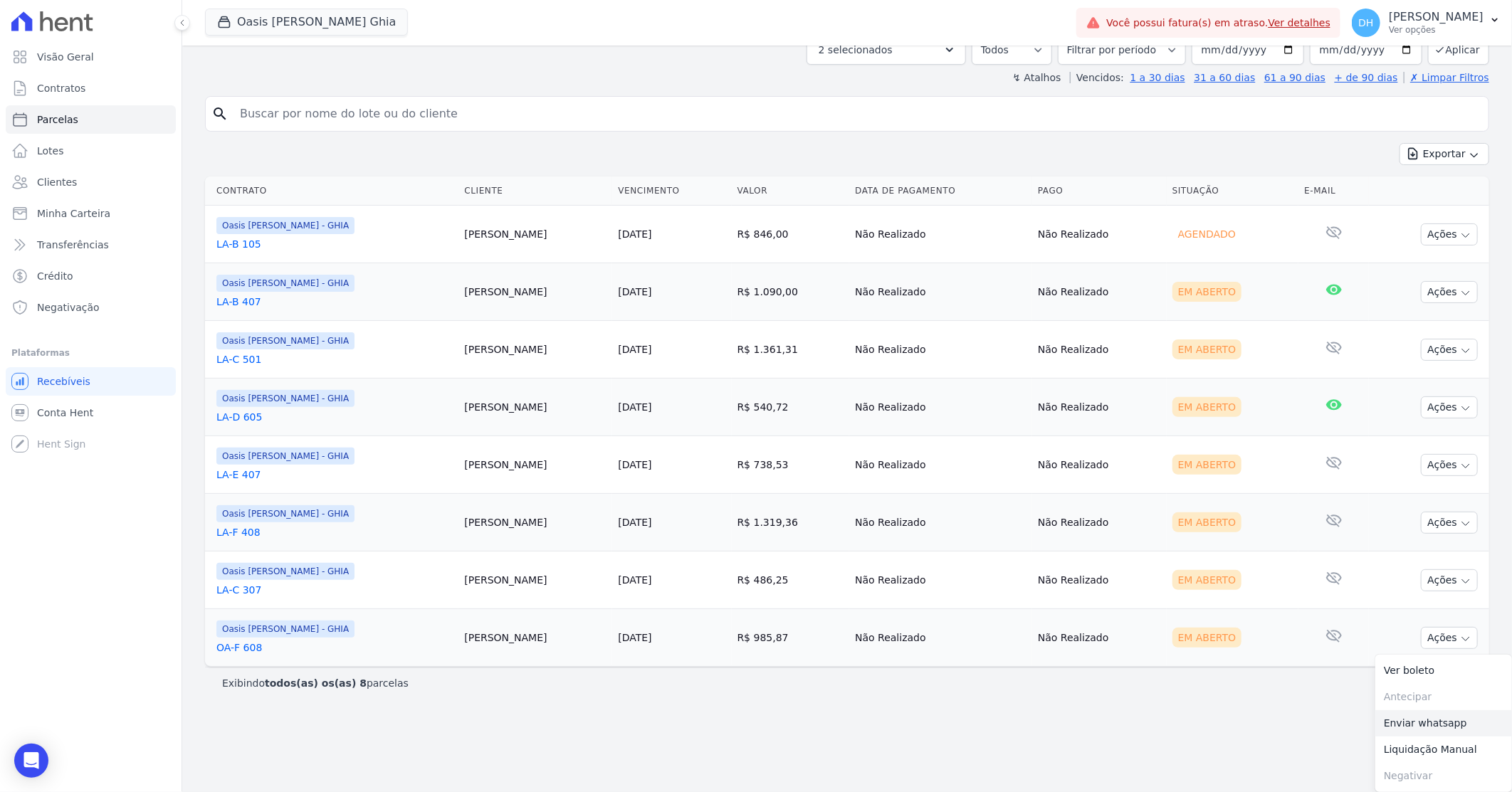
click at [1394, 726] on link "Enviar whatsapp" at bounding box center [1443, 723] width 137 height 26
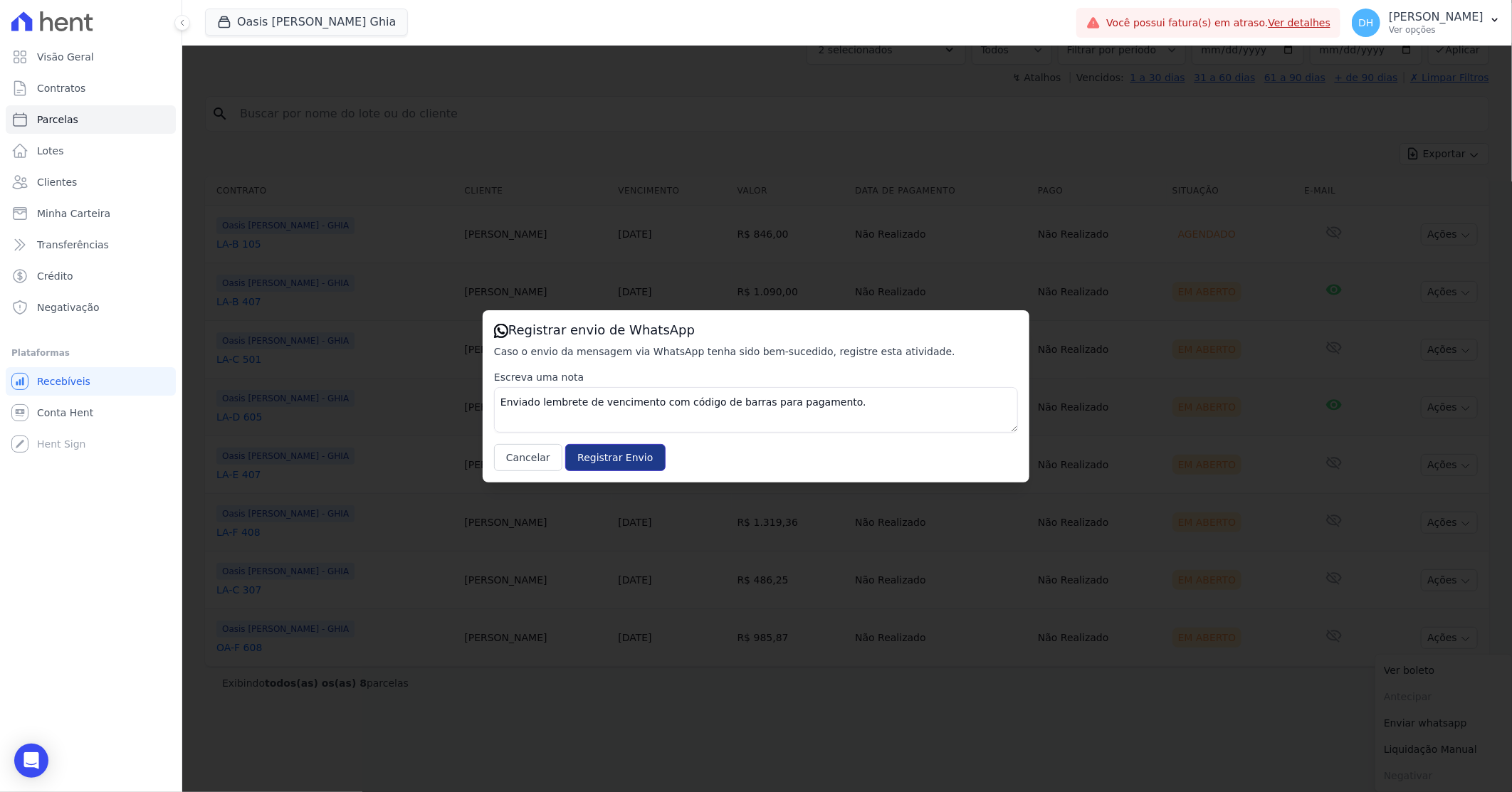
click at [621, 448] on input "Registrar Envio" at bounding box center [615, 457] width 100 height 27
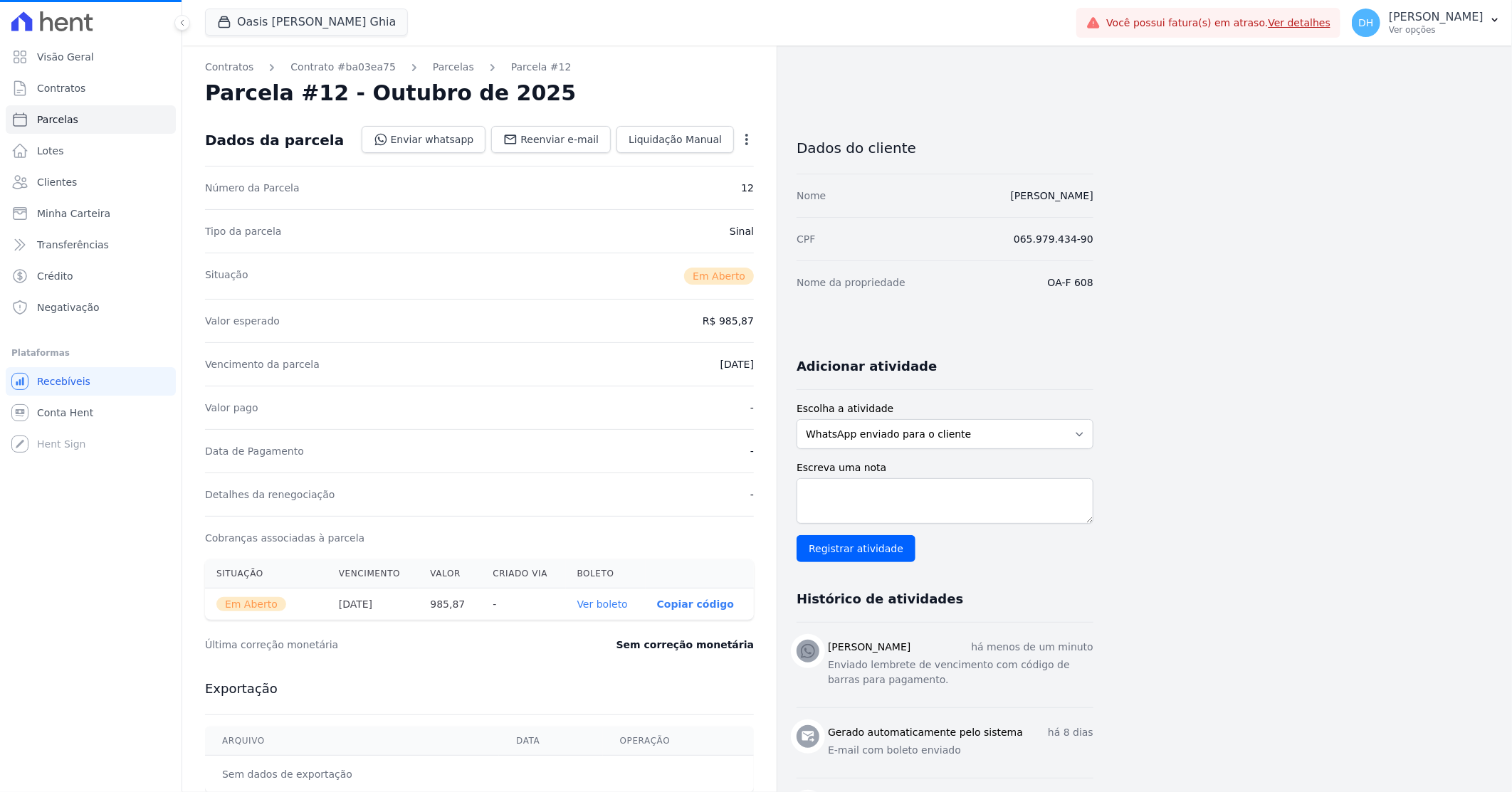
select select
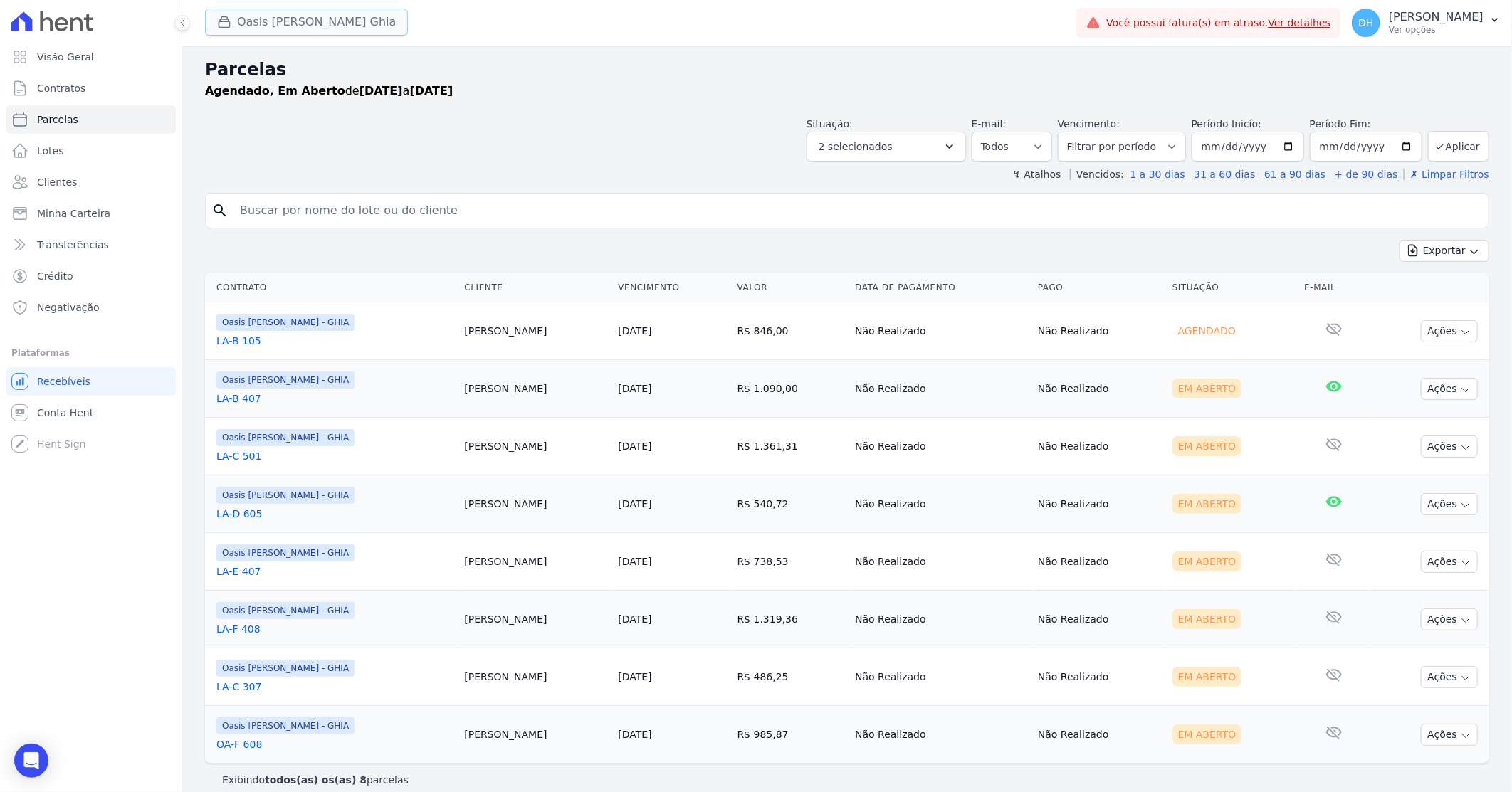
click at [343, 20] on button "Oasis [PERSON_NAME] Ghia" at bounding box center [306, 22] width 203 height 27
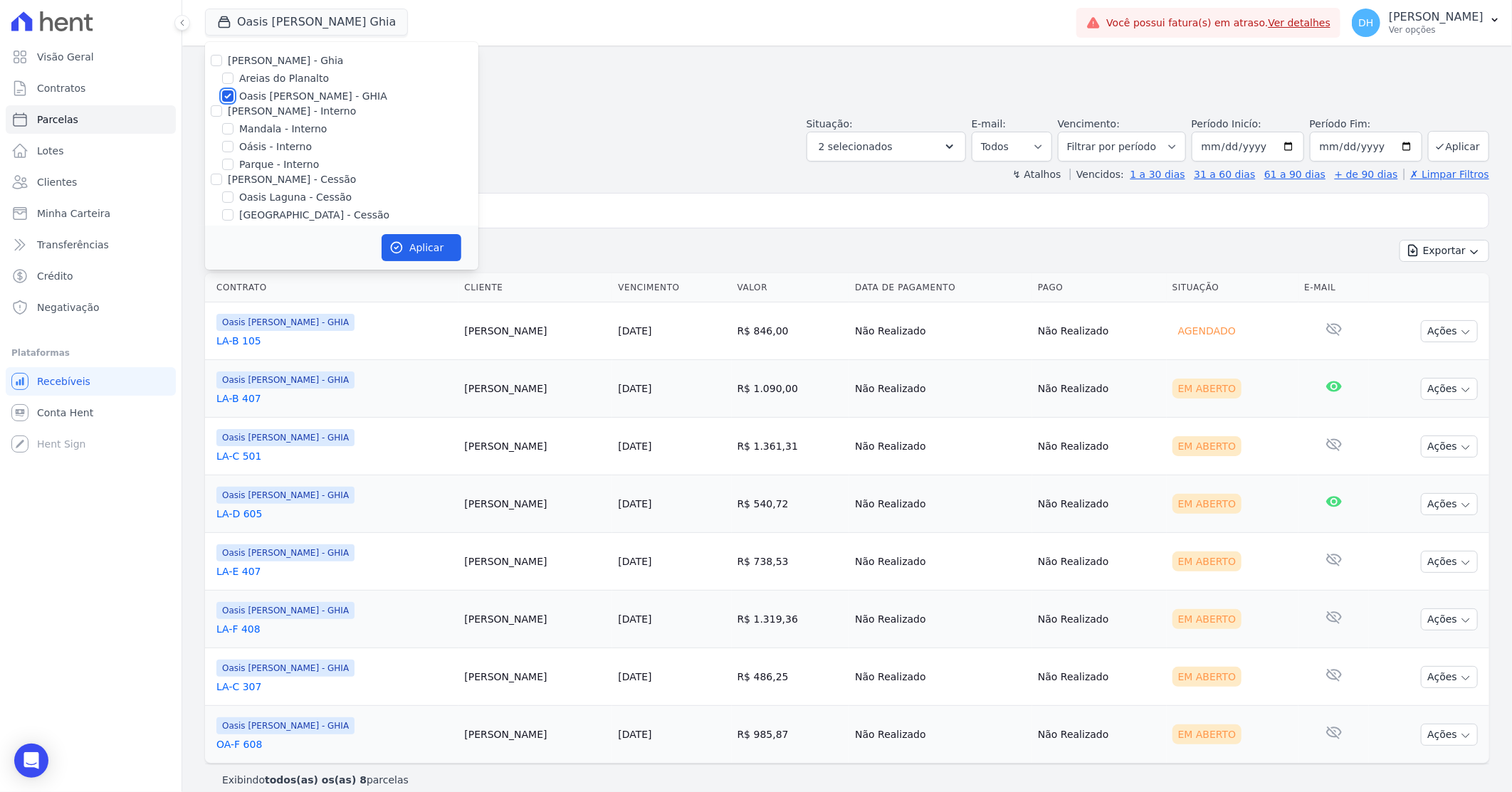
click at [231, 97] on input "Oasis [PERSON_NAME] - GHIA" at bounding box center [228, 96] width 12 height 12
checkbox input "false"
click at [219, 112] on input "[PERSON_NAME] - Interno" at bounding box center [217, 111] width 12 height 12
checkbox input "true"
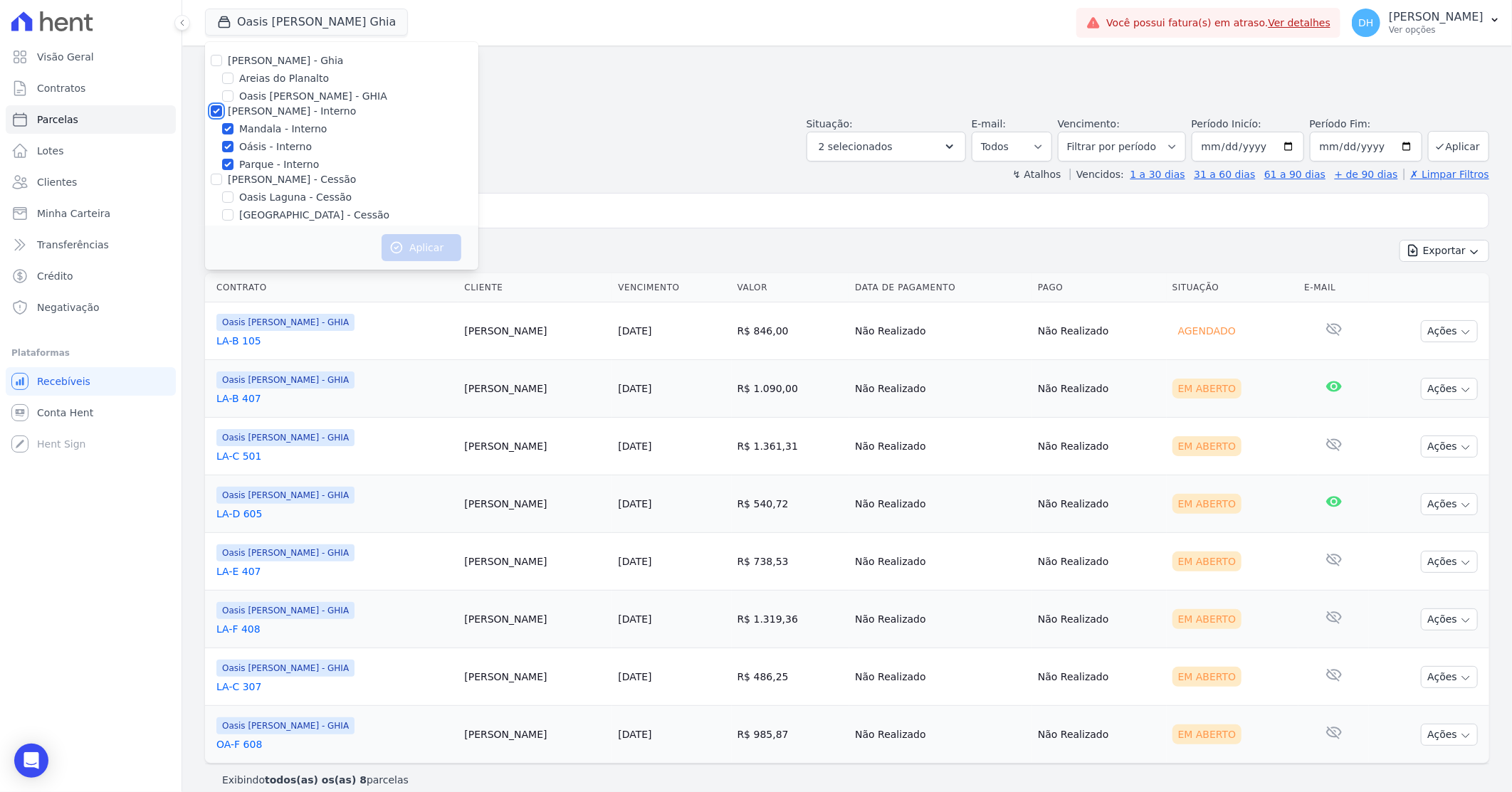
checkbox input "true"
click at [425, 246] on button "Aplicar" at bounding box center [421, 248] width 80 height 27
select select
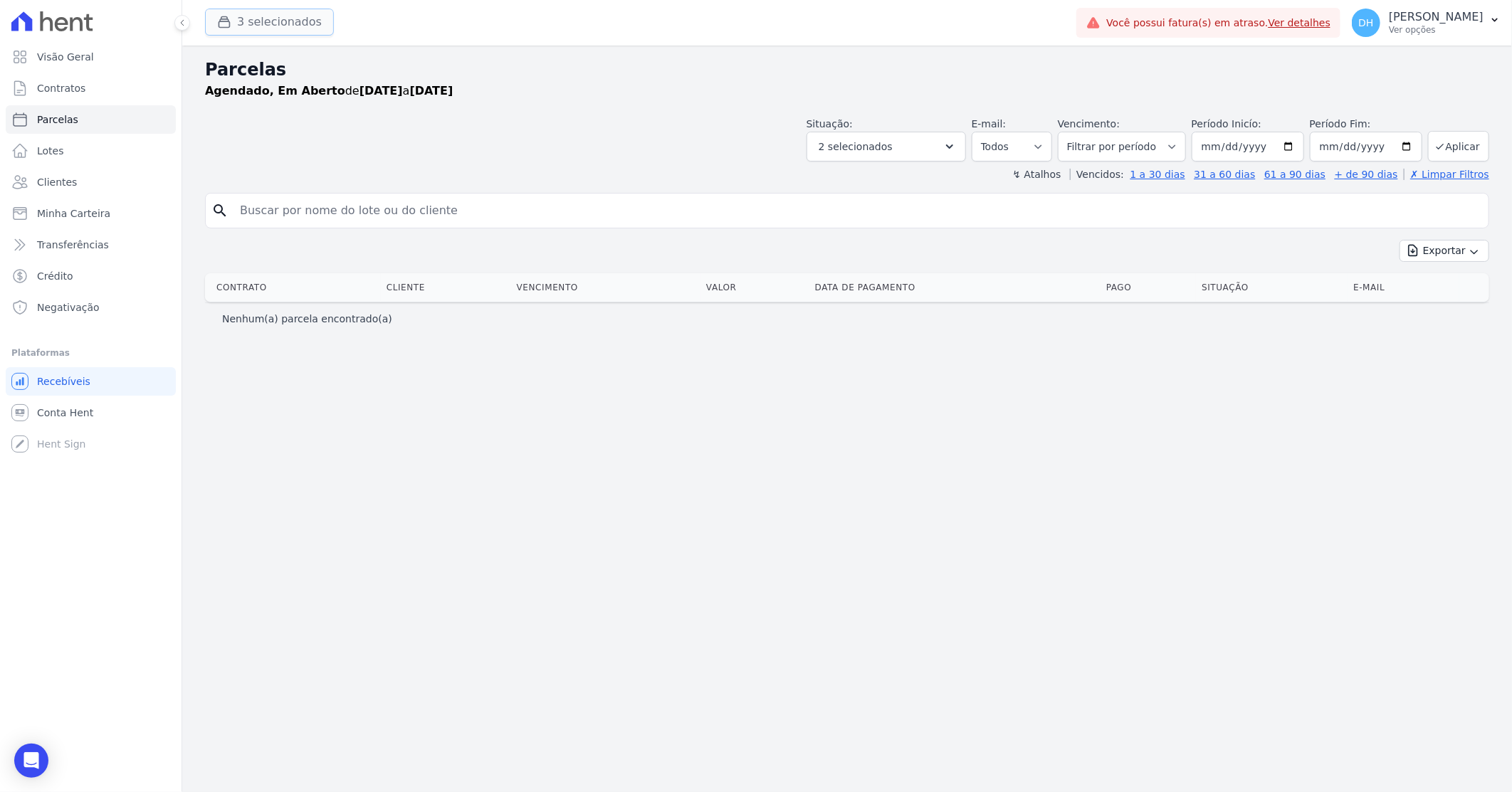
click at [289, 26] on button "3 selecionados" at bounding box center [269, 22] width 129 height 27
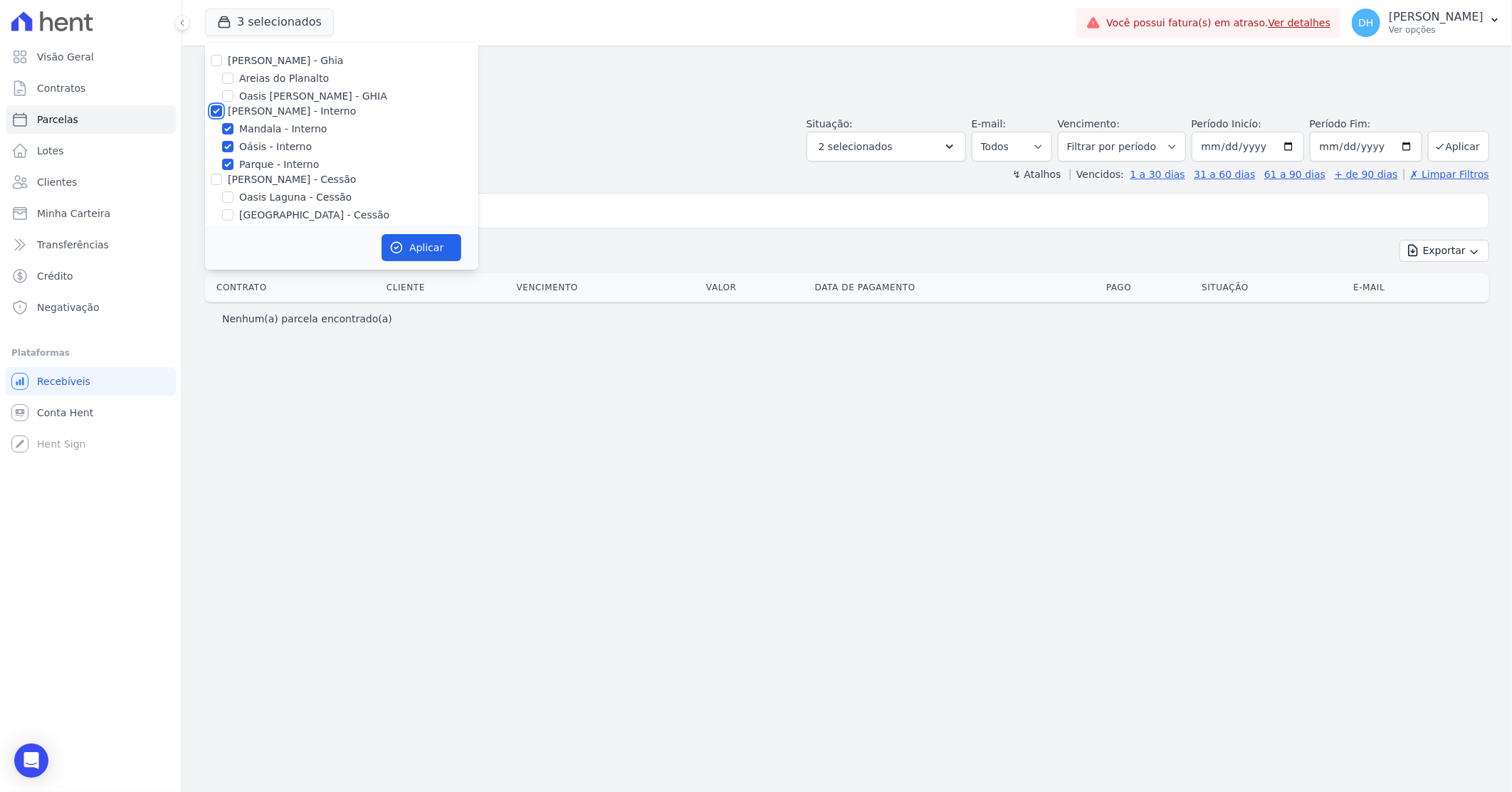
click at [216, 110] on input "[PERSON_NAME] - Interno" at bounding box center [217, 111] width 12 height 12
checkbox input "false"
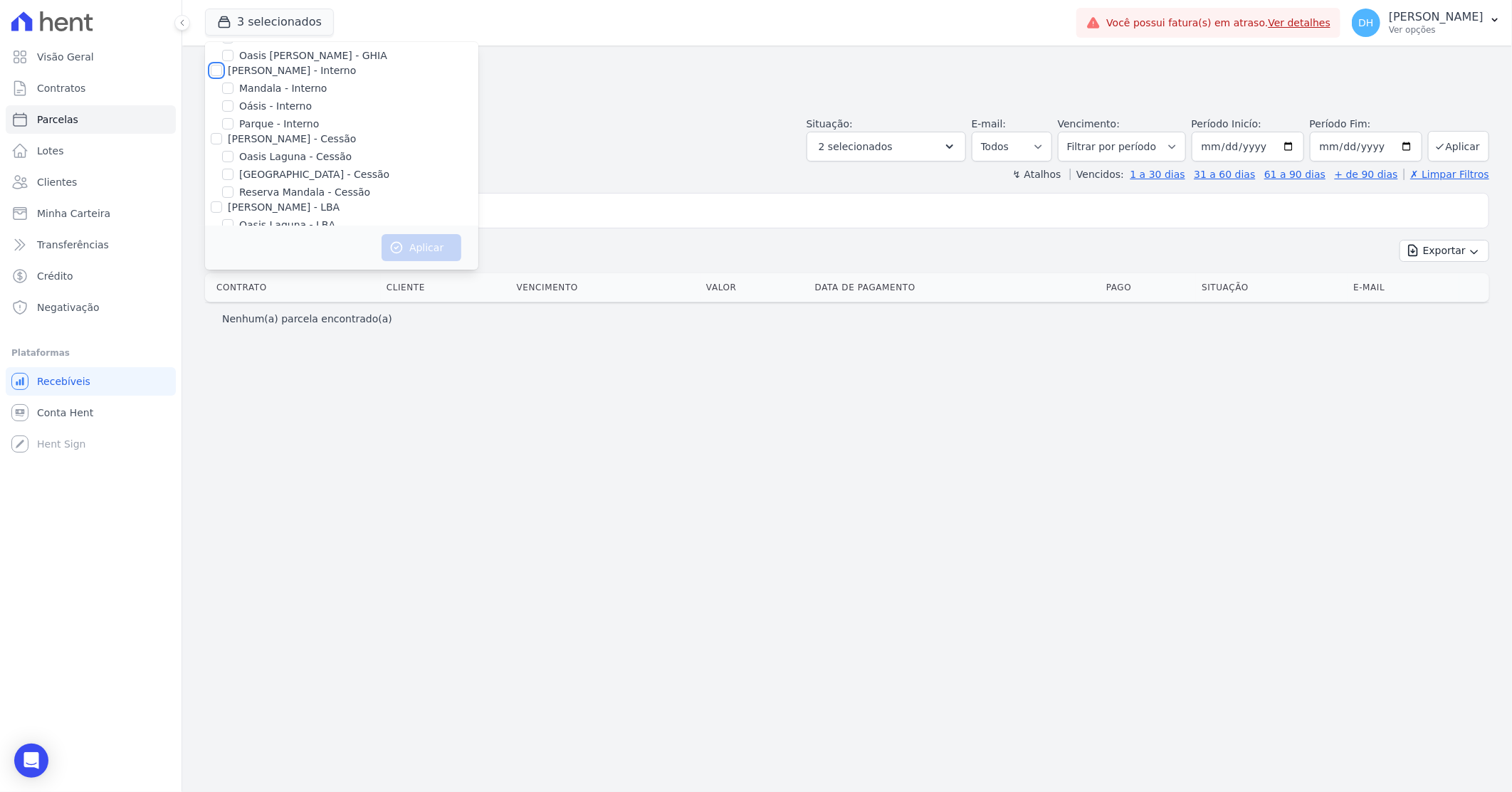
scroll to position [79, 0]
click at [228, 118] on input "Oasis Laguna - Cessão" at bounding box center [228, 118] width 12 height 12
checkbox input "true"
click at [411, 248] on button "Aplicar" at bounding box center [421, 248] width 80 height 27
select select
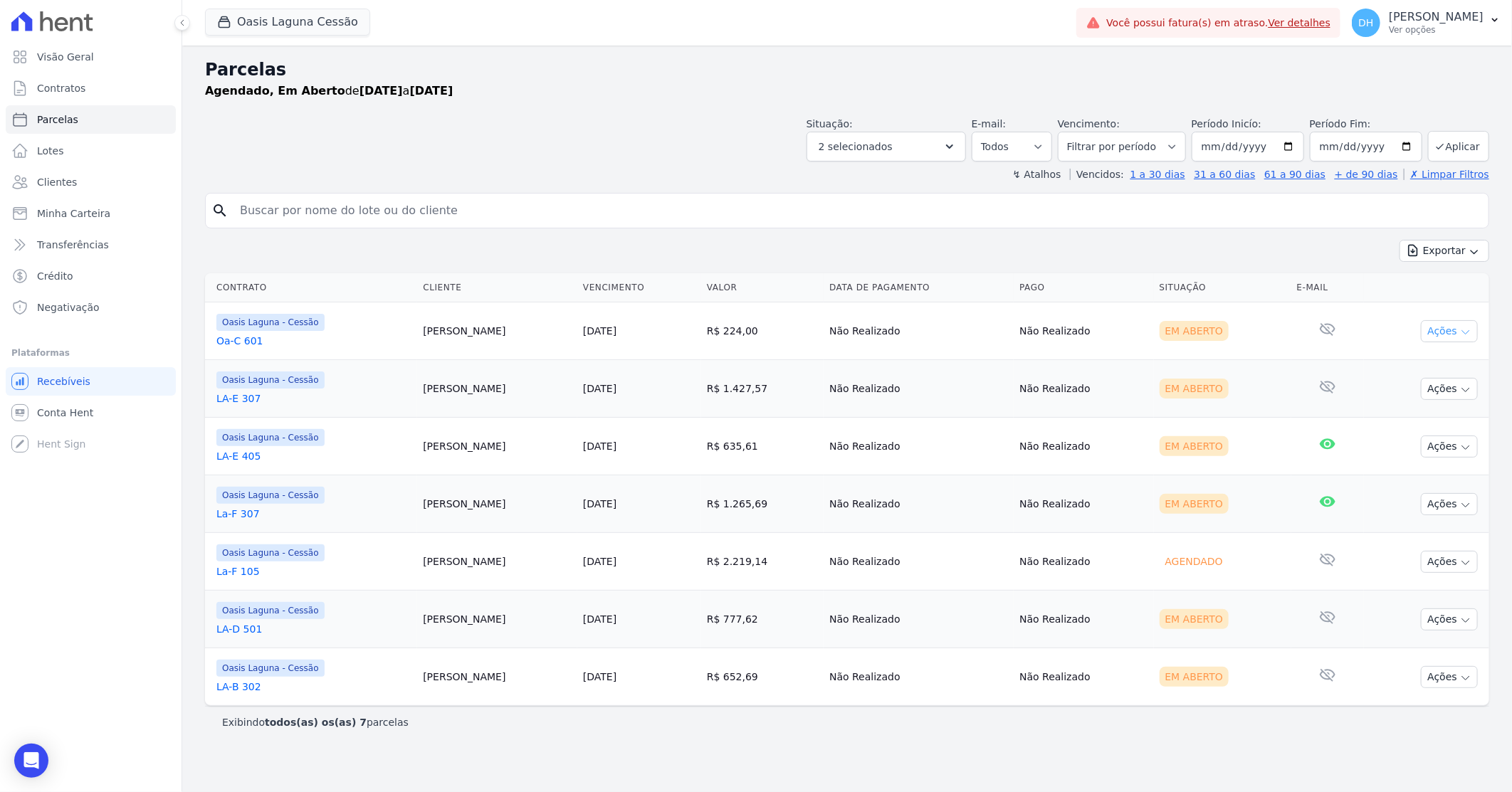
click at [1450, 331] on button "Ações" at bounding box center [1449, 331] width 57 height 22
click at [1407, 414] on link "Enviar whatsapp" at bounding box center [1443, 416] width 137 height 26
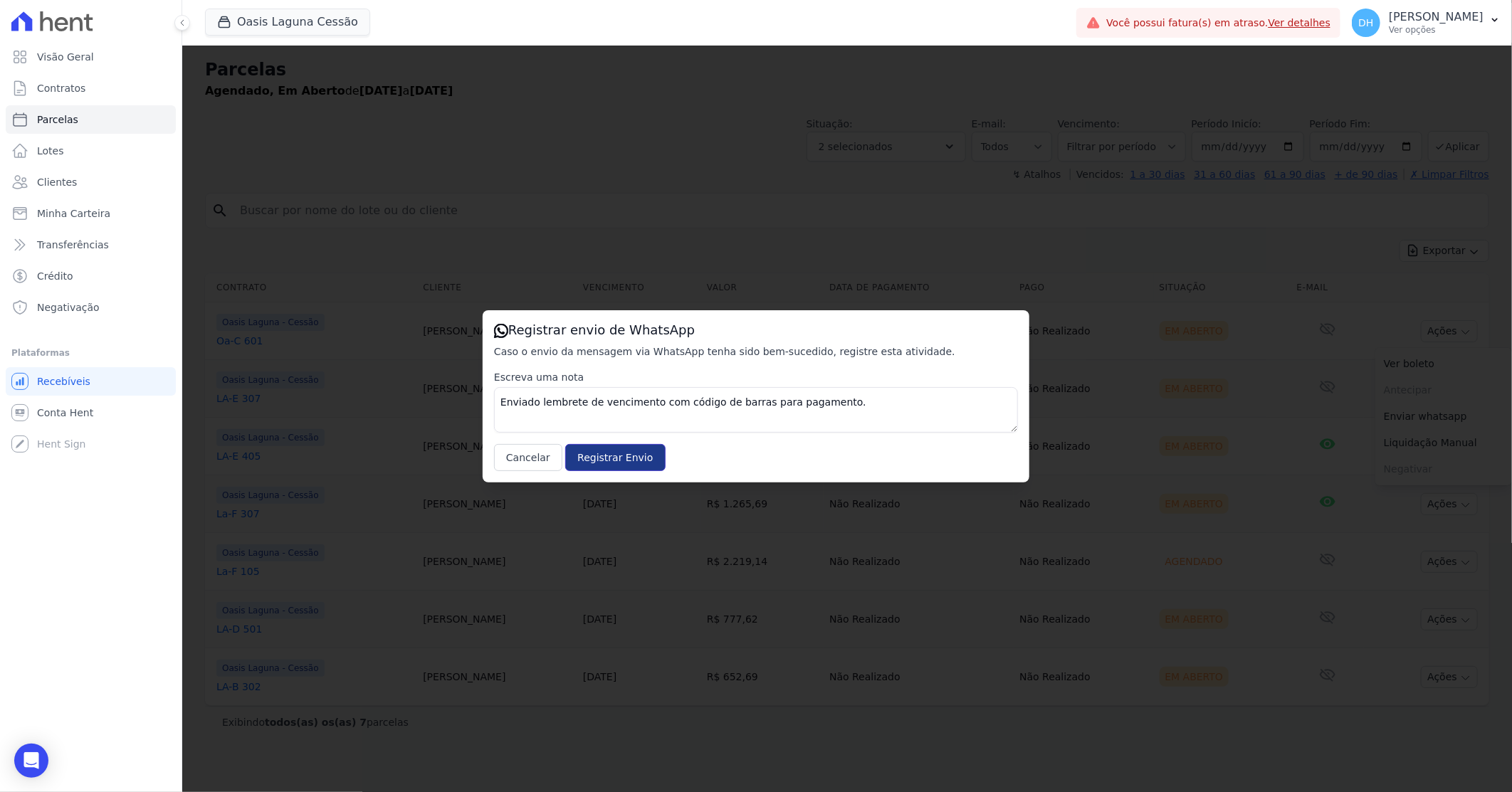
click at [582, 461] on input "Registrar Envio" at bounding box center [615, 457] width 100 height 27
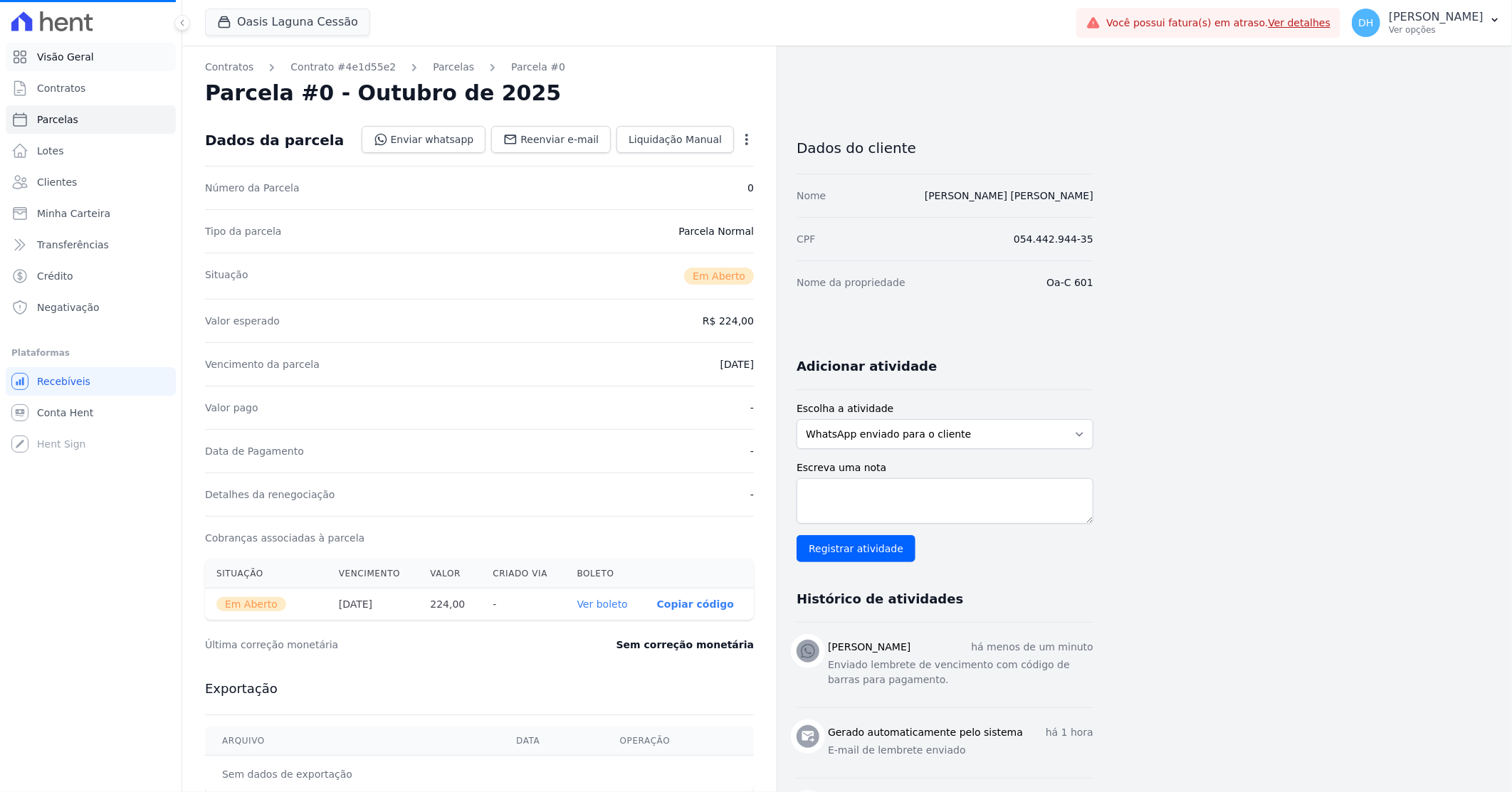
select select
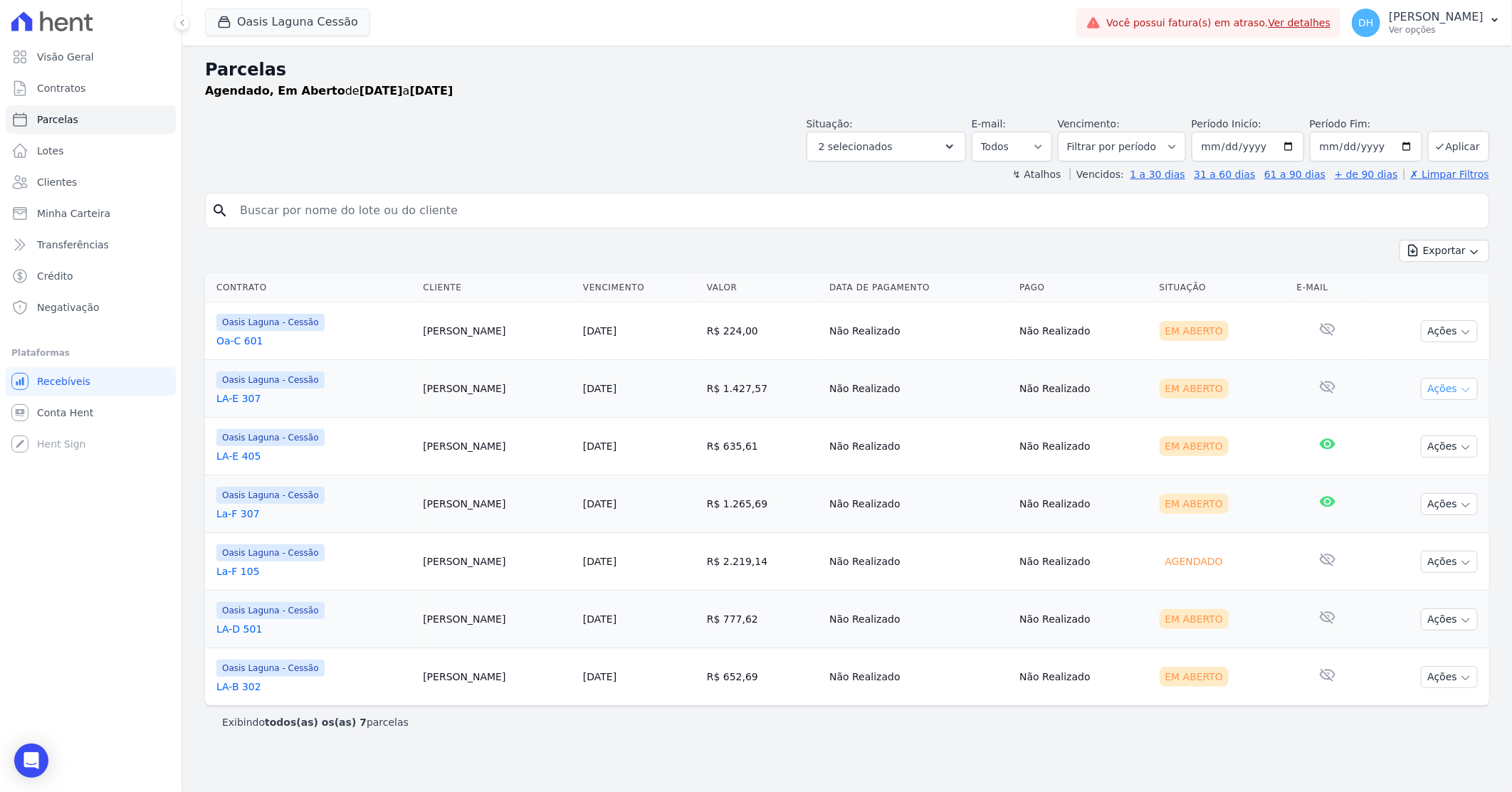
click at [1452, 385] on button "Ações" at bounding box center [1449, 388] width 57 height 22
click at [1419, 478] on link "Enviar whatsapp" at bounding box center [1443, 474] width 137 height 26
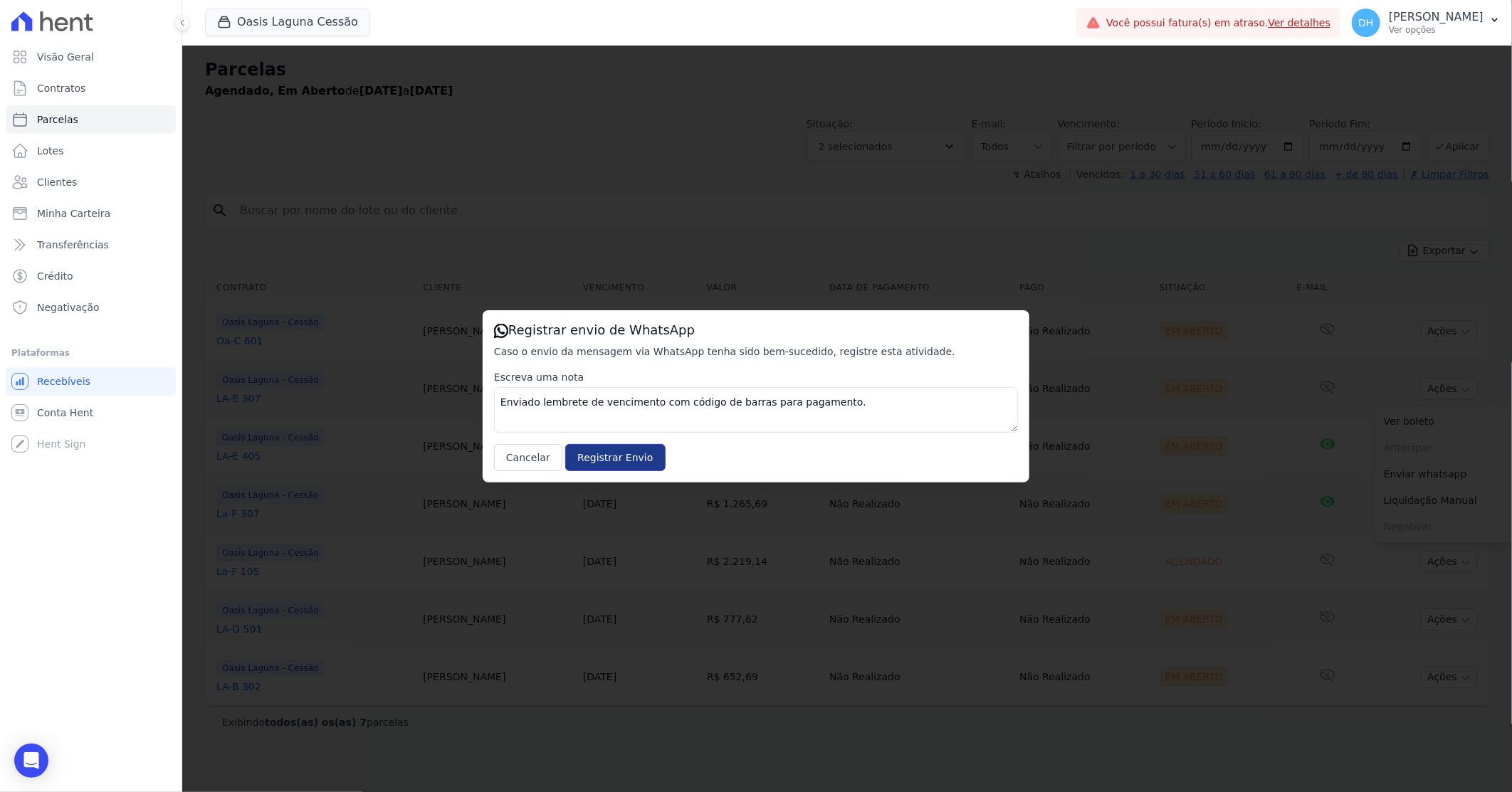
click at [607, 457] on input "Registrar Envio" at bounding box center [615, 457] width 100 height 27
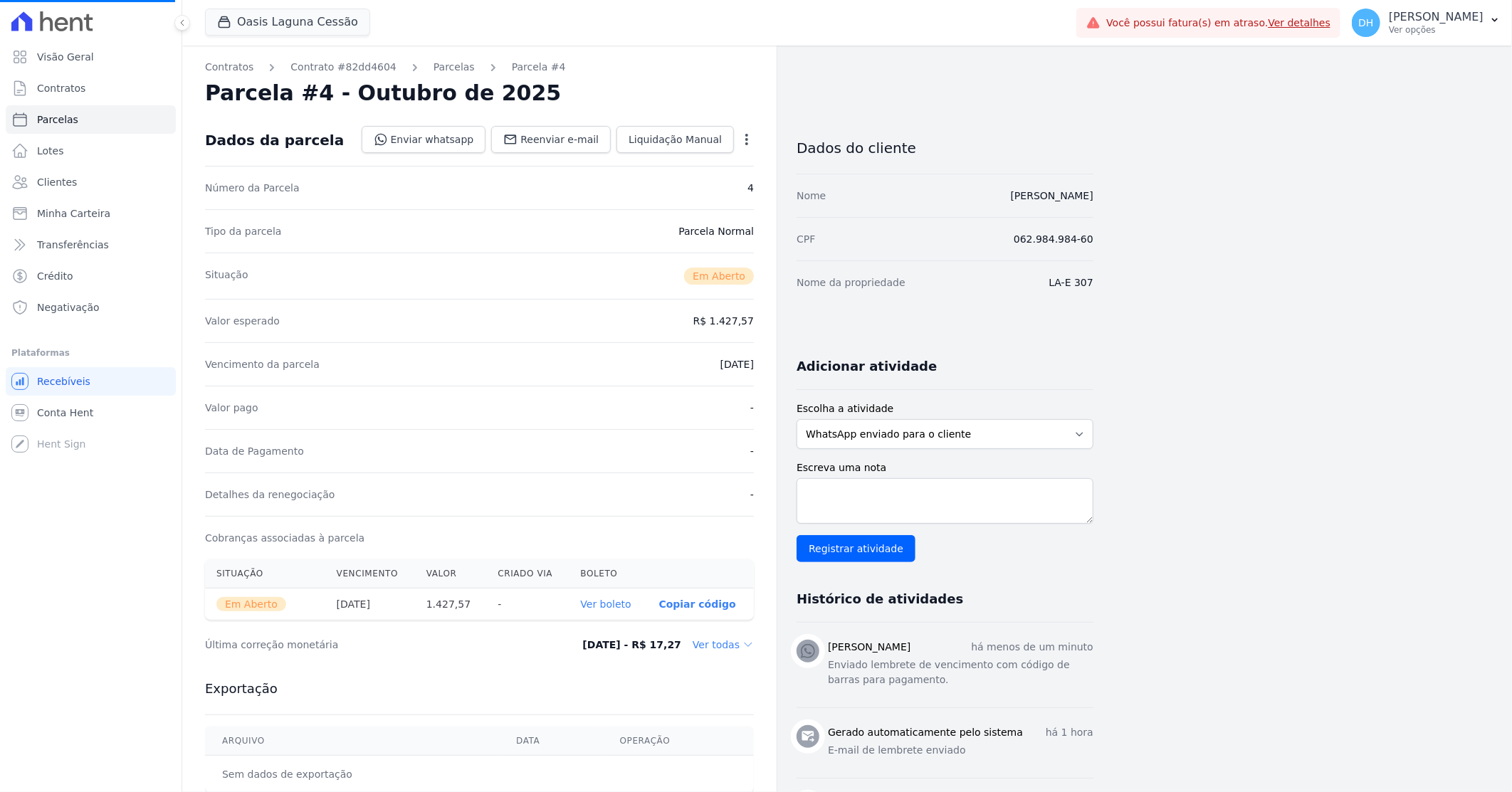
select select
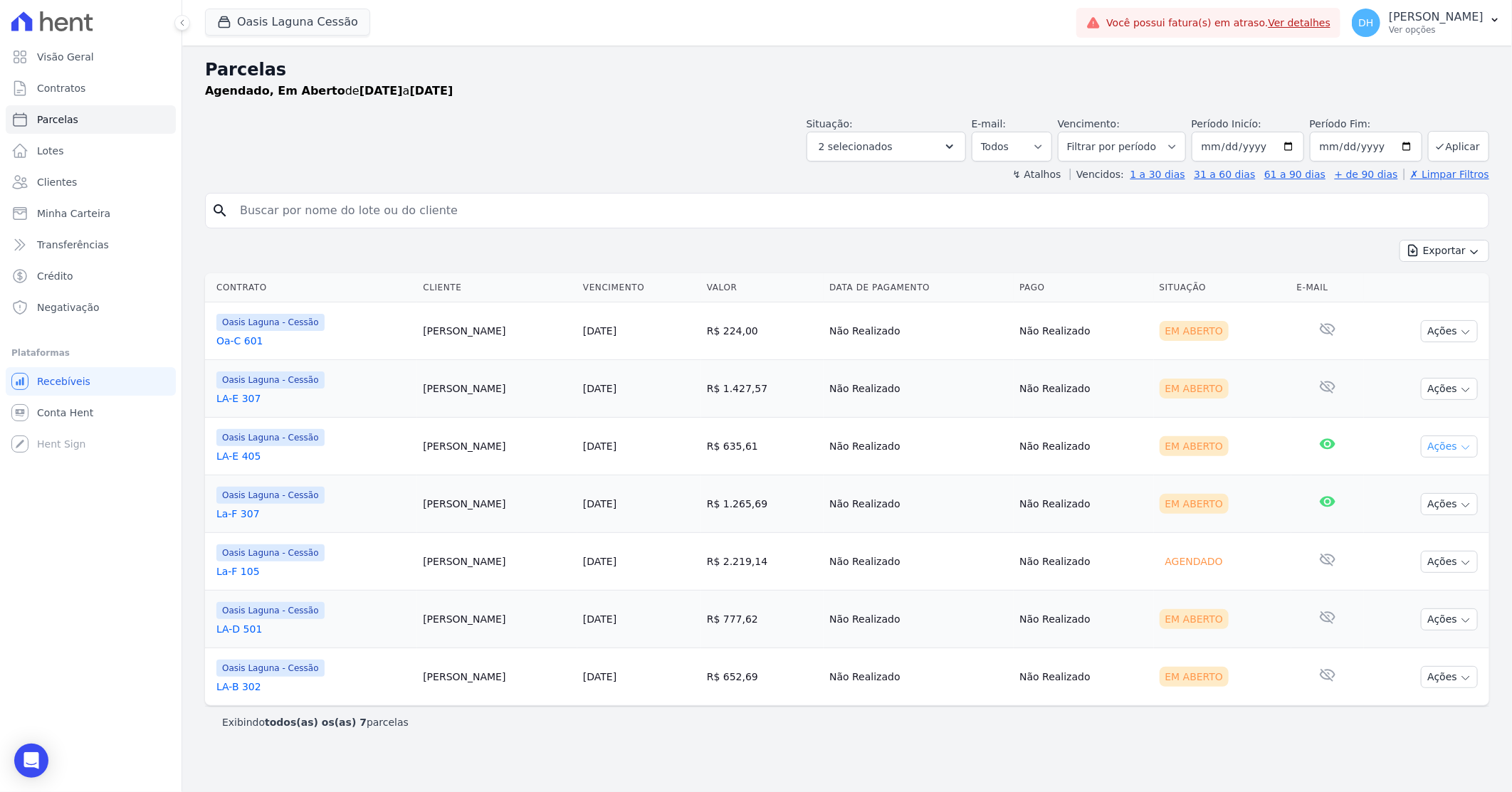
click at [1436, 448] on button "Ações" at bounding box center [1449, 446] width 57 height 22
click at [1389, 529] on link "Enviar whatsapp" at bounding box center [1443, 531] width 137 height 26
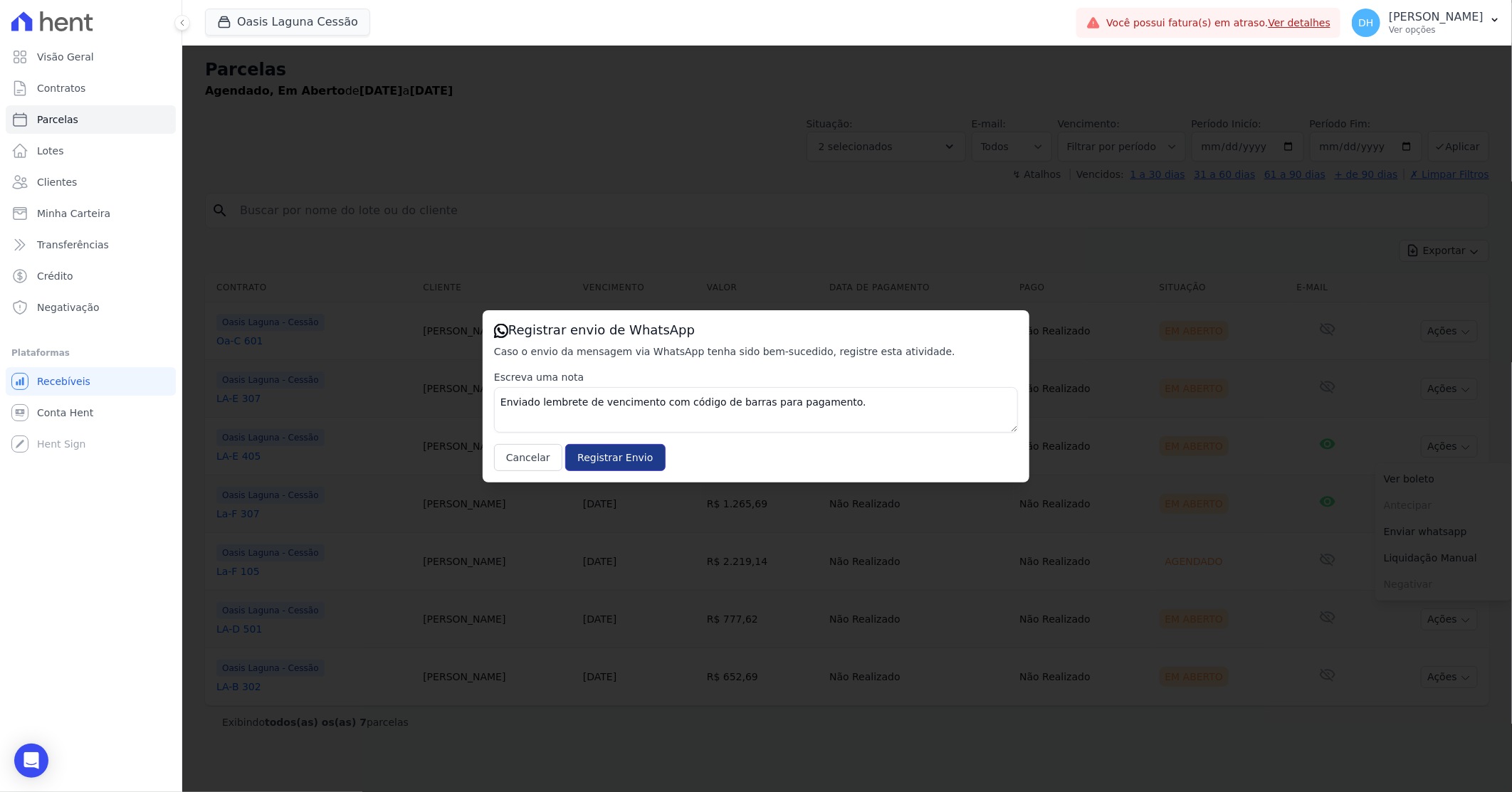
click at [624, 459] on input "Registrar Envio" at bounding box center [615, 457] width 100 height 27
